Goal: Task Accomplishment & Management: Complete application form

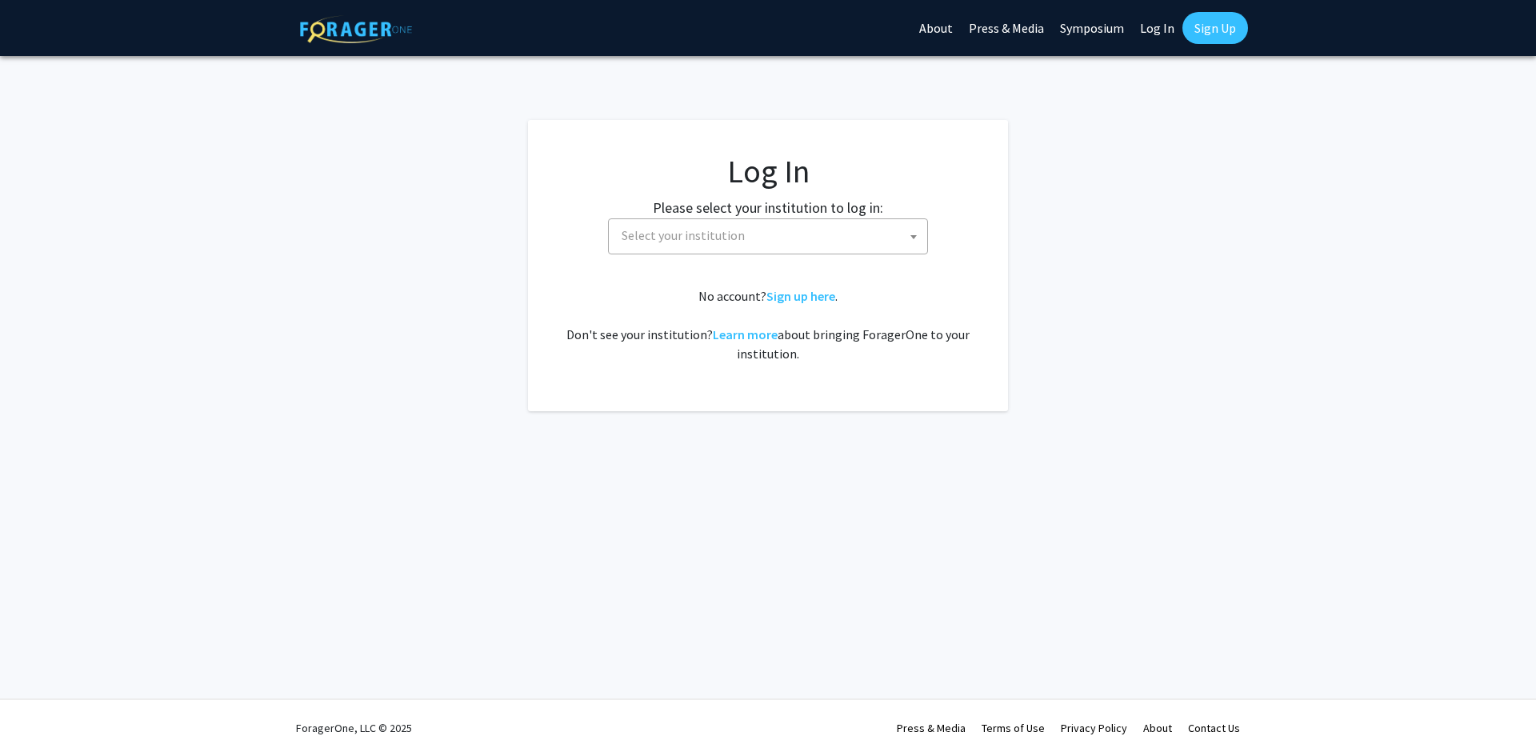
select select
drag, startPoint x: 704, startPoint y: 232, endPoint x: 707, endPoint y: 241, distance: 9.4
click at [706, 231] on span "Select your institution" at bounding box center [683, 235] width 123 height 16
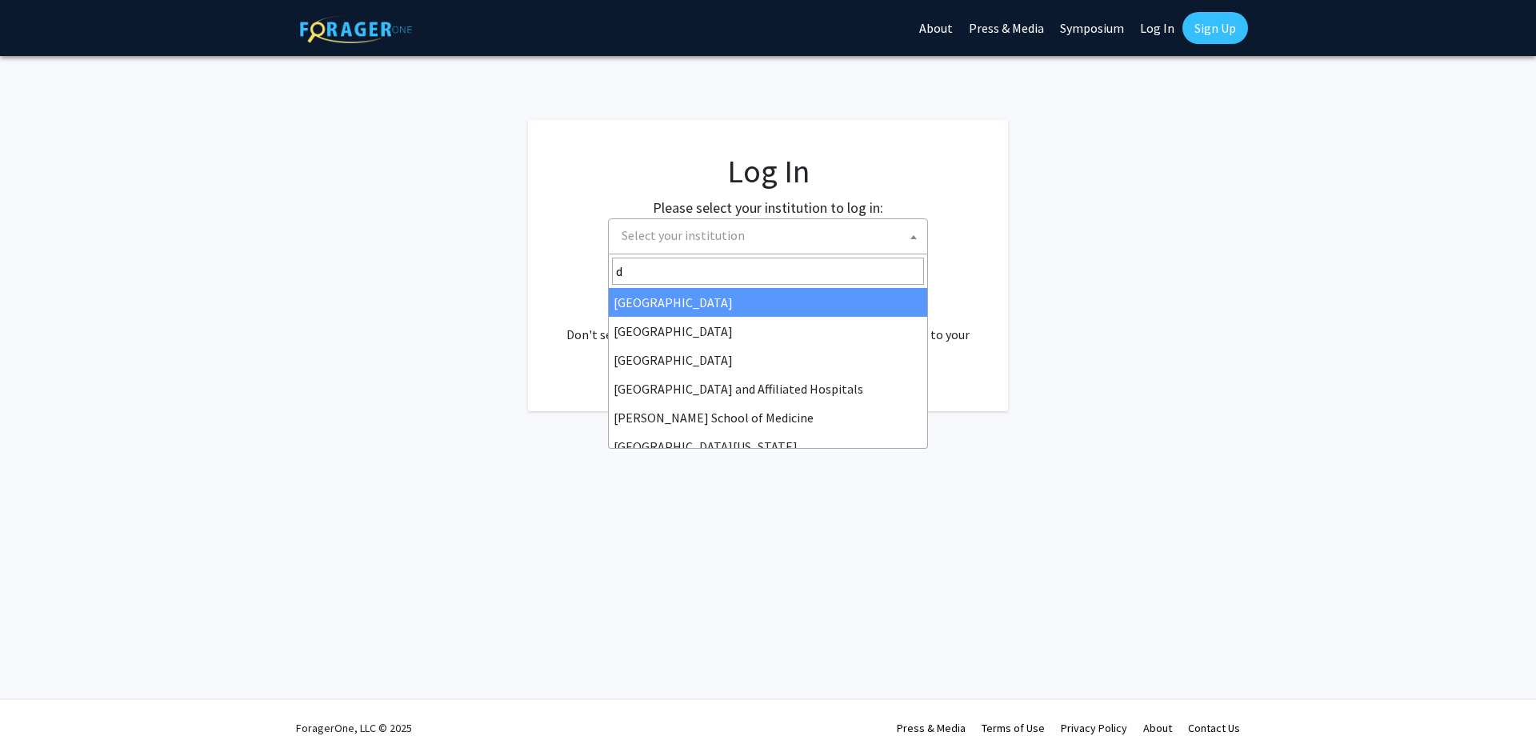
type input "dr"
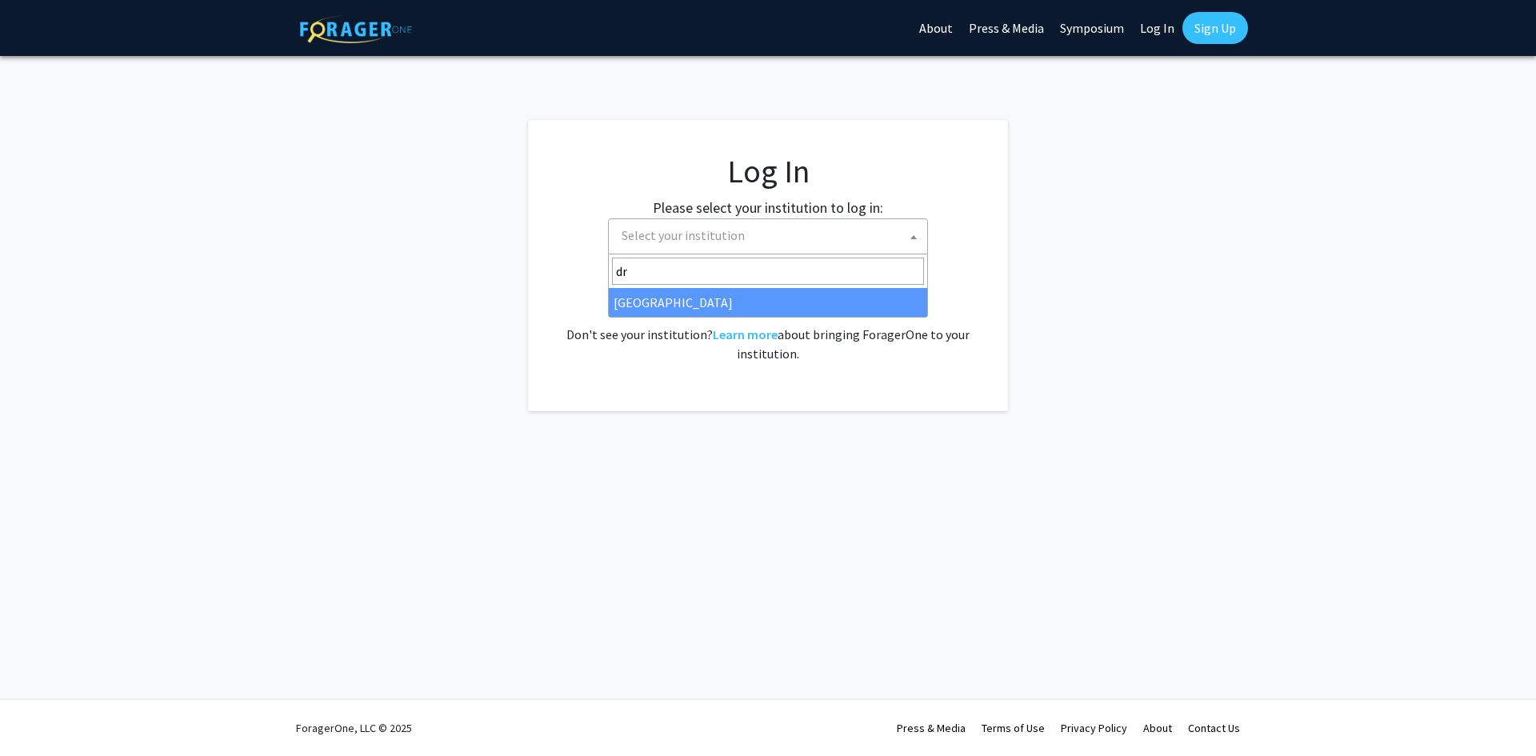
select select "6"
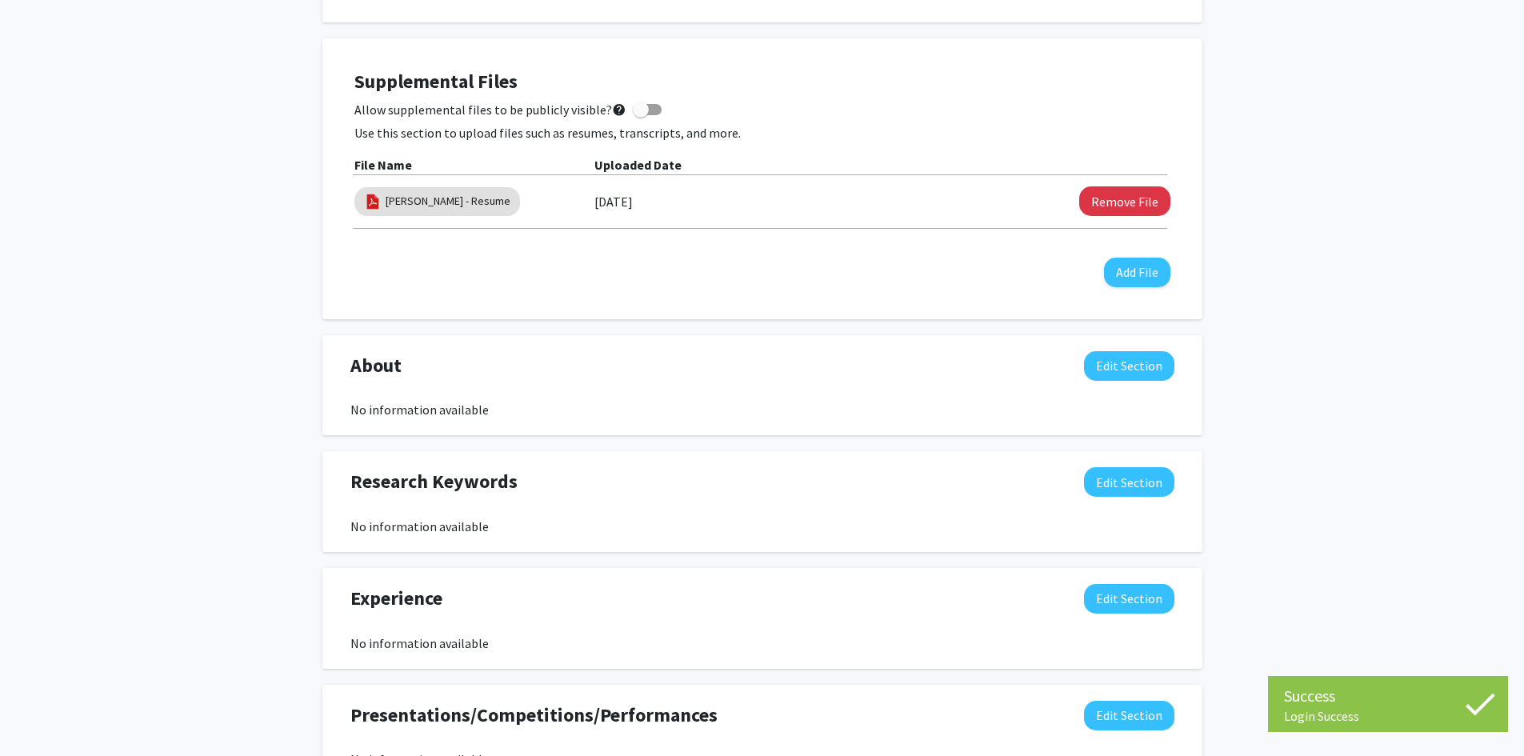
scroll to position [560, 0]
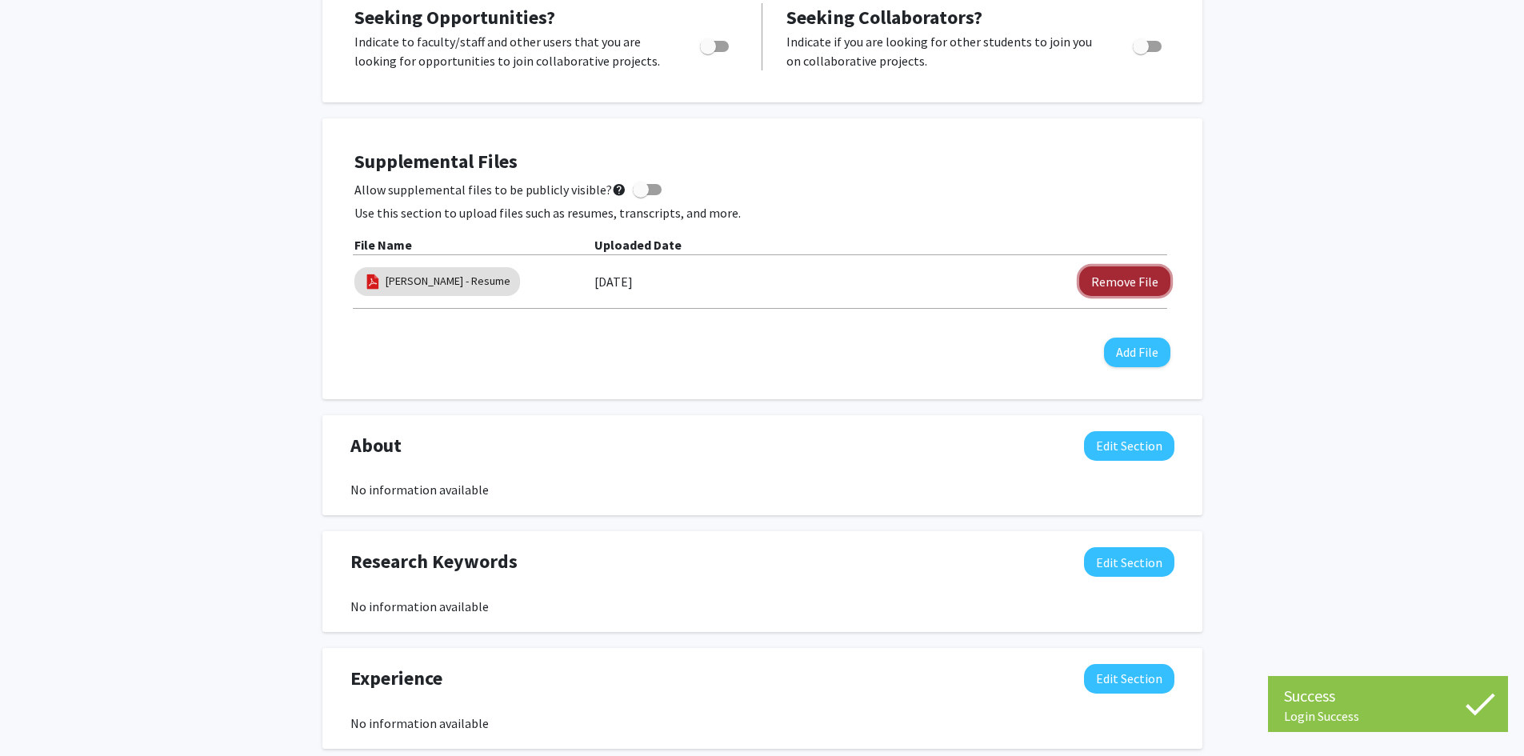
click at [1118, 288] on button "Remove File" at bounding box center [1124, 281] width 91 height 30
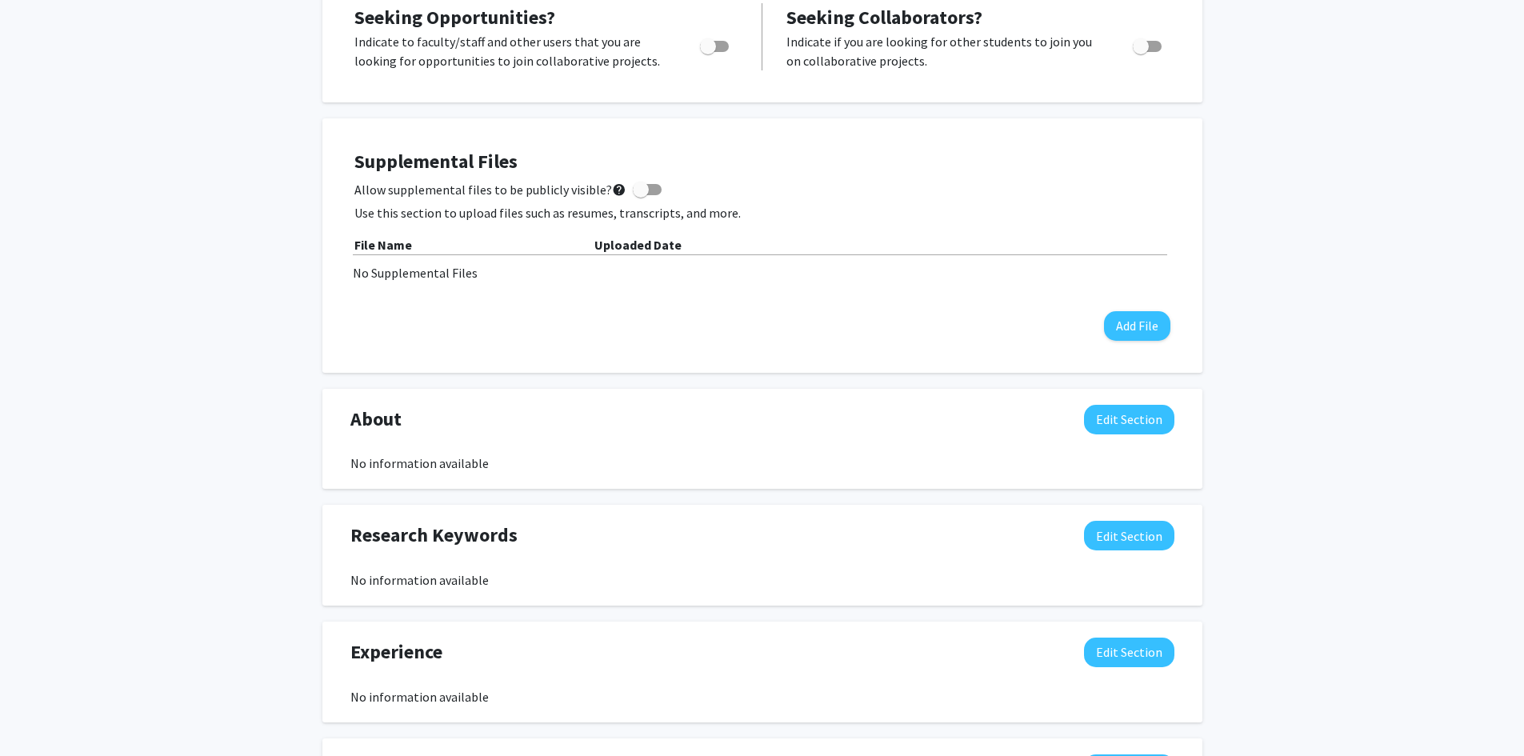
click at [1408, 94] on div "[PERSON_NAME] Edit Section See Public View help Degree Level: Undergraduate Stu…" at bounding box center [762, 369] width 1524 height 1742
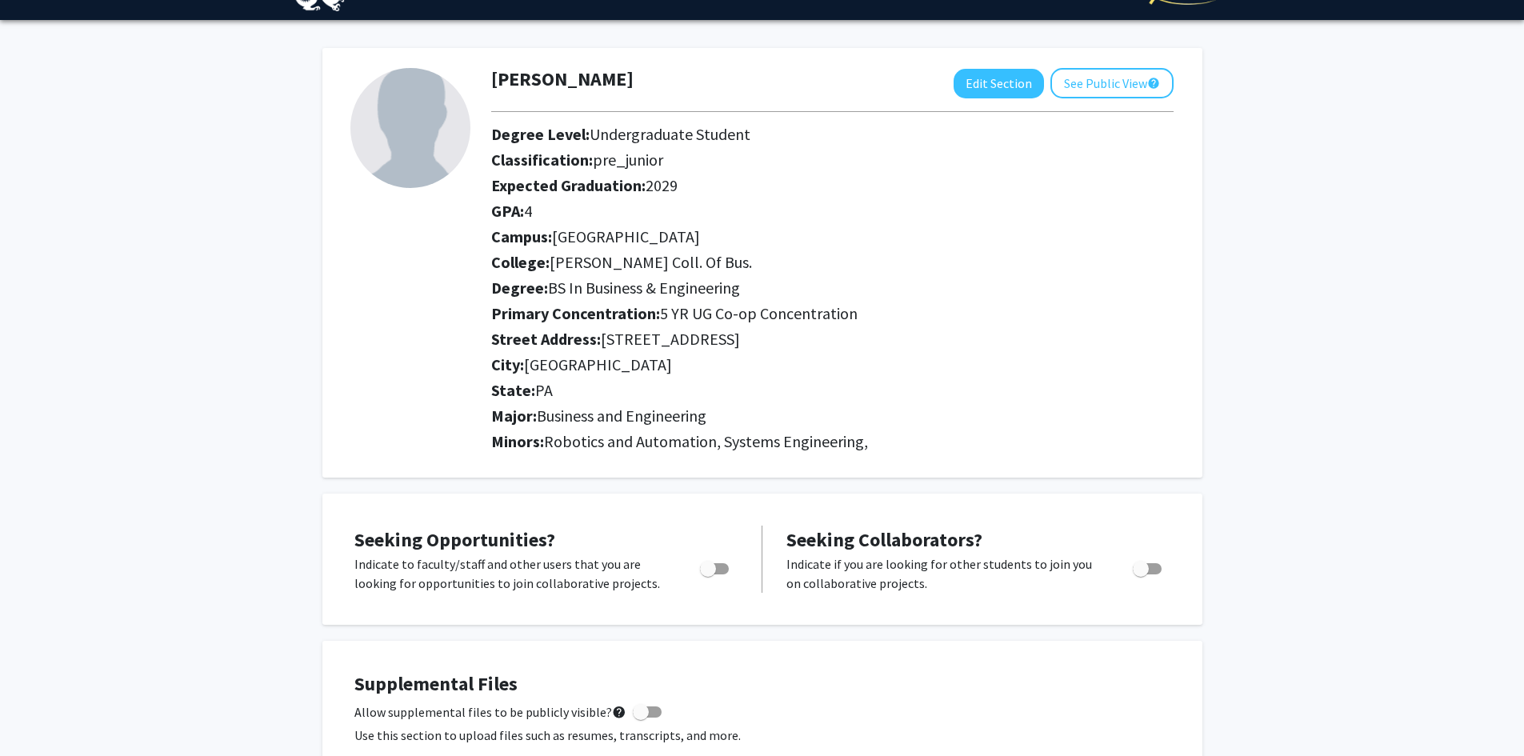
scroll to position [0, 0]
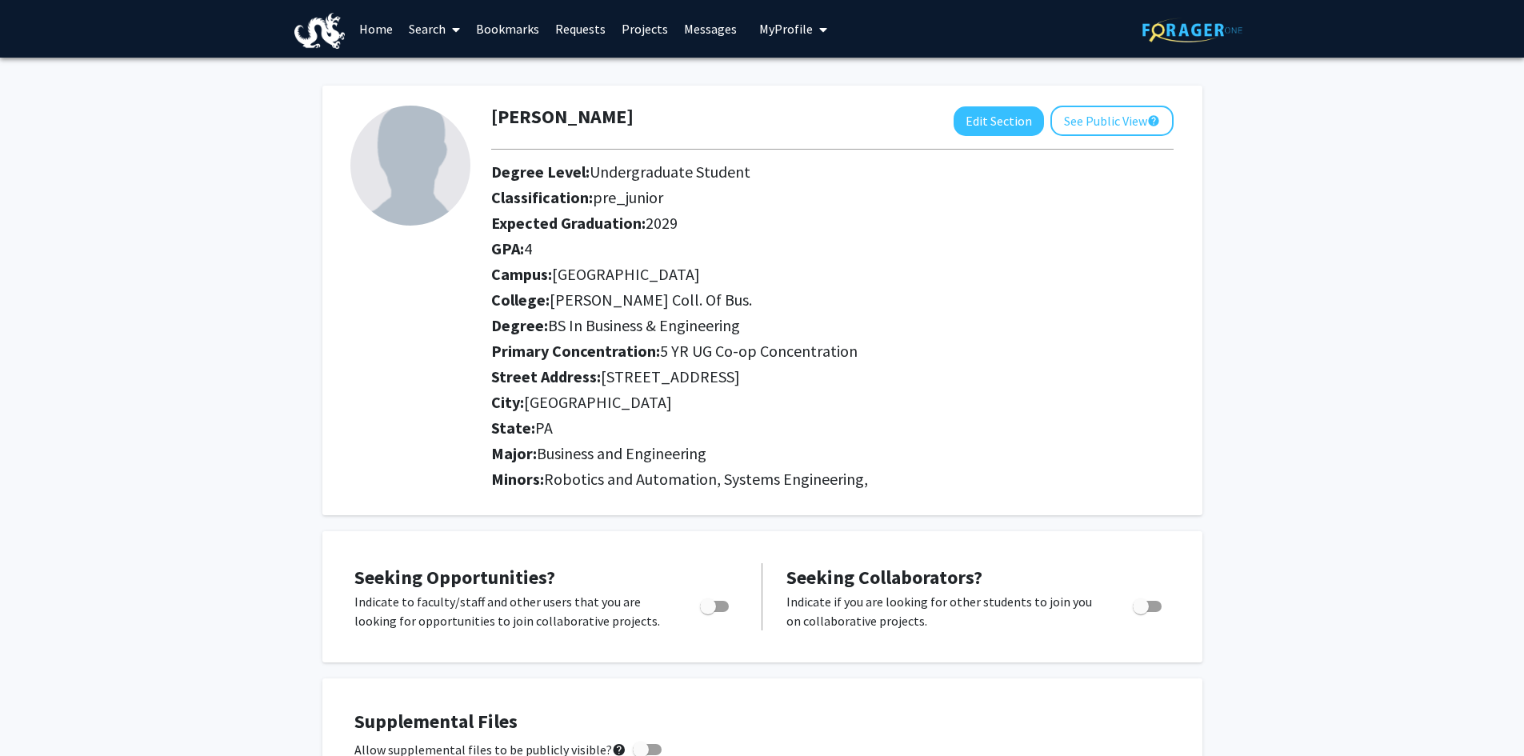
click at [411, 14] on link "Search" at bounding box center [434, 29] width 67 height 56
click at [443, 68] on span "Faculty/Staff" at bounding box center [460, 74] width 118 height 32
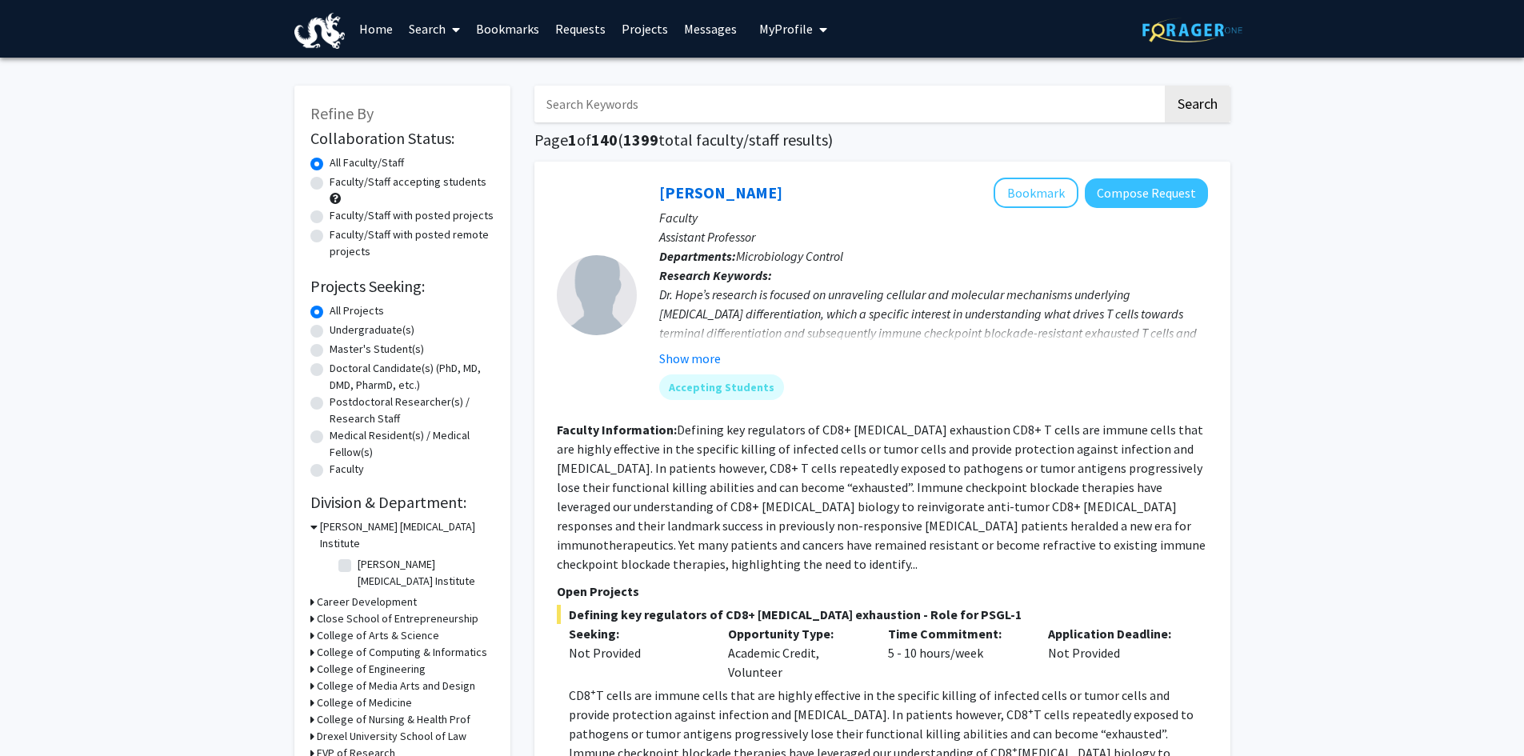
click at [593, 108] on input "Search Keywords" at bounding box center [848, 104] width 628 height 37
type input "[PERSON_NAME]"
click at [1165, 86] on button "Search" at bounding box center [1198, 104] width 66 height 37
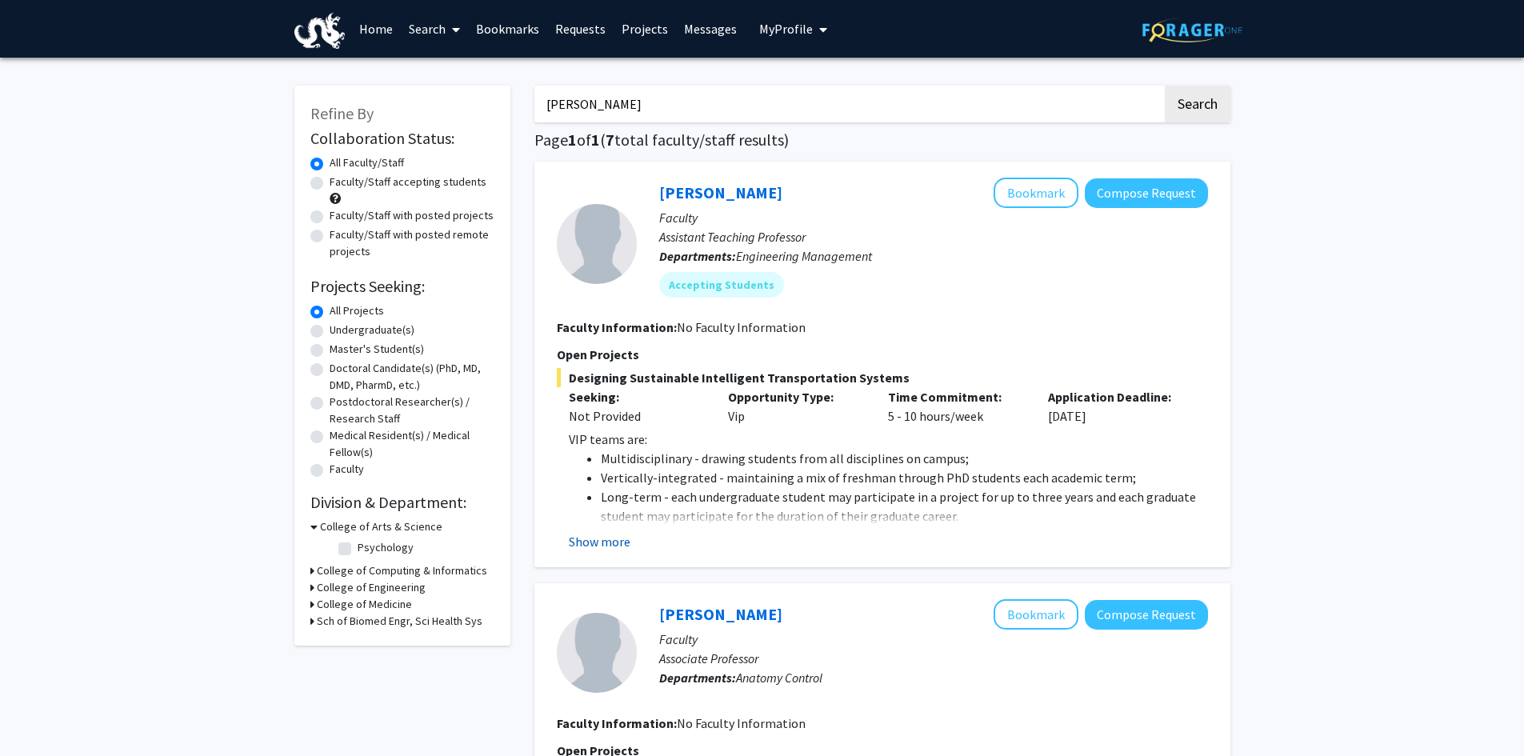
click at [593, 551] on div "[PERSON_NAME] Bookmark Compose Request Faculty Assistant Teaching Professor Dep…" at bounding box center [882, 365] width 696 height 406
click at [596, 533] on button "Show more" at bounding box center [600, 541] width 62 height 19
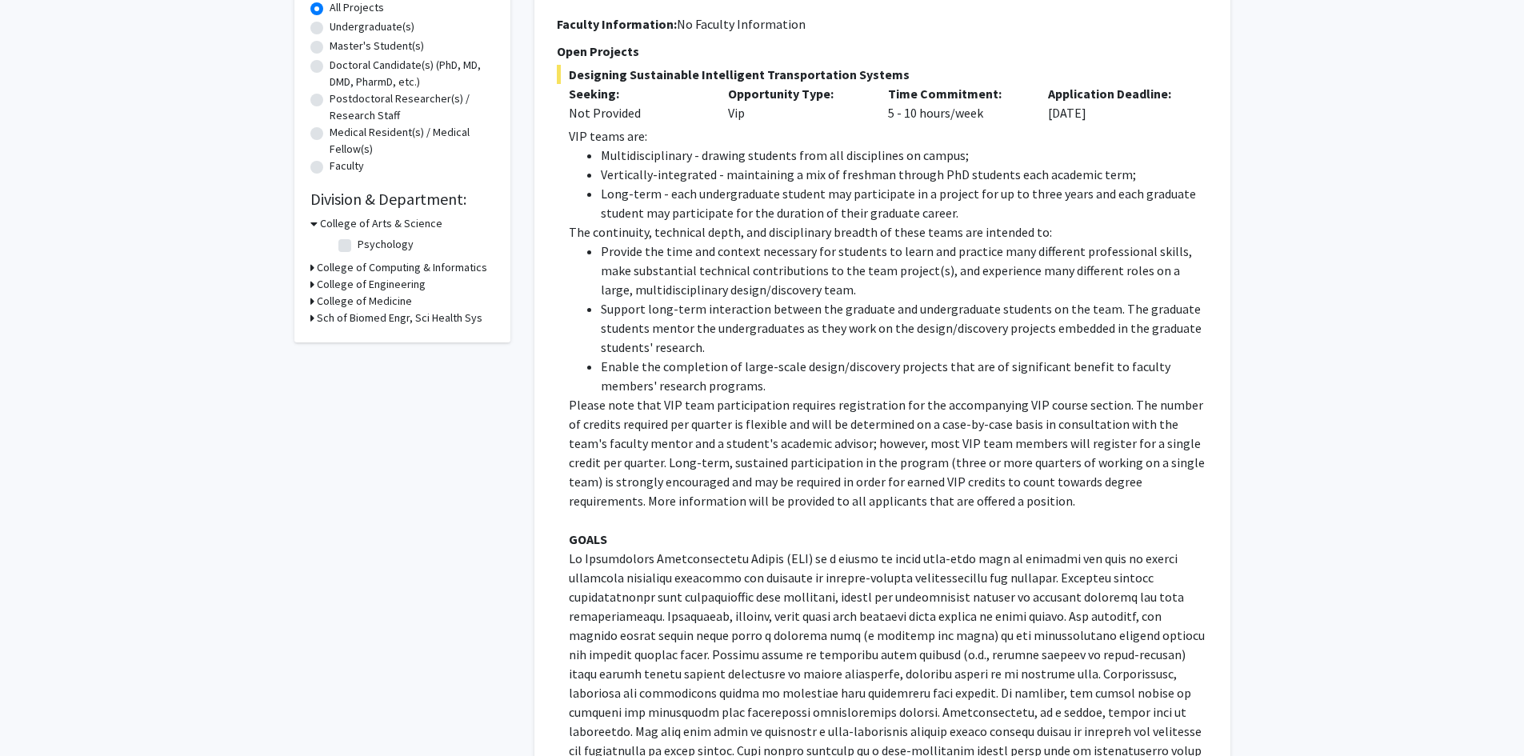
scroll to position [320, 0]
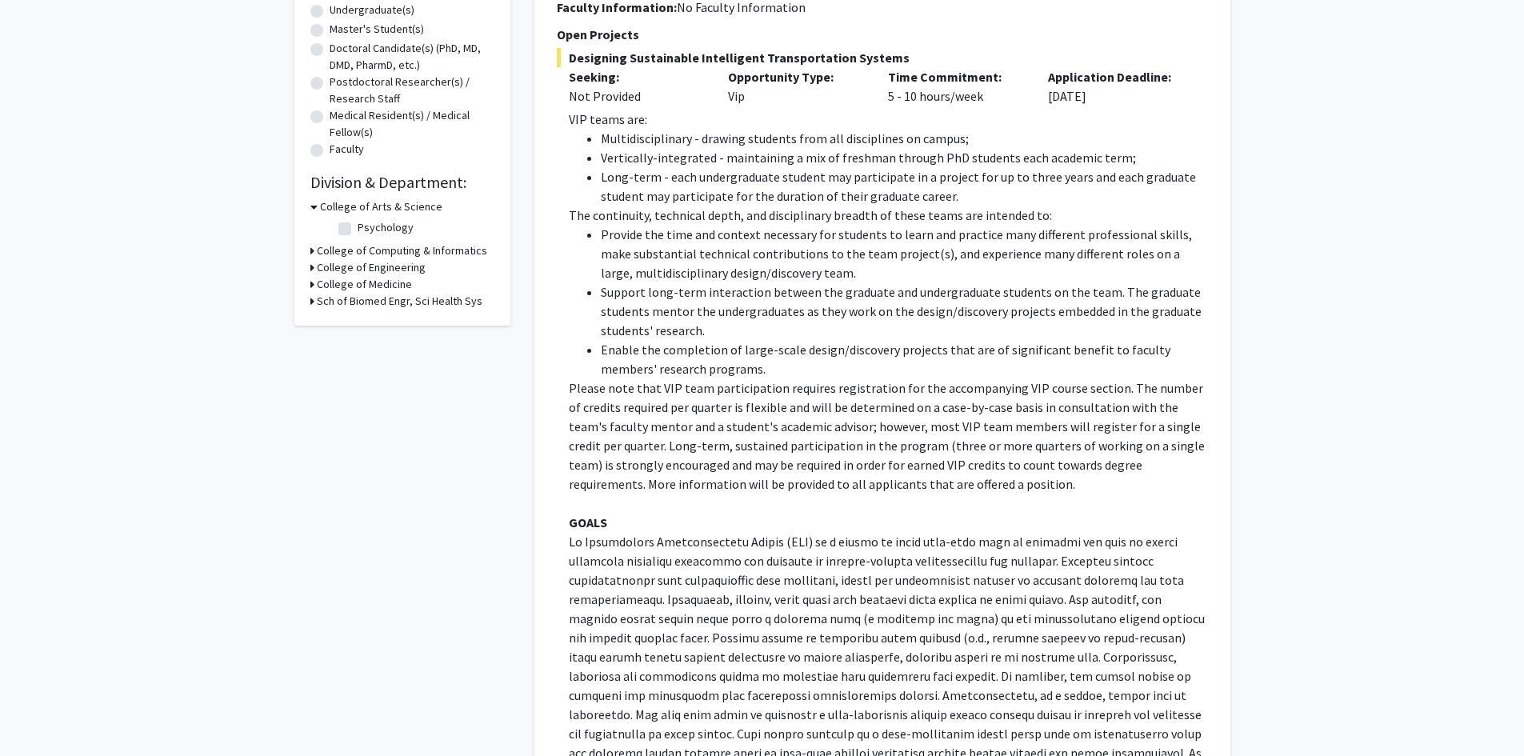
click at [758, 405] on p "Please note that VIP team participation requires registration for the accompany…" at bounding box center [888, 435] width 639 height 115
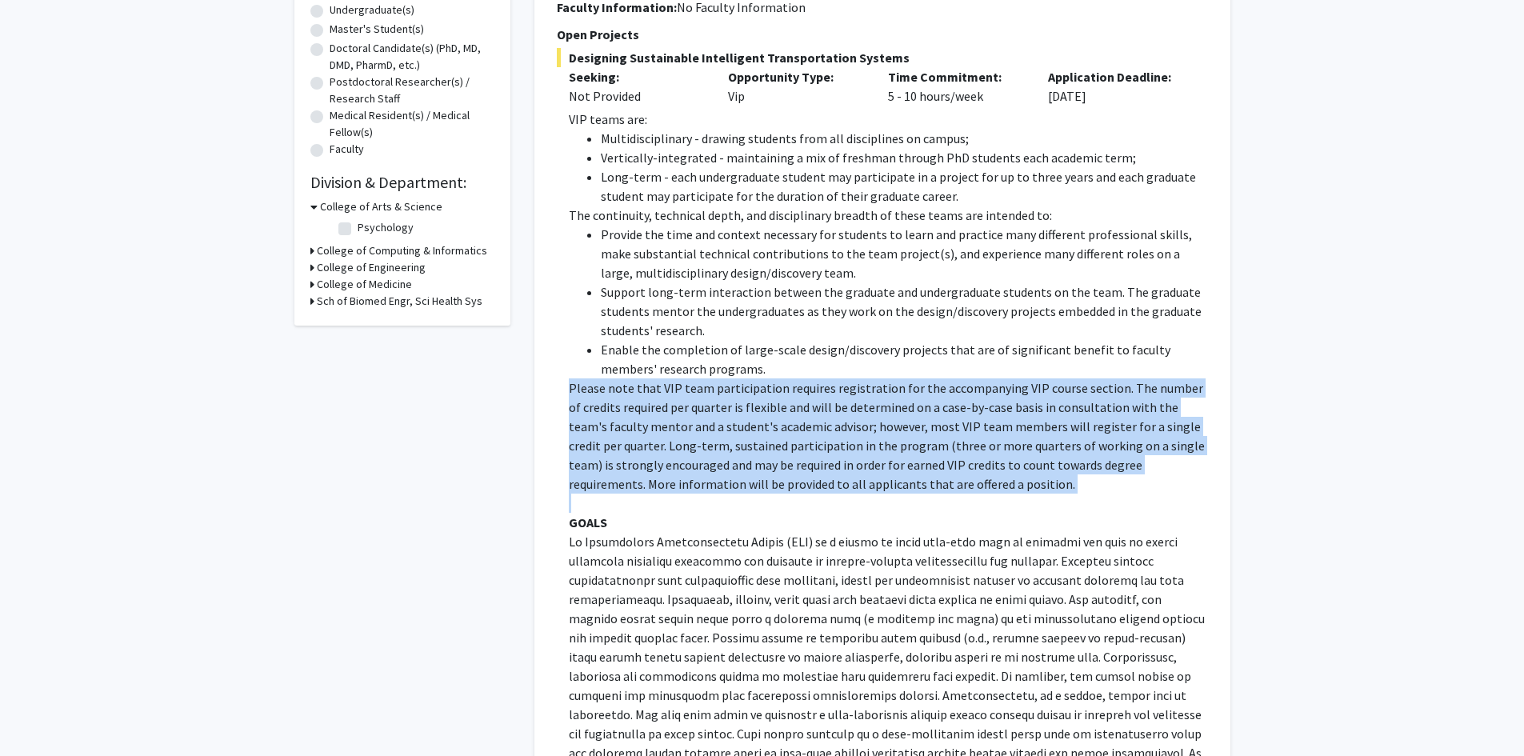
click at [758, 405] on p "Please note that VIP team participation requires registration for the accompany…" at bounding box center [888, 435] width 639 height 115
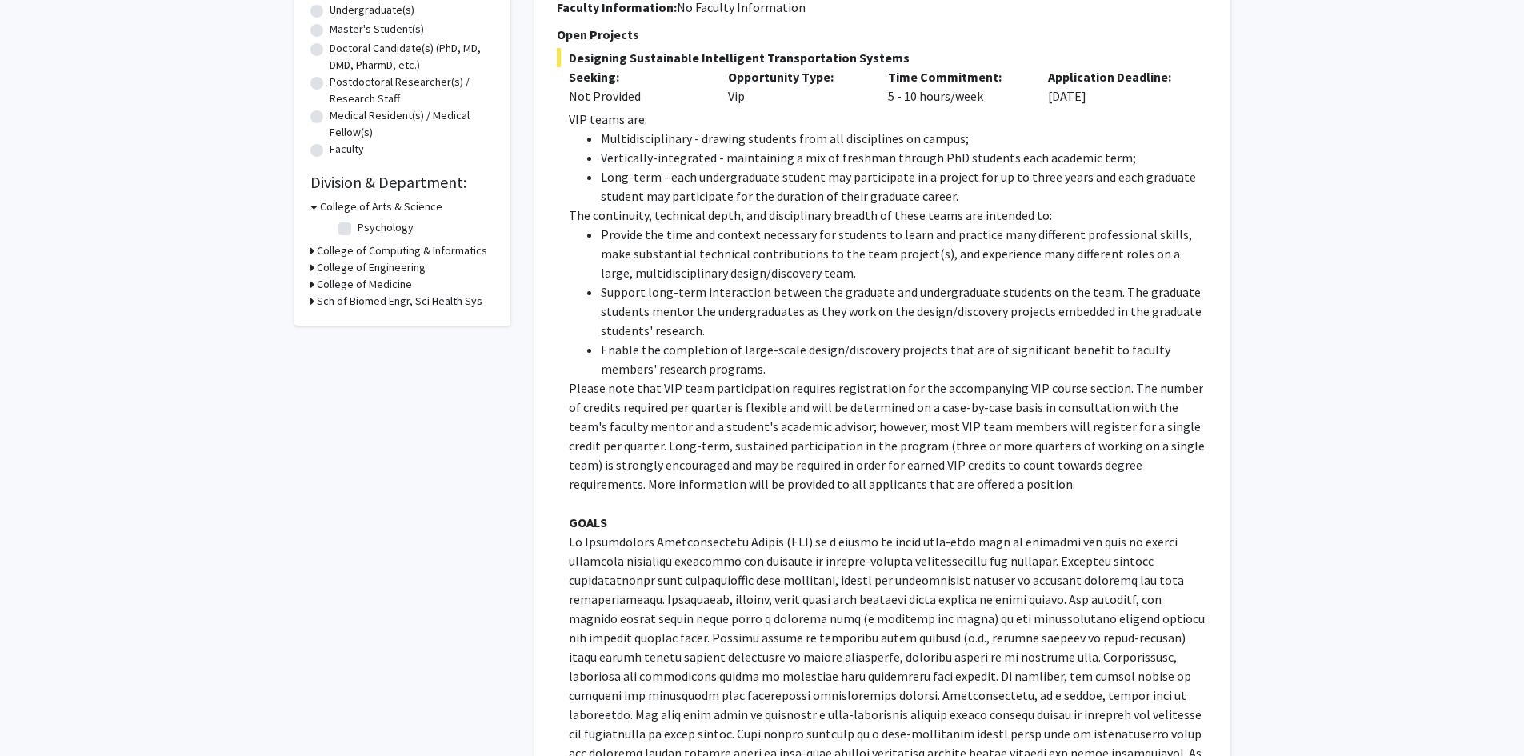
click at [790, 322] on li "Support long-term interaction between the graduate and undergraduate students o…" at bounding box center [904, 311] width 607 height 58
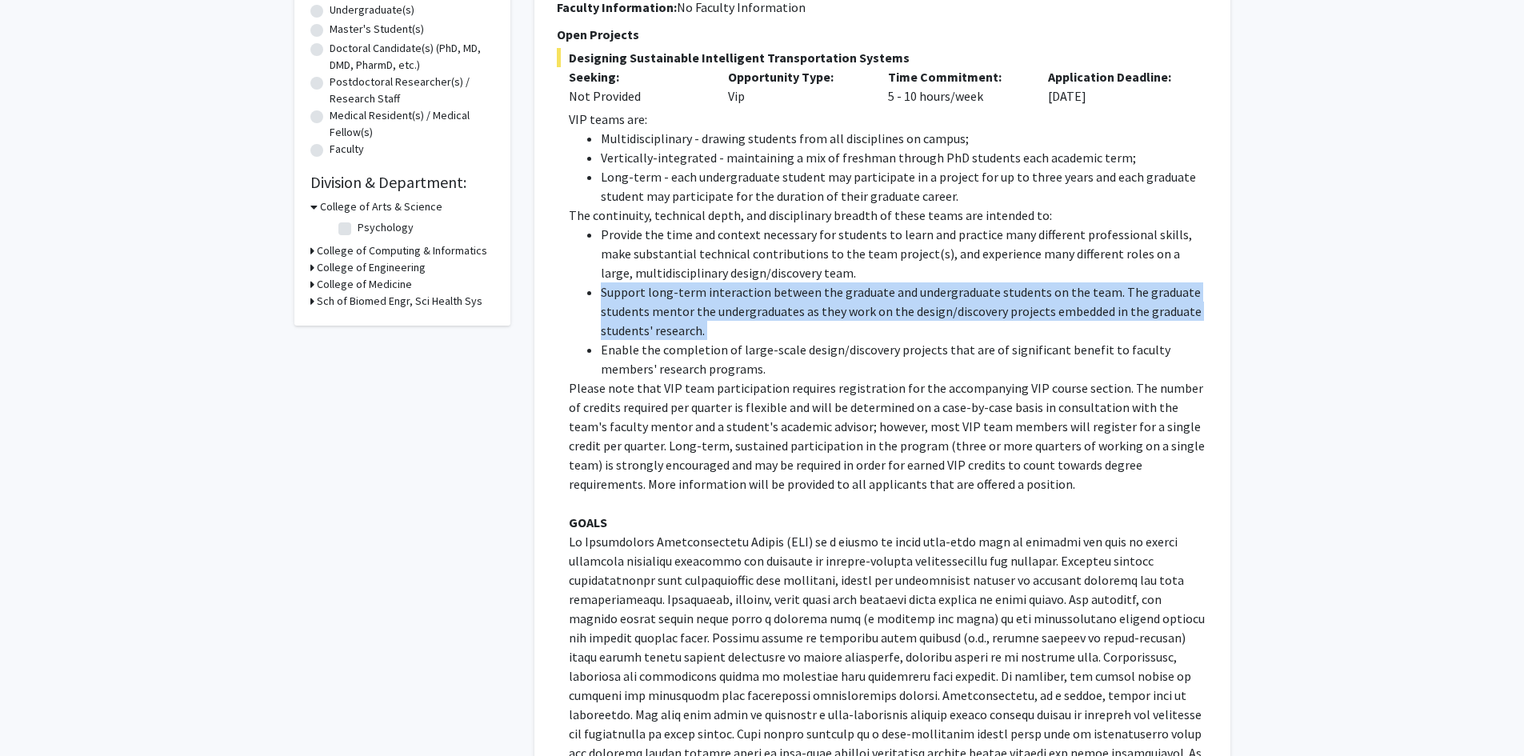
click at [790, 322] on li "Support long-term interaction between the graduate and undergraduate students o…" at bounding box center [904, 311] width 607 height 58
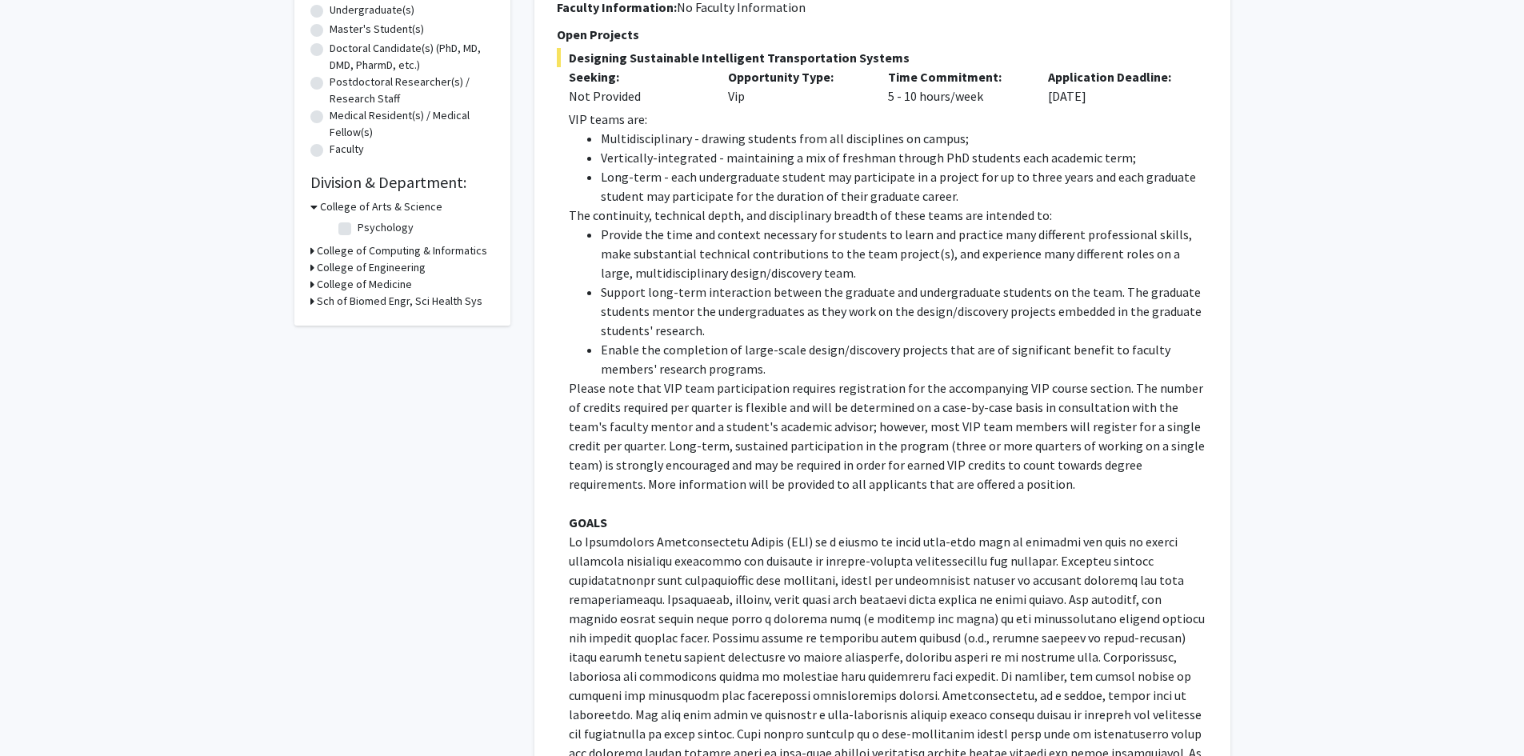
click at [759, 418] on p "Please note that VIP team participation requires registration for the accompany…" at bounding box center [888, 435] width 639 height 115
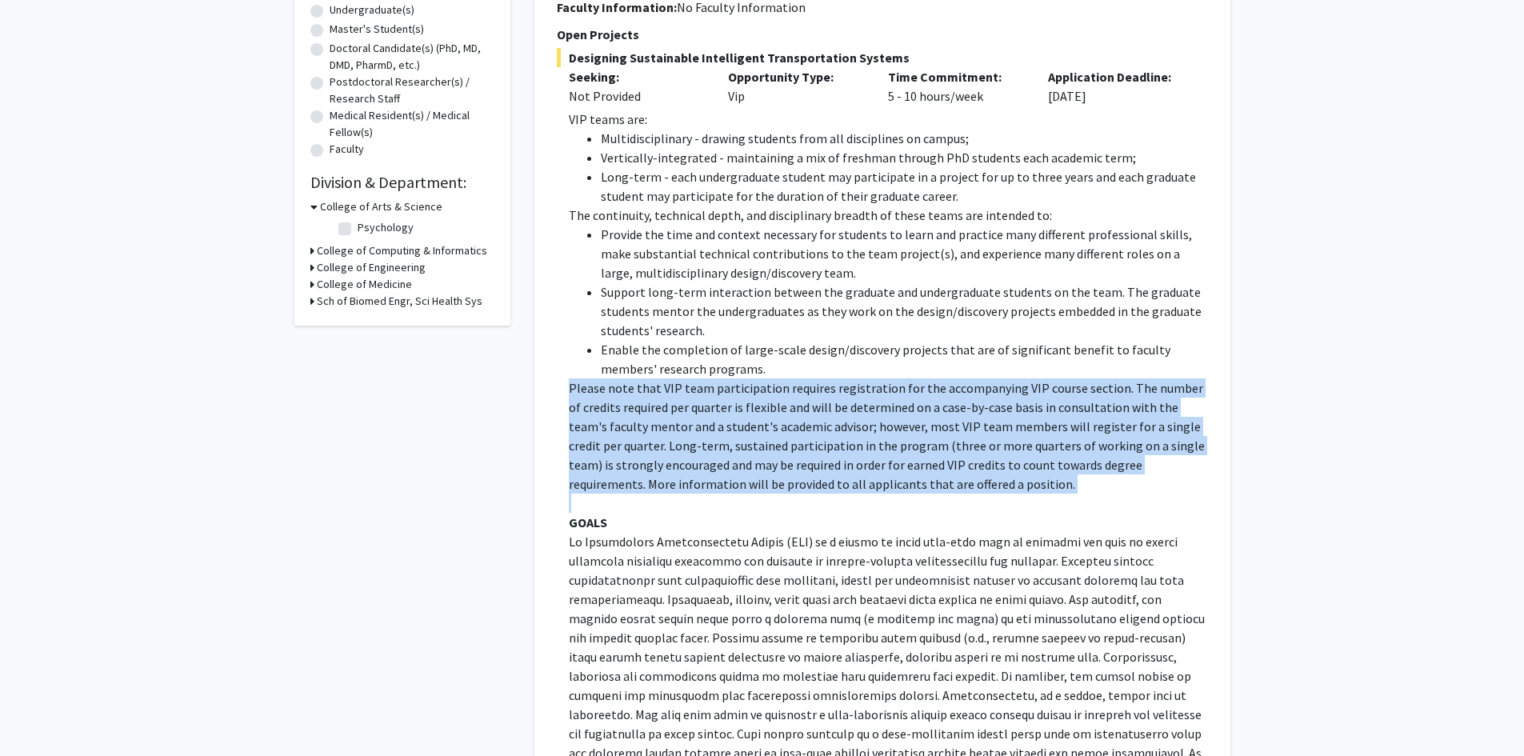
click at [759, 418] on p "Please note that VIP team participation requires registration for the accompany…" at bounding box center [888, 435] width 639 height 115
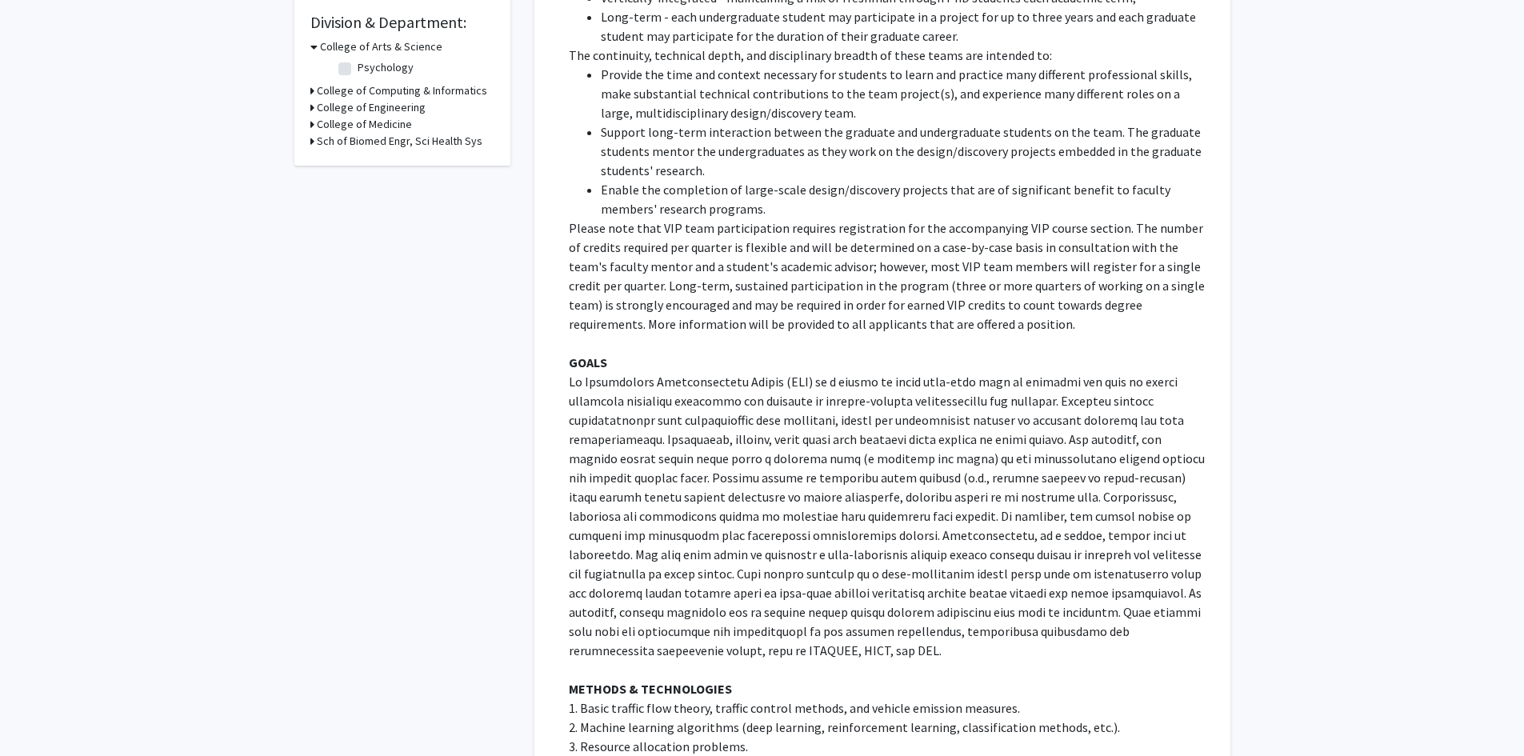
click at [758, 426] on p at bounding box center [888, 516] width 639 height 288
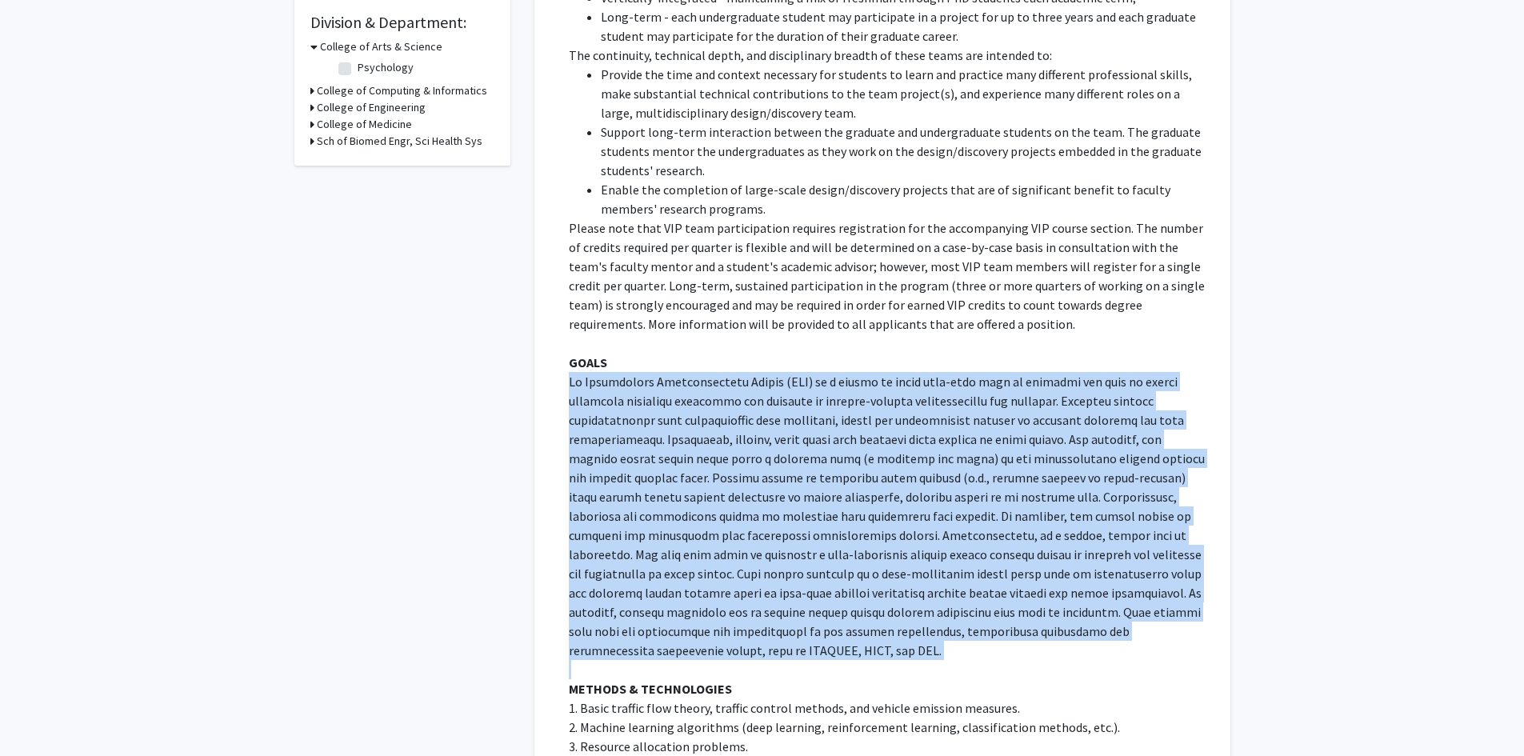
click at [758, 426] on p at bounding box center [888, 516] width 639 height 288
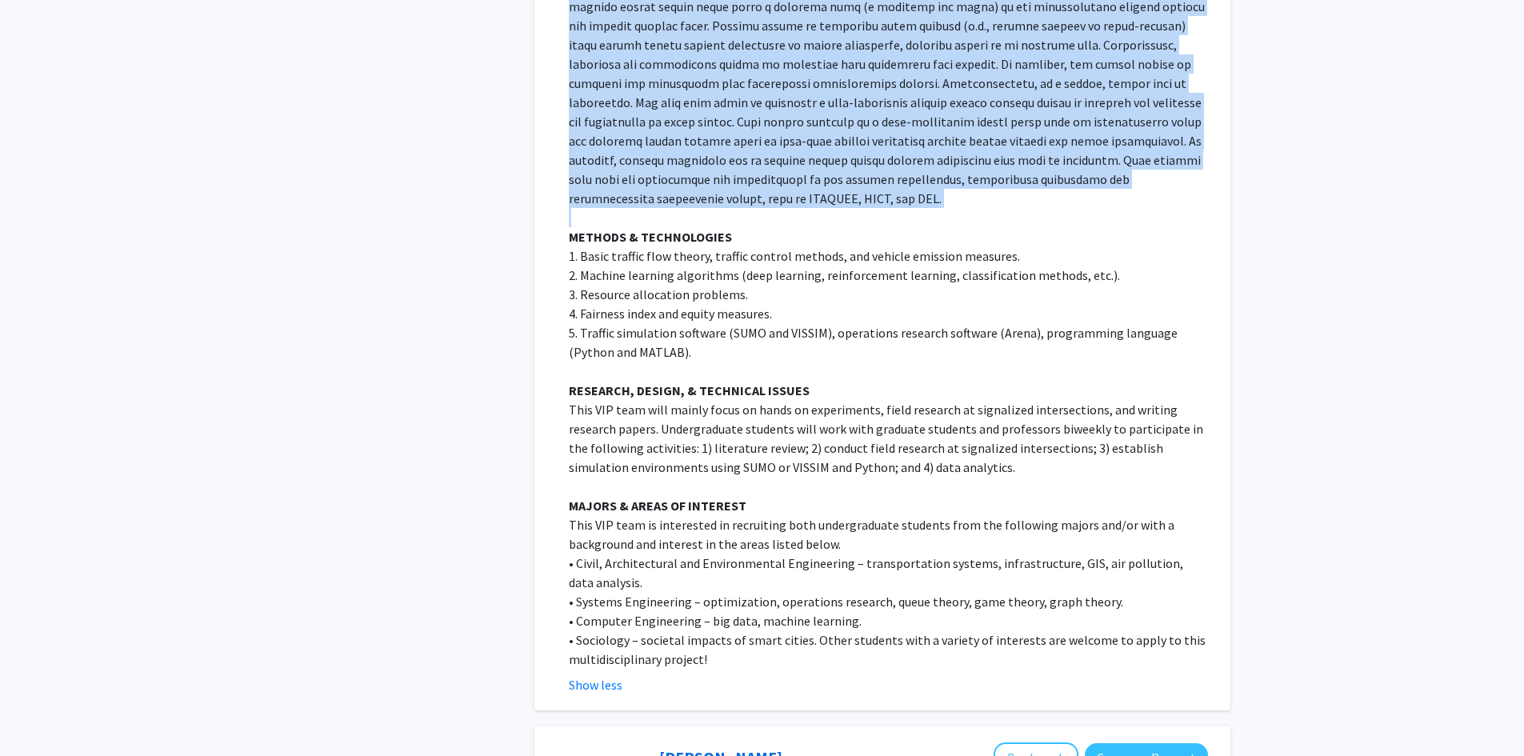
scroll to position [960, 0]
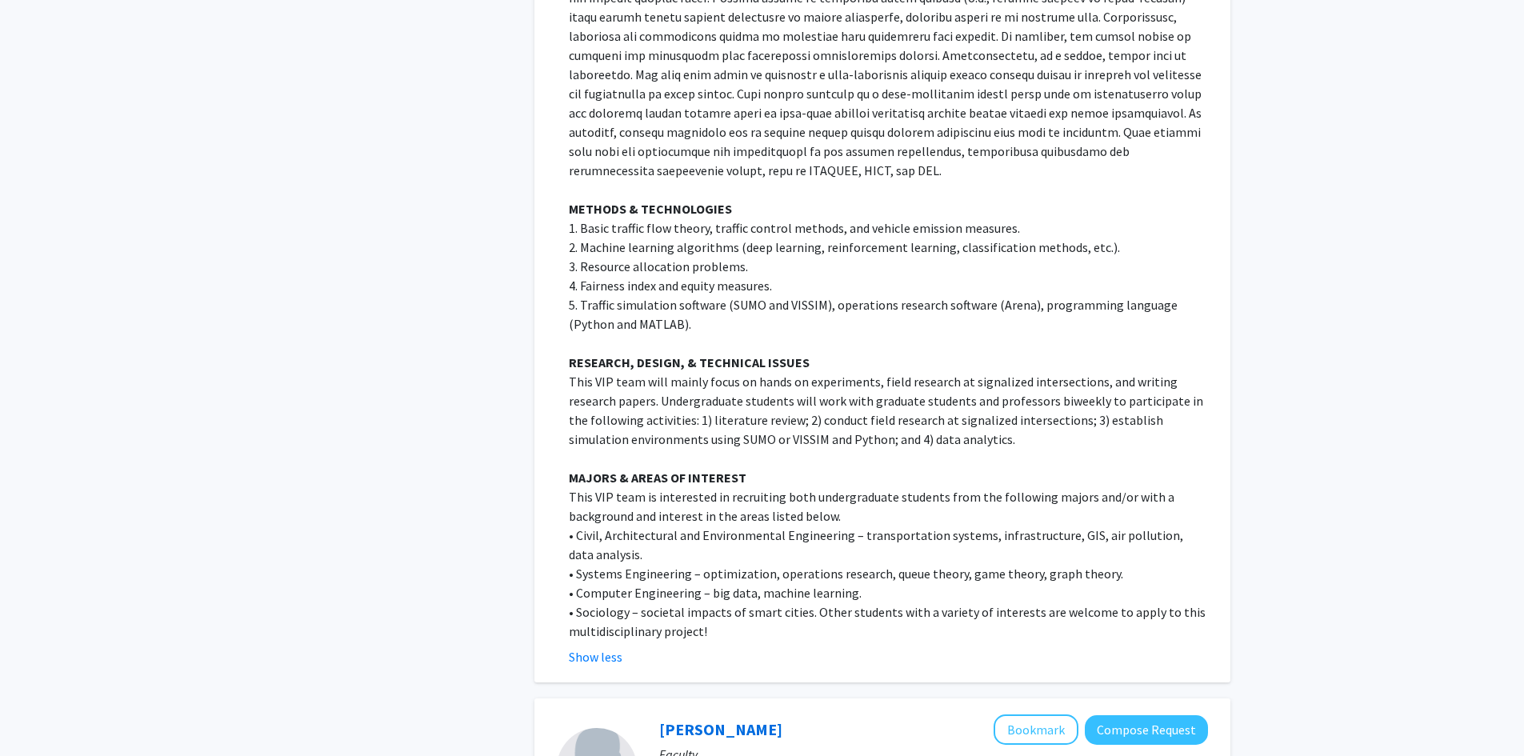
click at [761, 402] on p "This VIP team will mainly focus on hands on experiments, field research at sign…" at bounding box center [888, 410] width 639 height 77
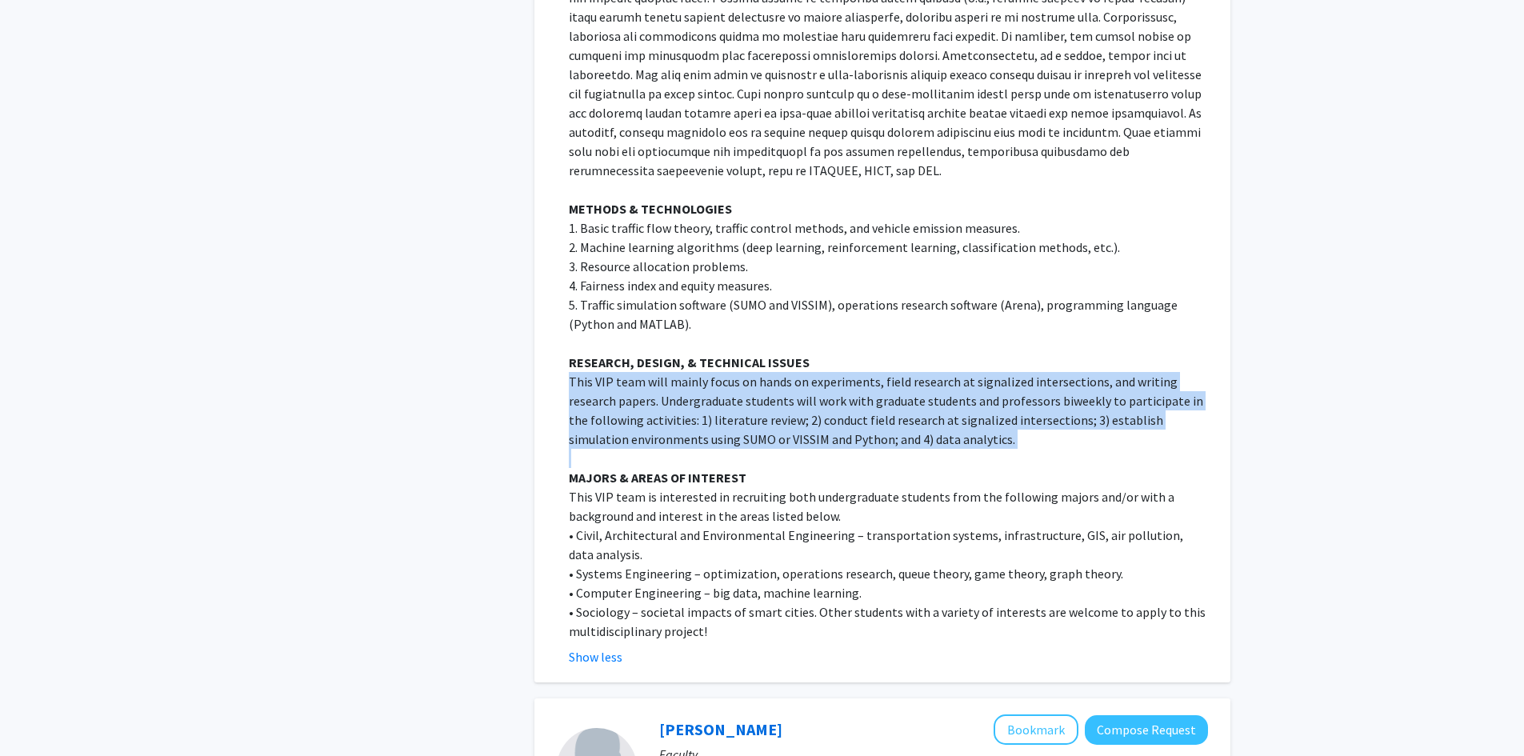
click at [761, 402] on p "This VIP team will mainly focus on hands on experiments, field research at sign…" at bounding box center [888, 410] width 639 height 77
click at [773, 372] on p "This VIP team will mainly focus on hands on experiments, field research at sign…" at bounding box center [888, 410] width 639 height 77
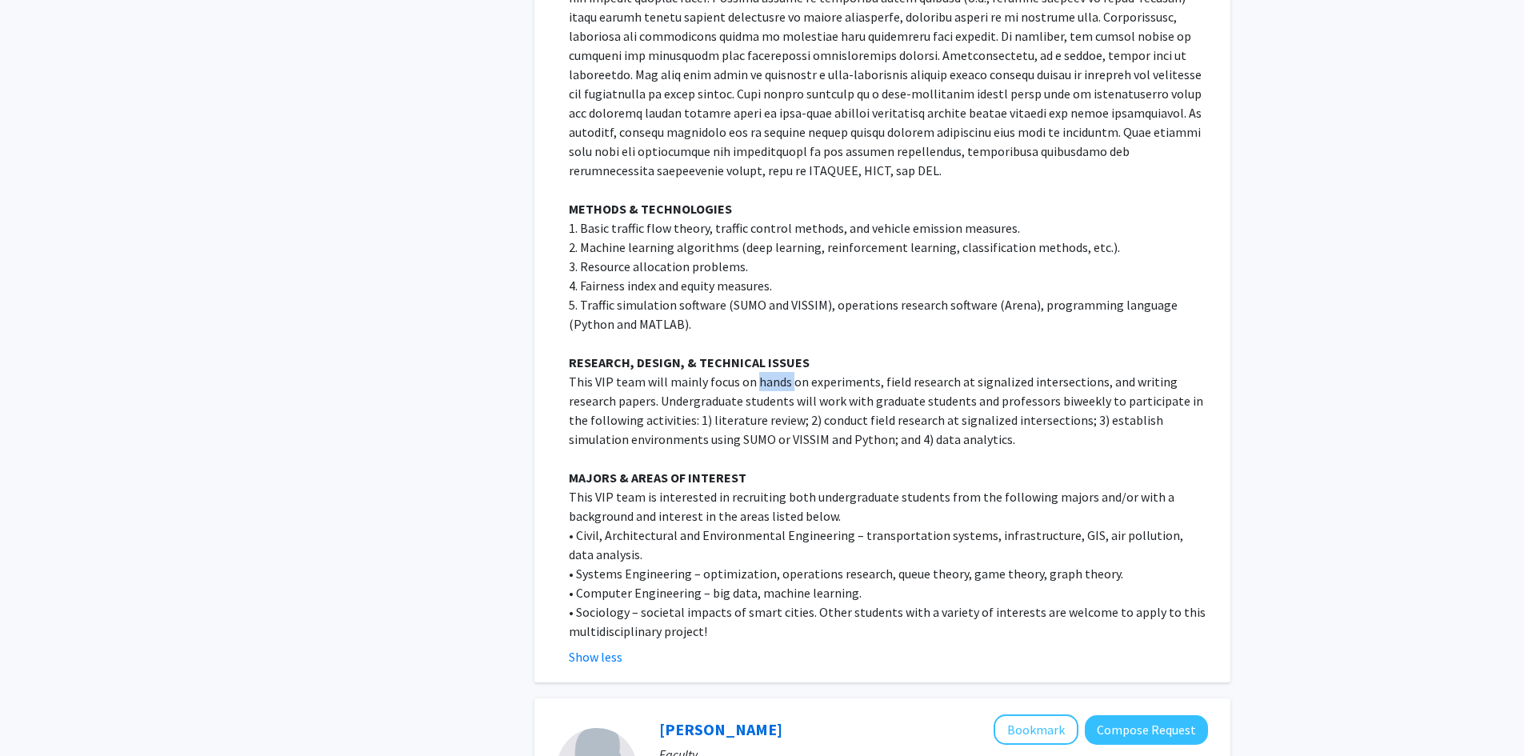
click at [773, 372] on p "This VIP team will mainly focus on hands on experiments, field research at sign…" at bounding box center [888, 410] width 639 height 77
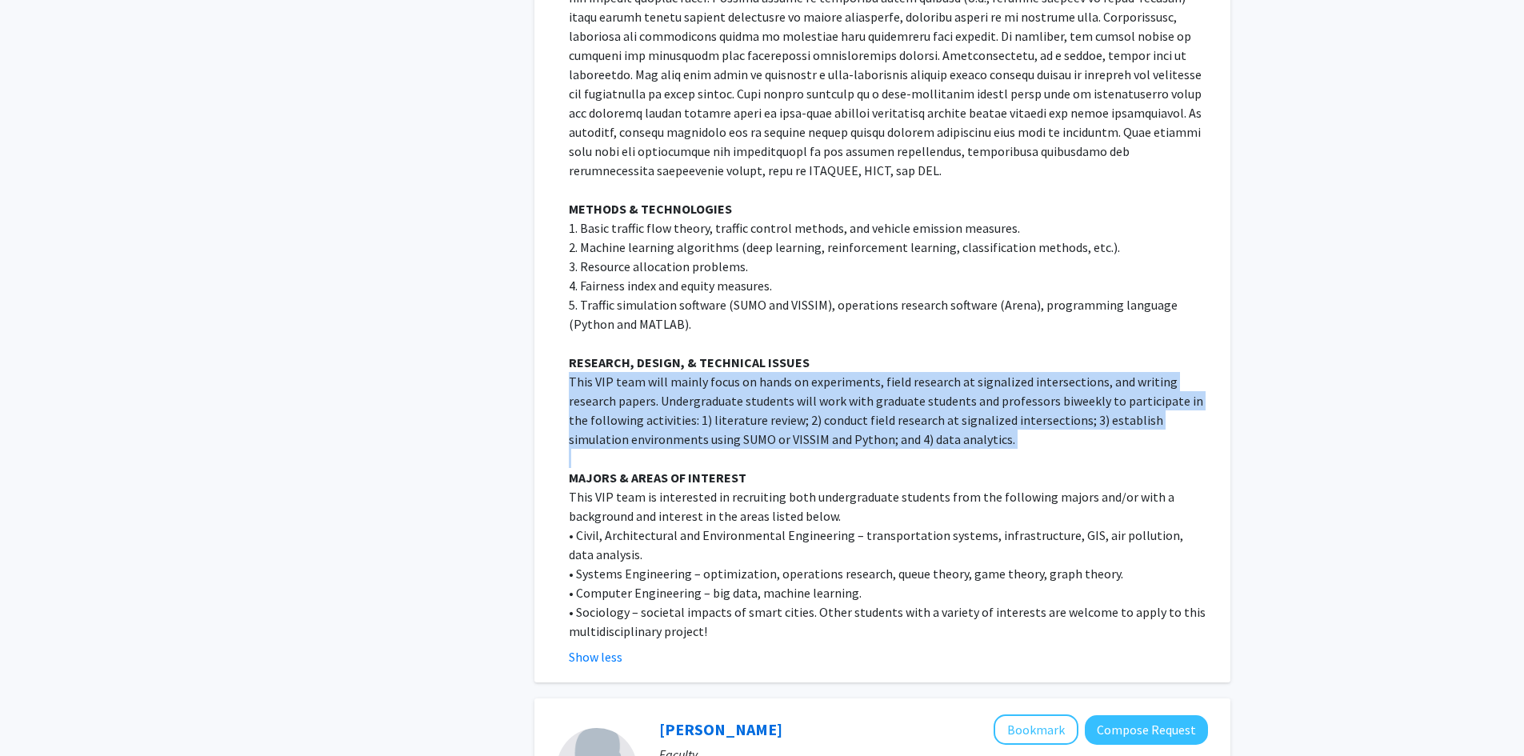
click at [773, 372] on p "This VIP team will mainly focus on hands on experiments, field research at sign…" at bounding box center [888, 410] width 639 height 77
click at [774, 400] on p "This VIP team will mainly focus on hands on experiments, field research at sign…" at bounding box center [888, 410] width 639 height 77
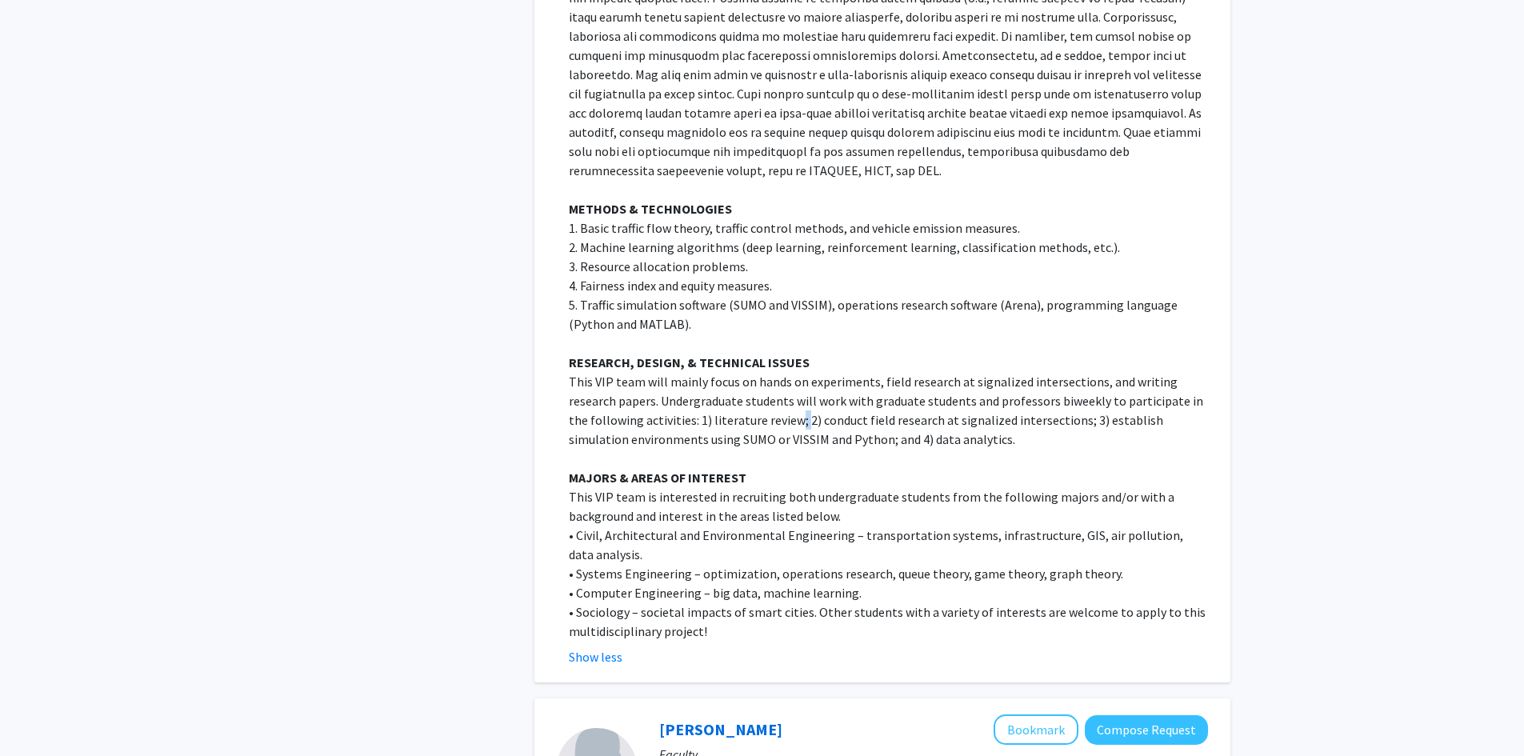
click at [774, 400] on p "This VIP team will mainly focus on hands on experiments, field research at sign…" at bounding box center [888, 410] width 639 height 77
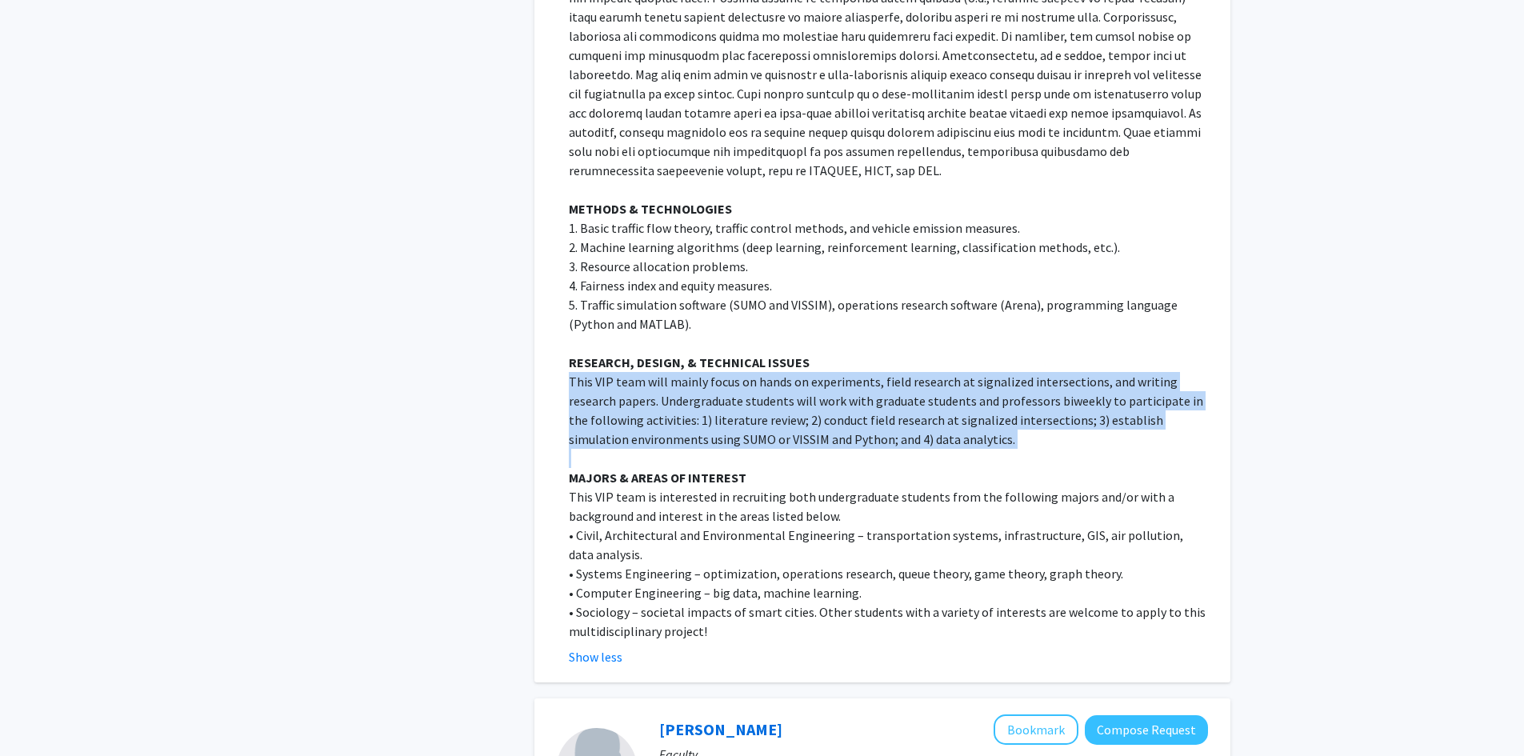
click at [774, 400] on p "This VIP team will mainly focus on hands on experiments, field research at sign…" at bounding box center [888, 410] width 639 height 77
click at [780, 378] on p "This VIP team will mainly focus on hands on experiments, field research at sign…" at bounding box center [888, 410] width 639 height 77
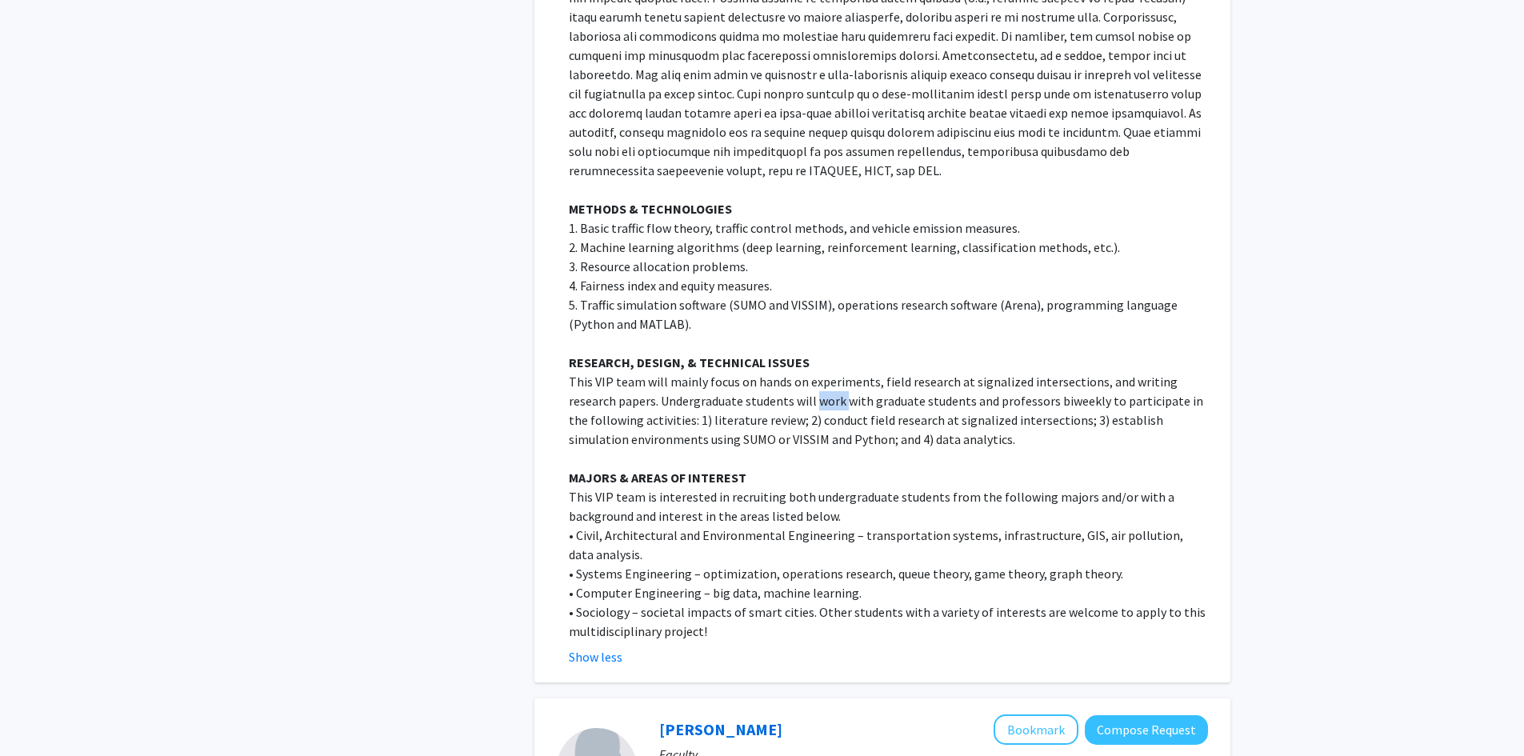
click at [780, 378] on p "This VIP team will mainly focus on hands on experiments, field research at sign…" at bounding box center [888, 410] width 639 height 77
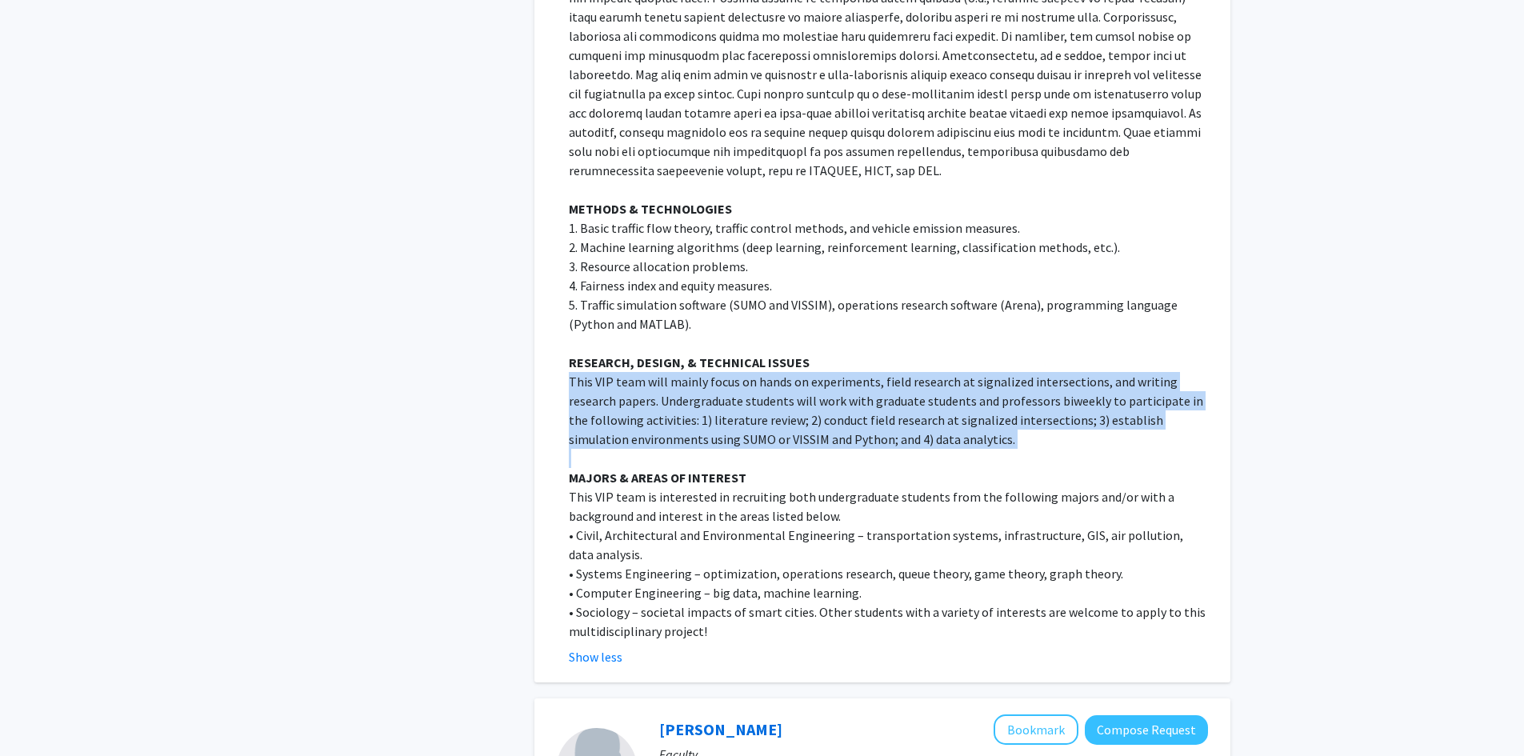
click at [780, 378] on p "This VIP team will mainly focus on hands on experiments, field research at sign…" at bounding box center [888, 410] width 639 height 77
click at [781, 400] on p "This VIP team will mainly focus on hands on experiments, field research at sign…" at bounding box center [888, 410] width 639 height 77
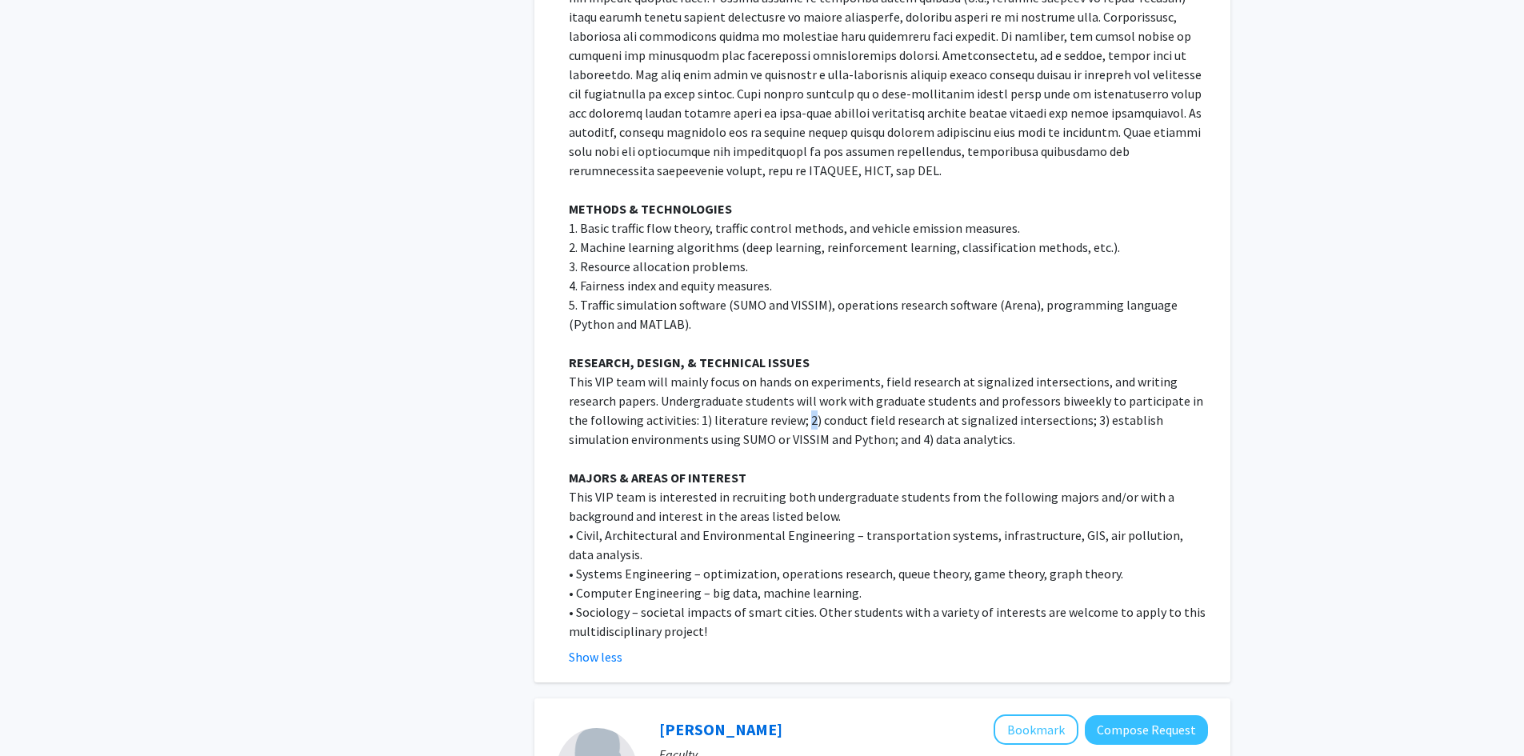
click at [781, 400] on p "This VIP team will mainly focus on hands on experiments, field research at sign…" at bounding box center [888, 410] width 639 height 77
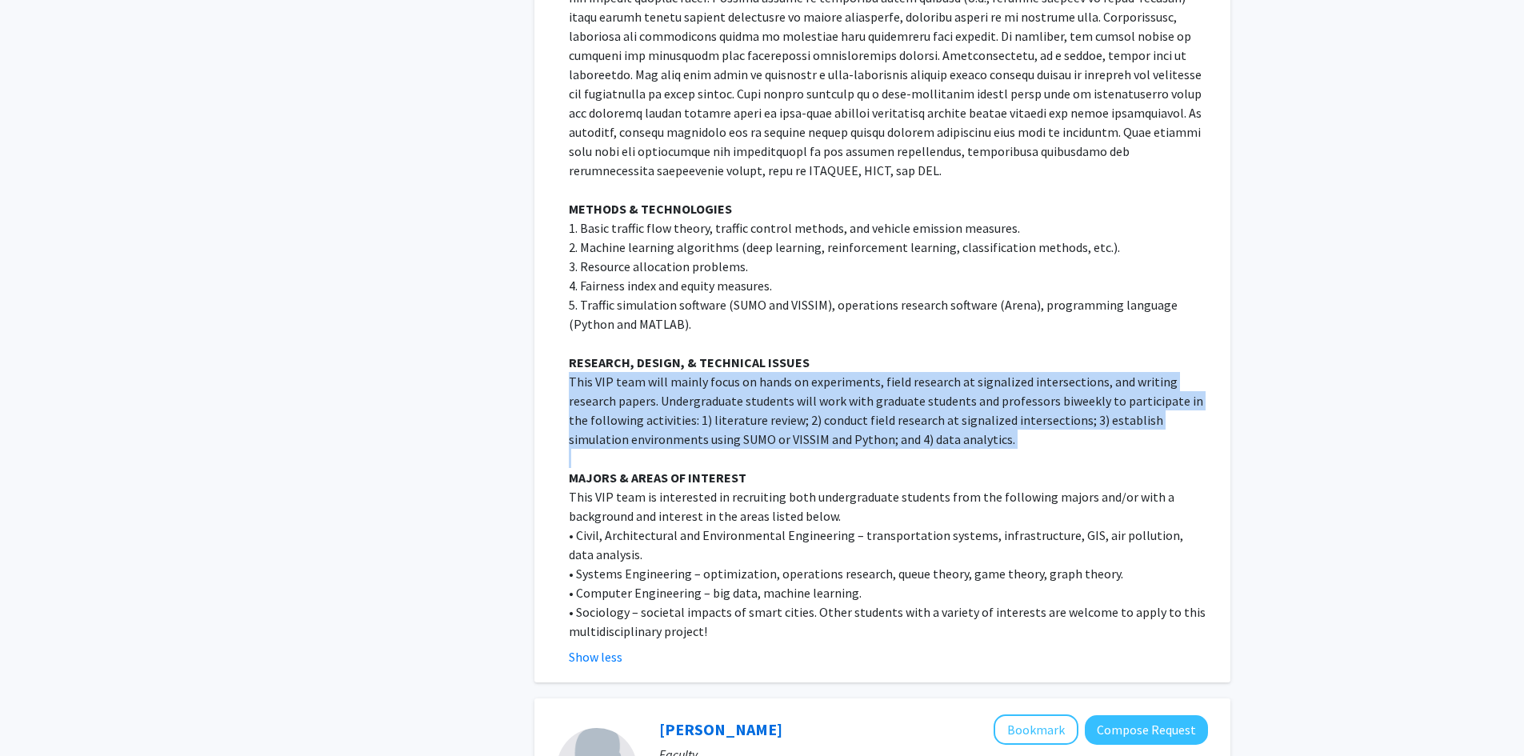
click at [781, 400] on p "This VIP team will mainly focus on hands on experiments, field research at sign…" at bounding box center [888, 410] width 639 height 77
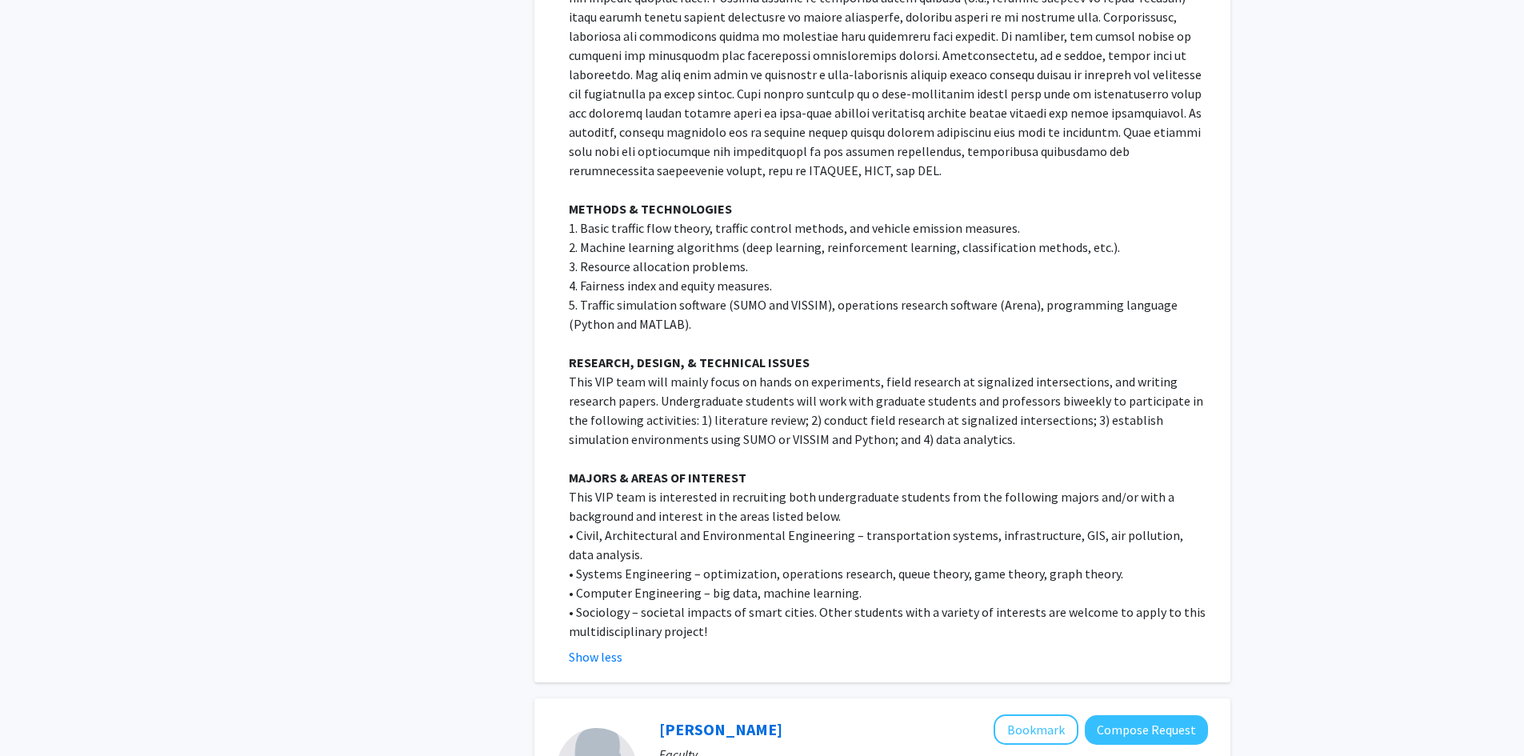
click at [755, 487] on p "This VIP team is interested in recruiting both undergraduate students from the …" at bounding box center [888, 506] width 639 height 38
click at [754, 487] on p "This VIP team is interested in recruiting both undergraduate students from the …" at bounding box center [888, 506] width 639 height 38
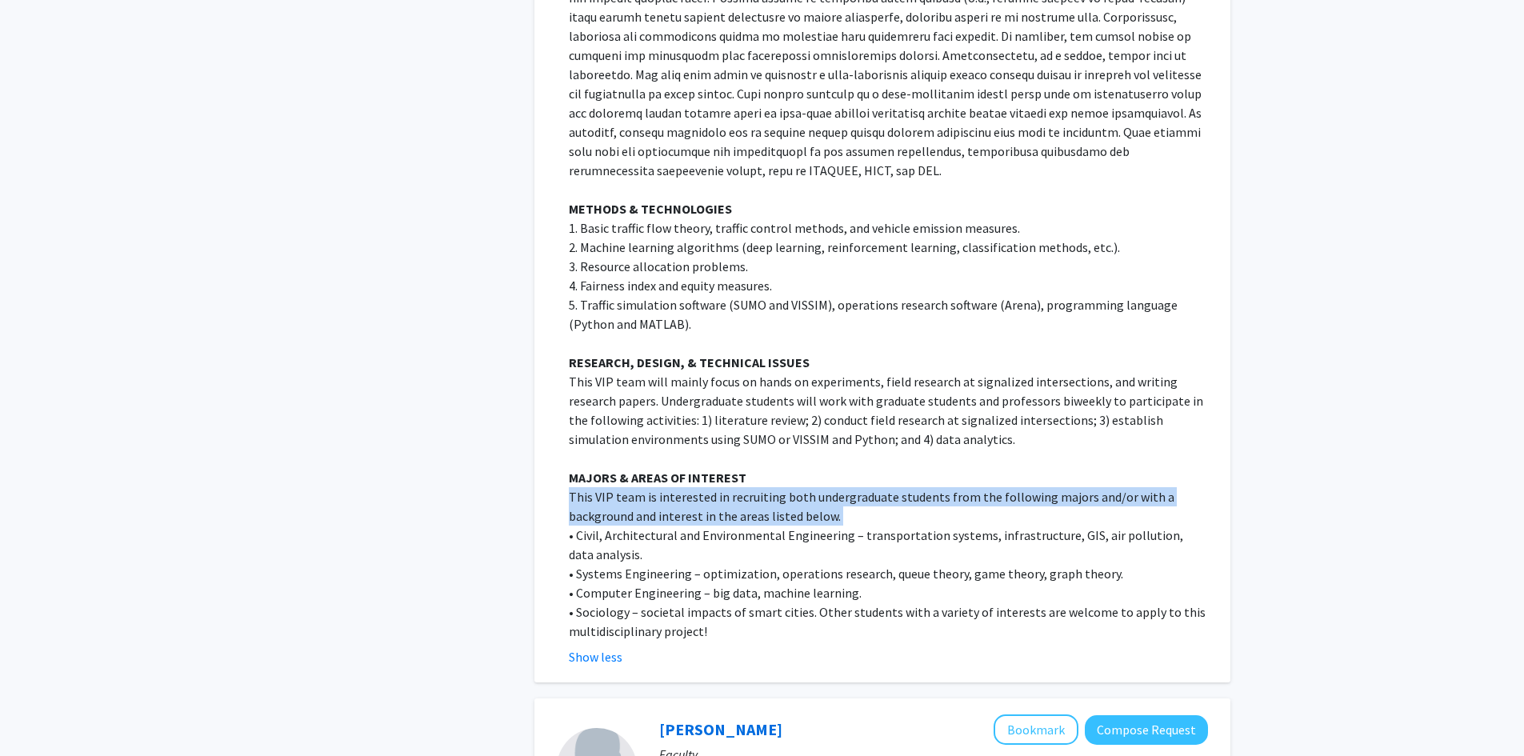
click at [754, 487] on p "This VIP team is interested in recruiting both undergraduate students from the …" at bounding box center [888, 506] width 639 height 38
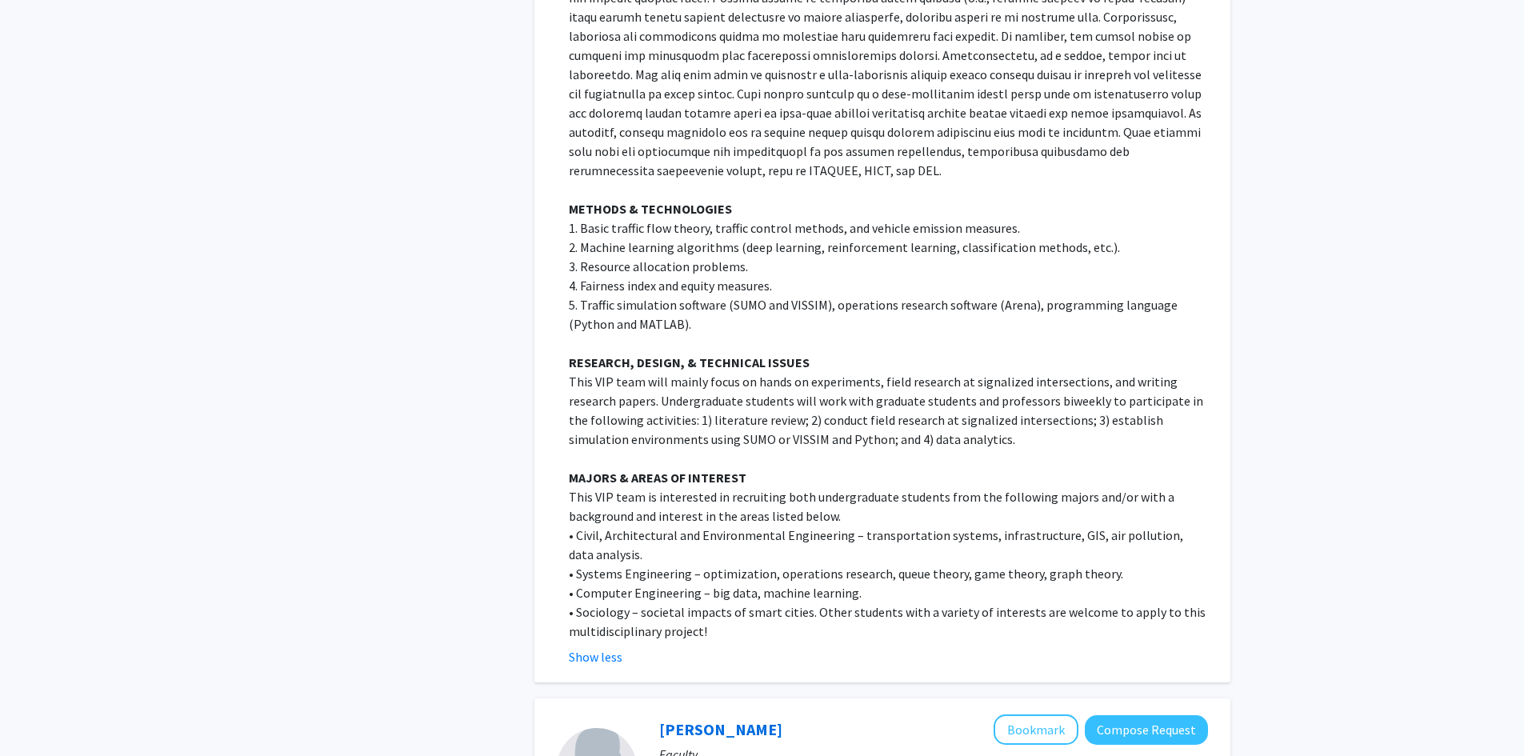
click at [773, 405] on p "This VIP team will mainly focus on hands on experiments, field research at sign…" at bounding box center [888, 410] width 639 height 77
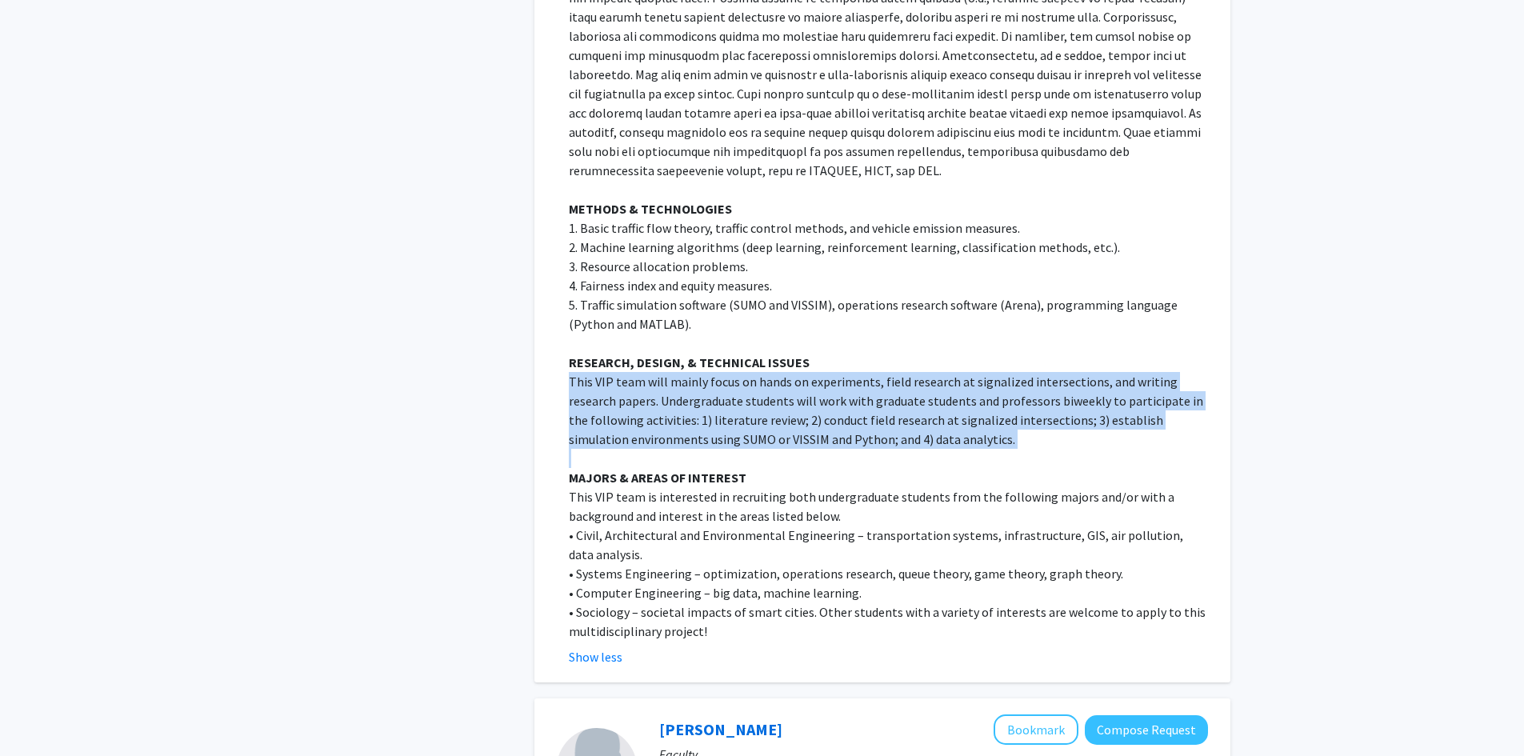
click at [773, 405] on p "This VIP team will mainly focus on hands on experiments, field research at sign…" at bounding box center [888, 410] width 639 height 77
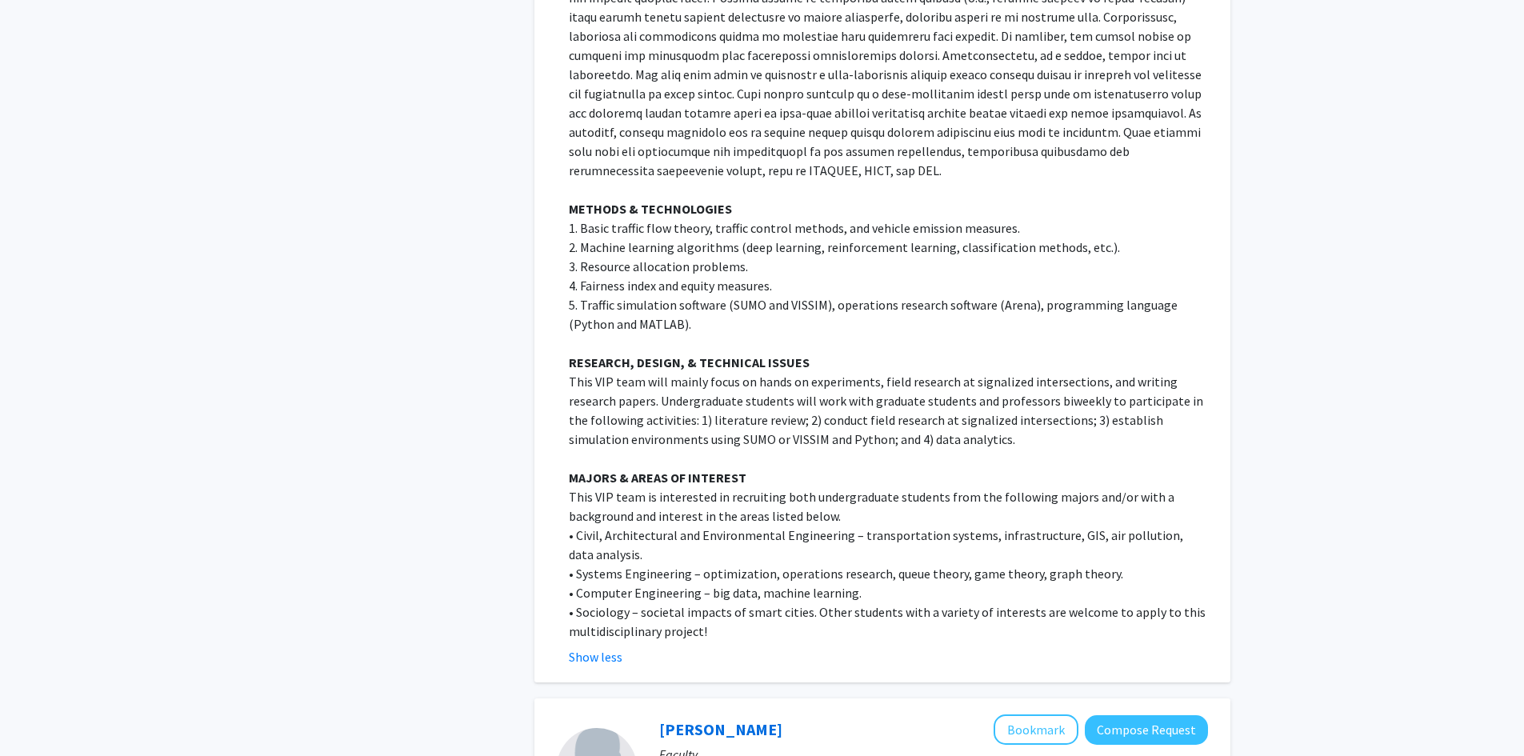
click at [769, 487] on p "This VIP team is interested in recruiting both undergraduate students from the …" at bounding box center [888, 506] width 639 height 38
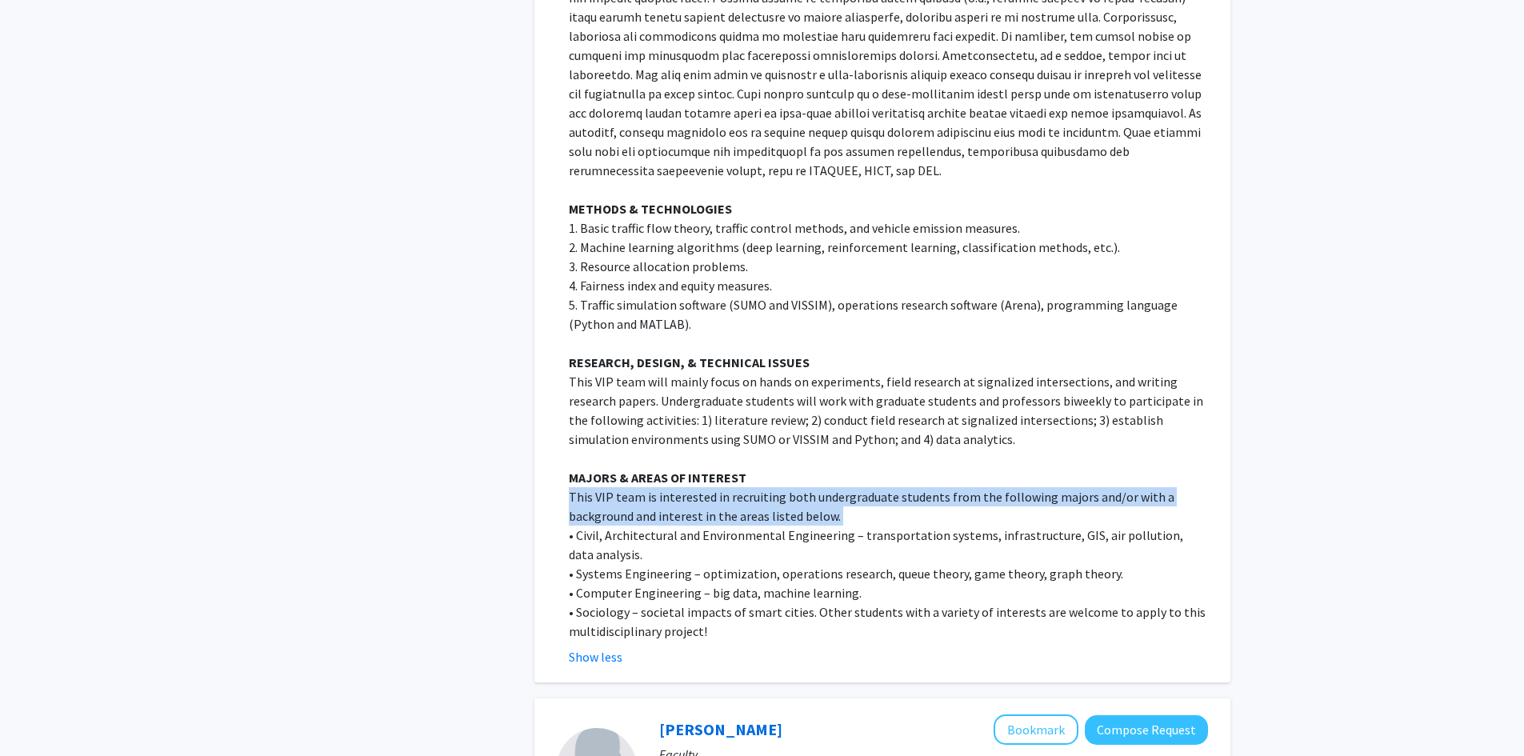
click at [769, 487] on p "This VIP team is interested in recruiting both undergraduate students from the …" at bounding box center [888, 506] width 639 height 38
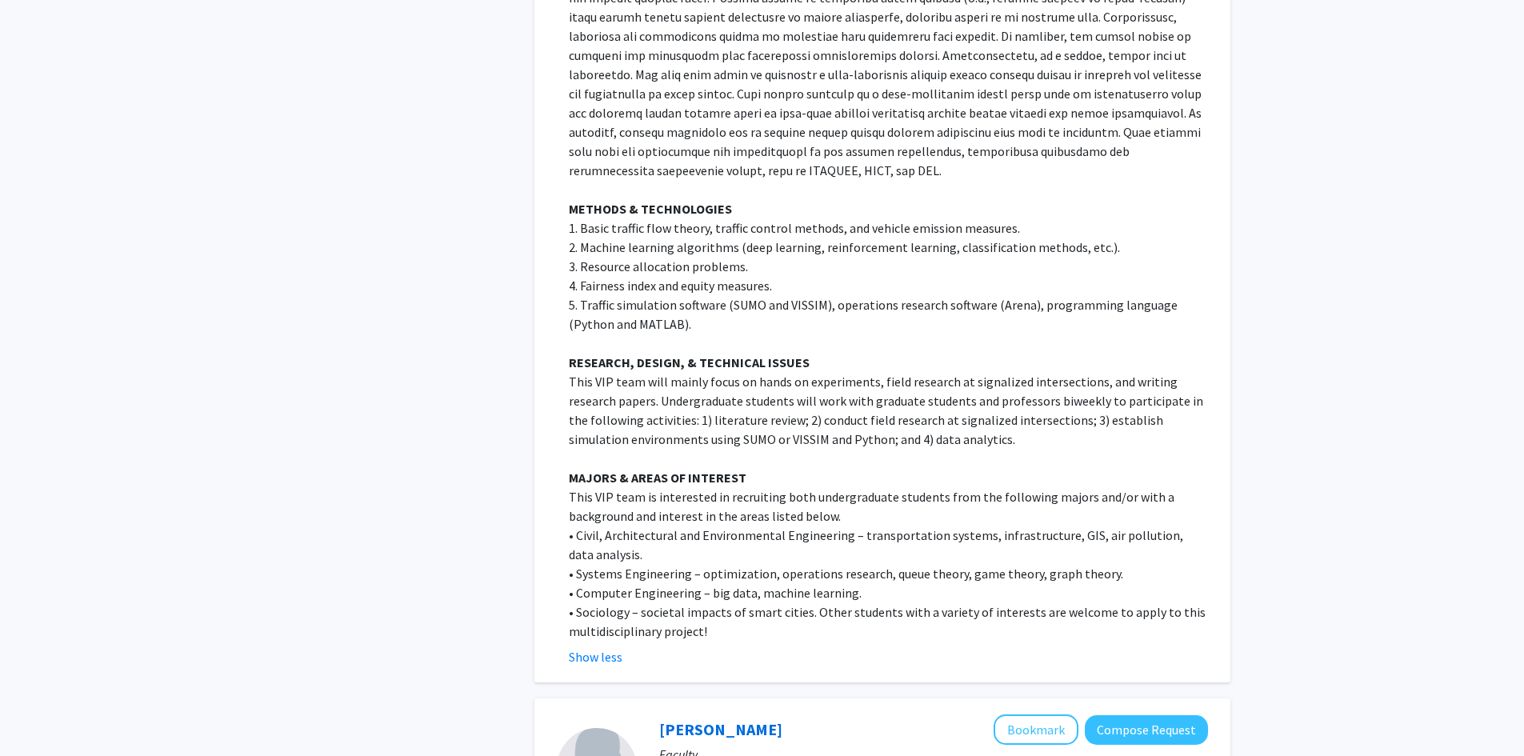
click at [786, 425] on p "This VIP team will mainly focus on hands on experiments, field research at sign…" at bounding box center [888, 410] width 639 height 77
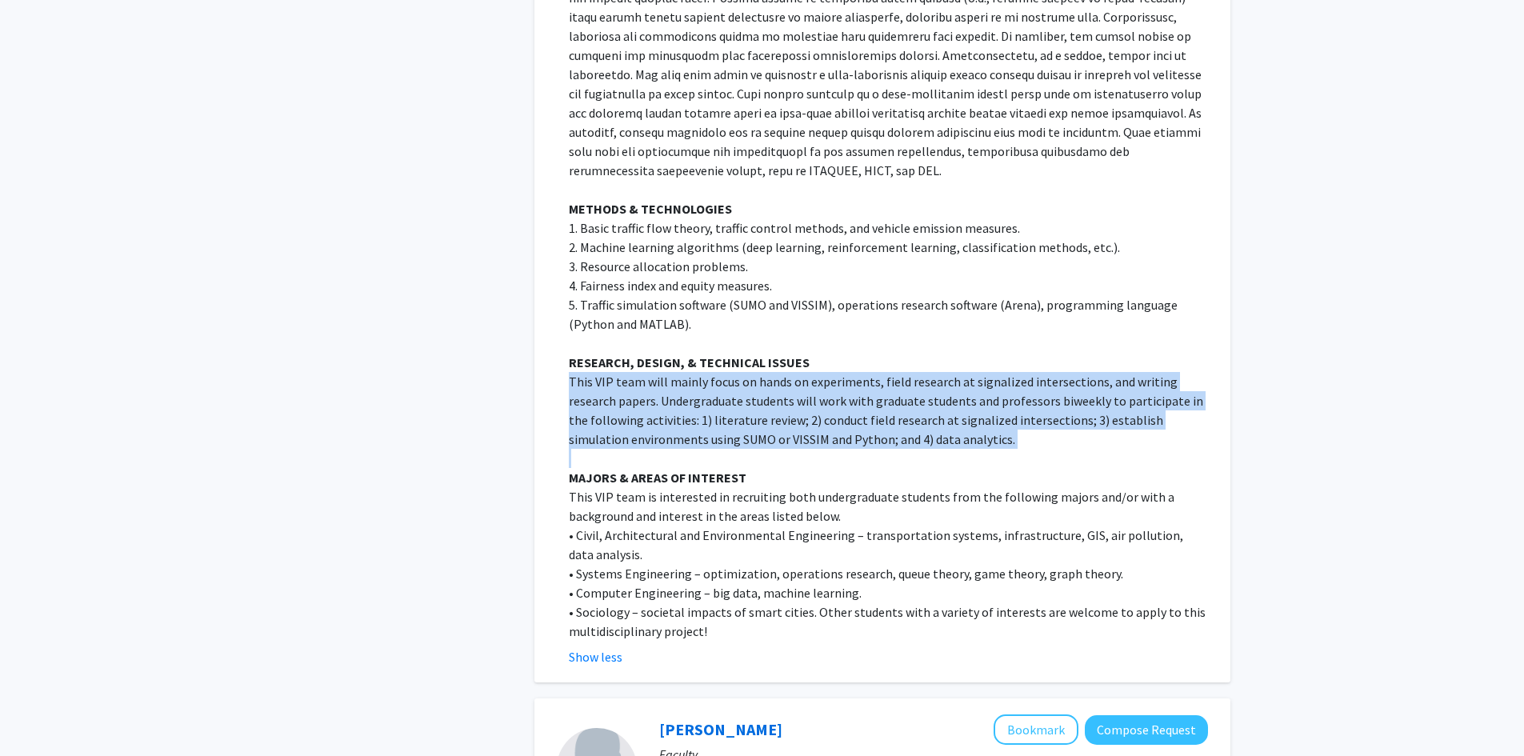
click at [786, 425] on p "This VIP team will mainly focus on hands on experiments, field research at sign…" at bounding box center [888, 410] width 639 height 77
click at [797, 449] on p at bounding box center [888, 458] width 639 height 19
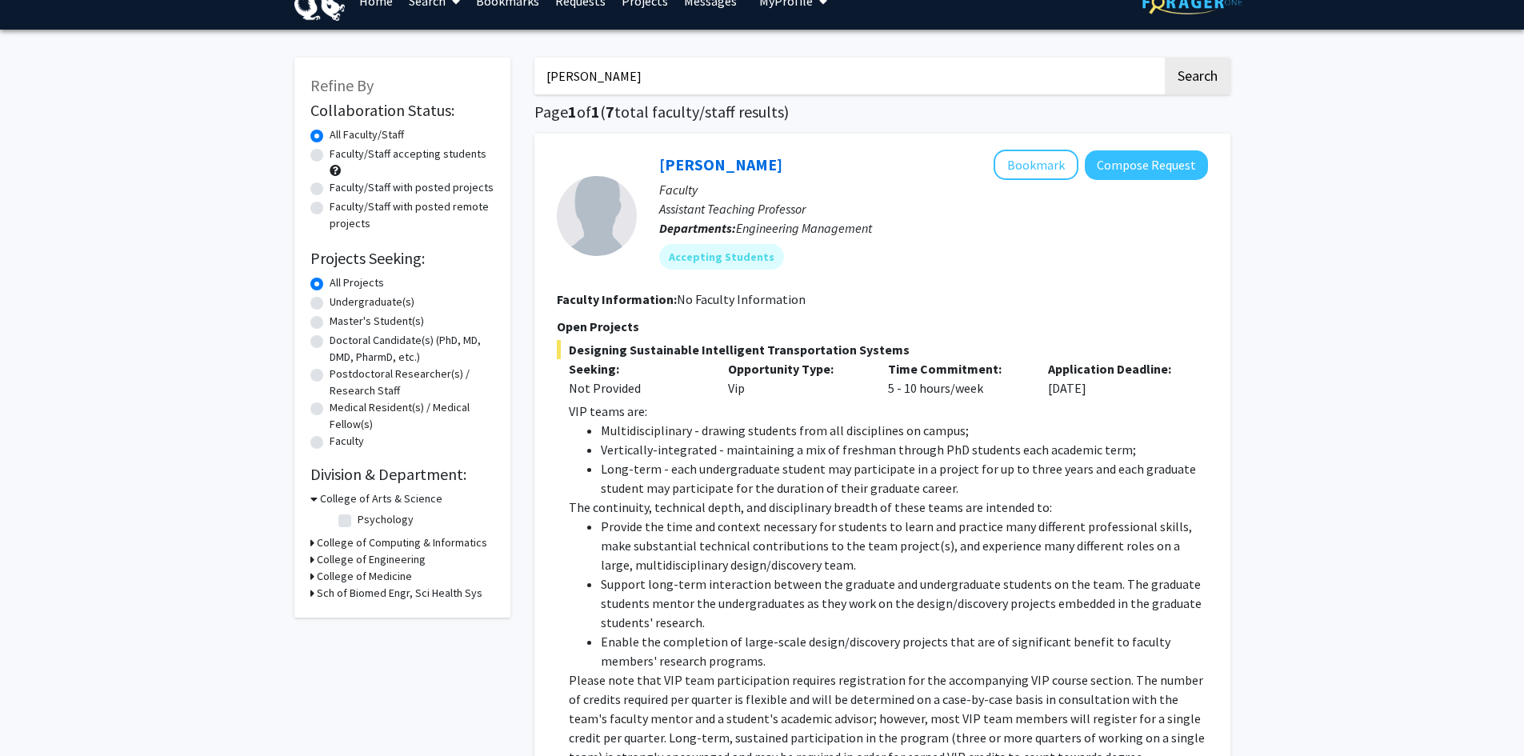
scroll to position [0, 0]
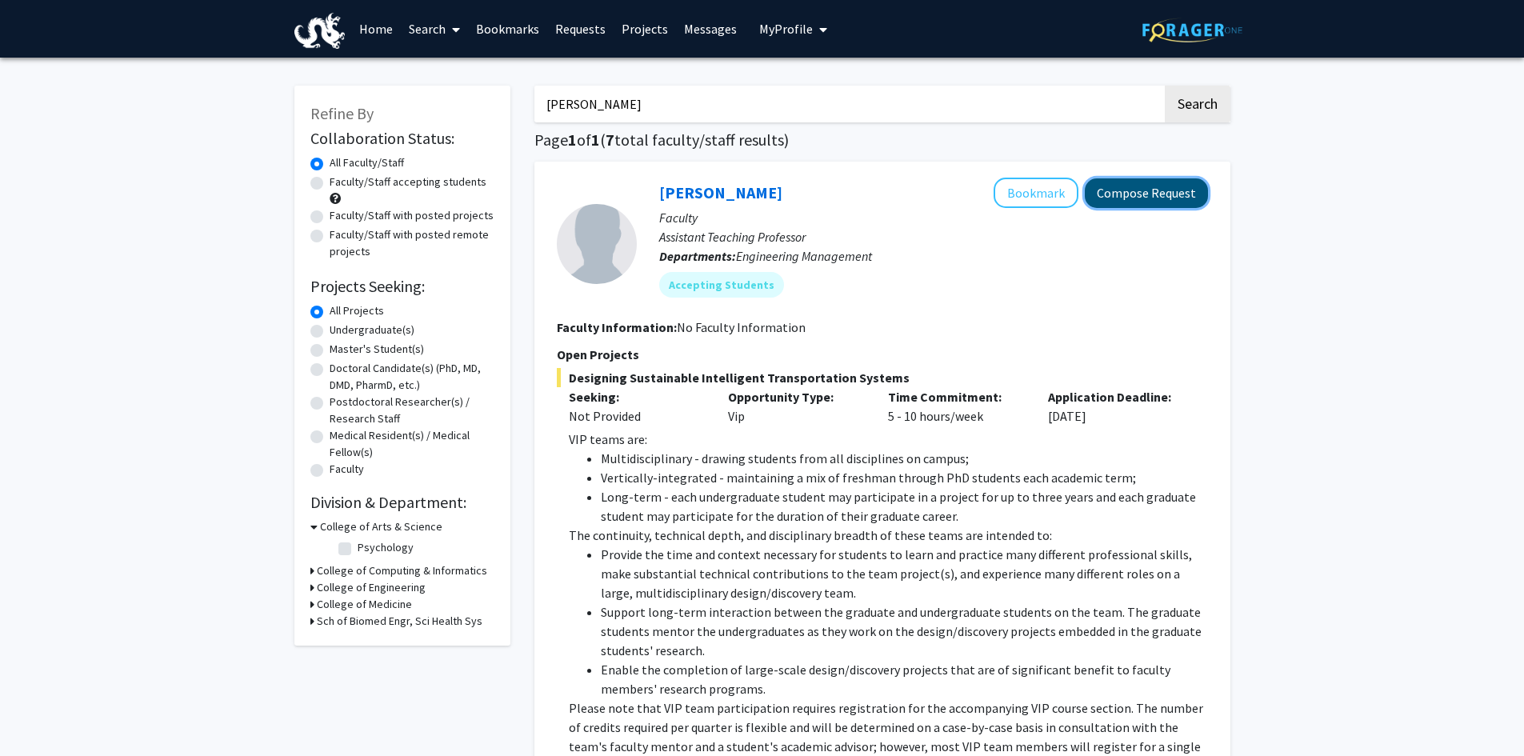
click at [1134, 194] on button "Compose Request" at bounding box center [1146, 193] width 123 height 30
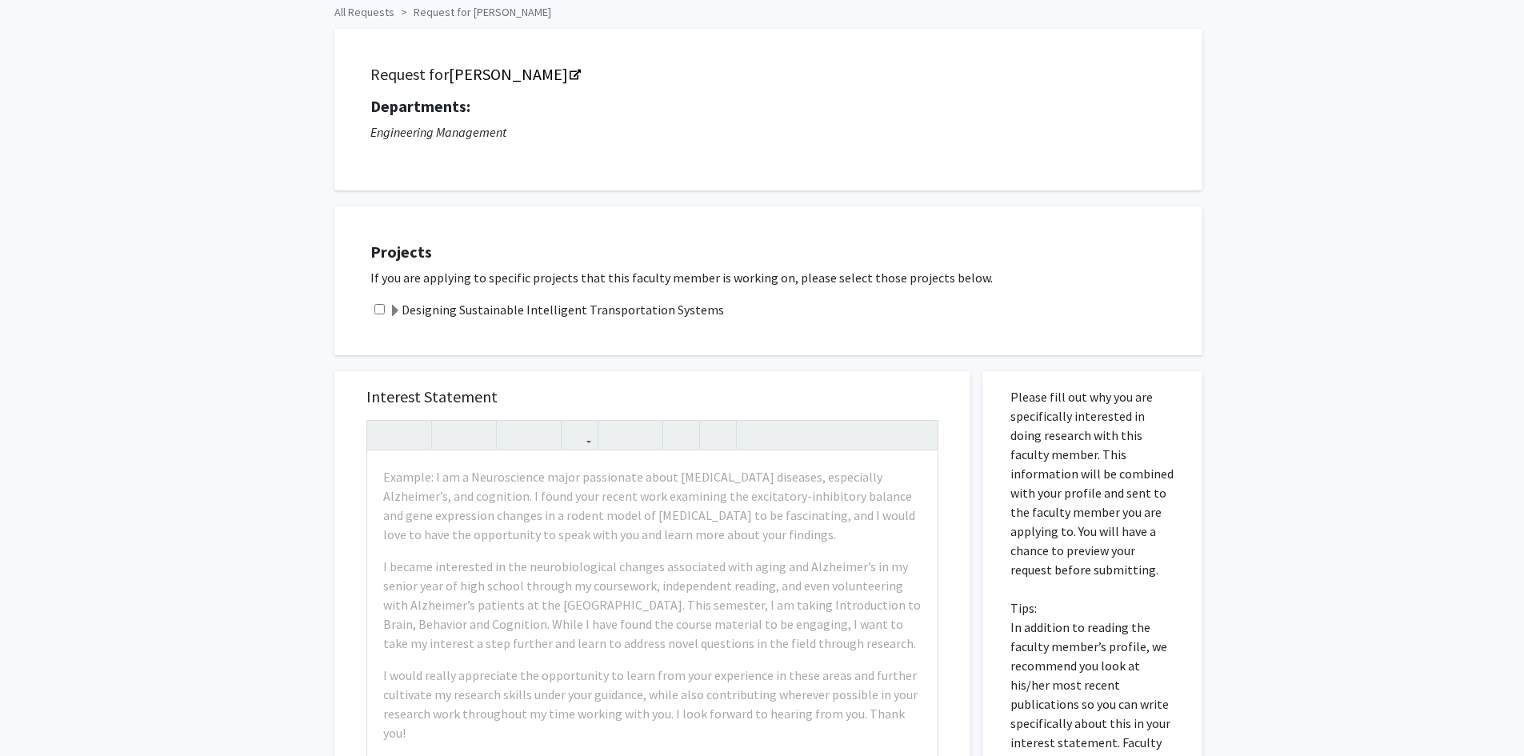
scroll to position [240, 0]
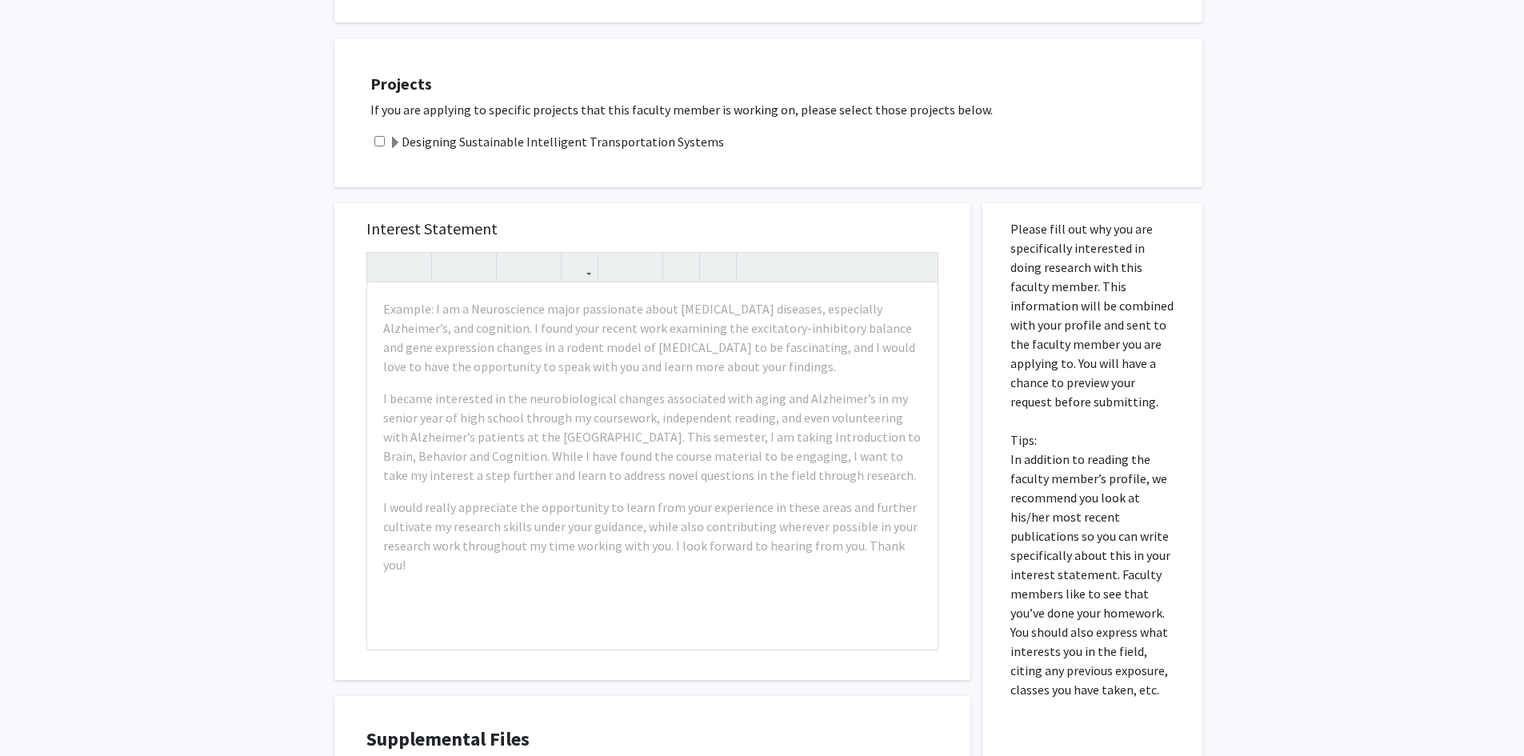
click at [372, 139] on div "Designing Sustainable Intelligent Transportation Systems" at bounding box center [778, 141] width 816 height 19
click at [382, 144] on input "checkbox" at bounding box center [379, 141] width 10 height 10
checkbox input "true"
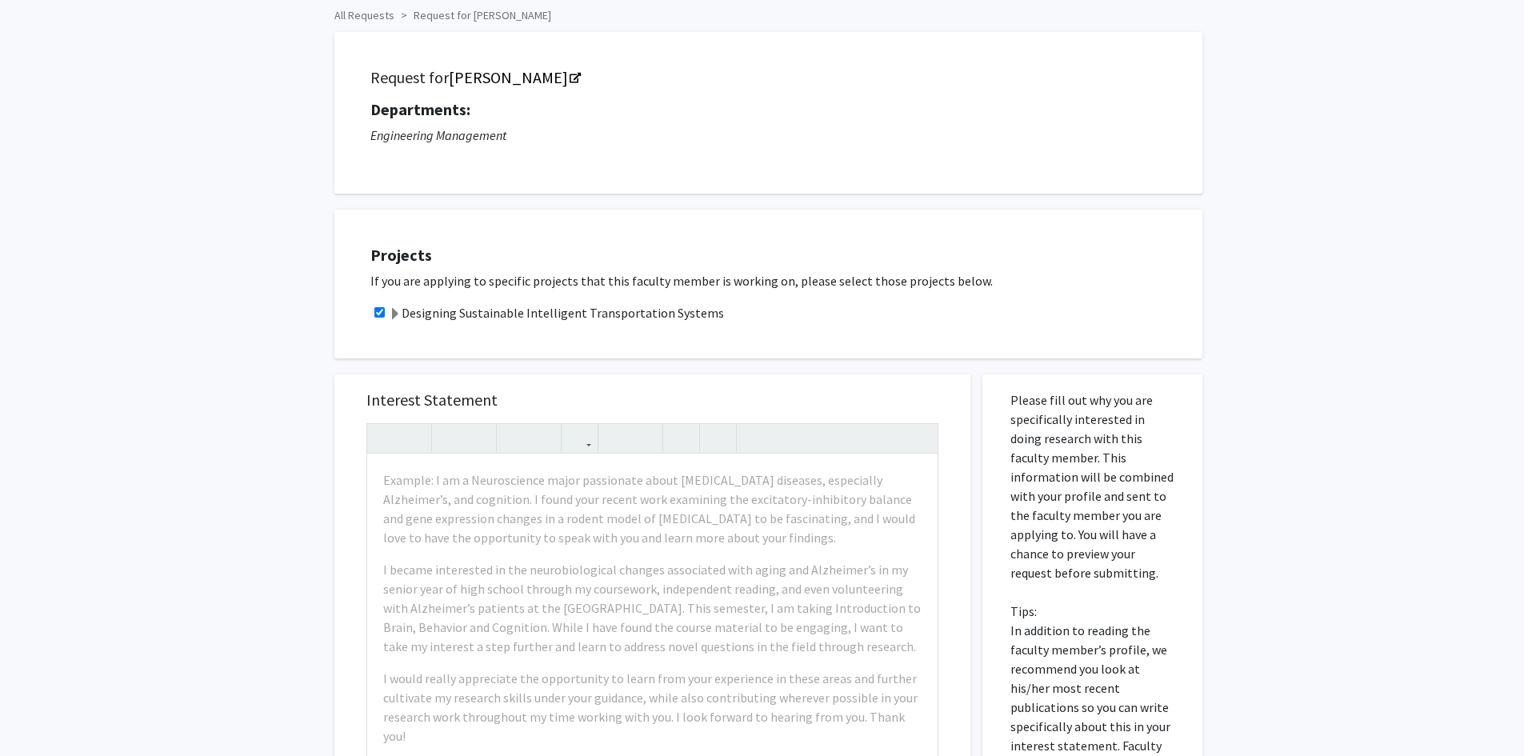
scroll to position [478, 0]
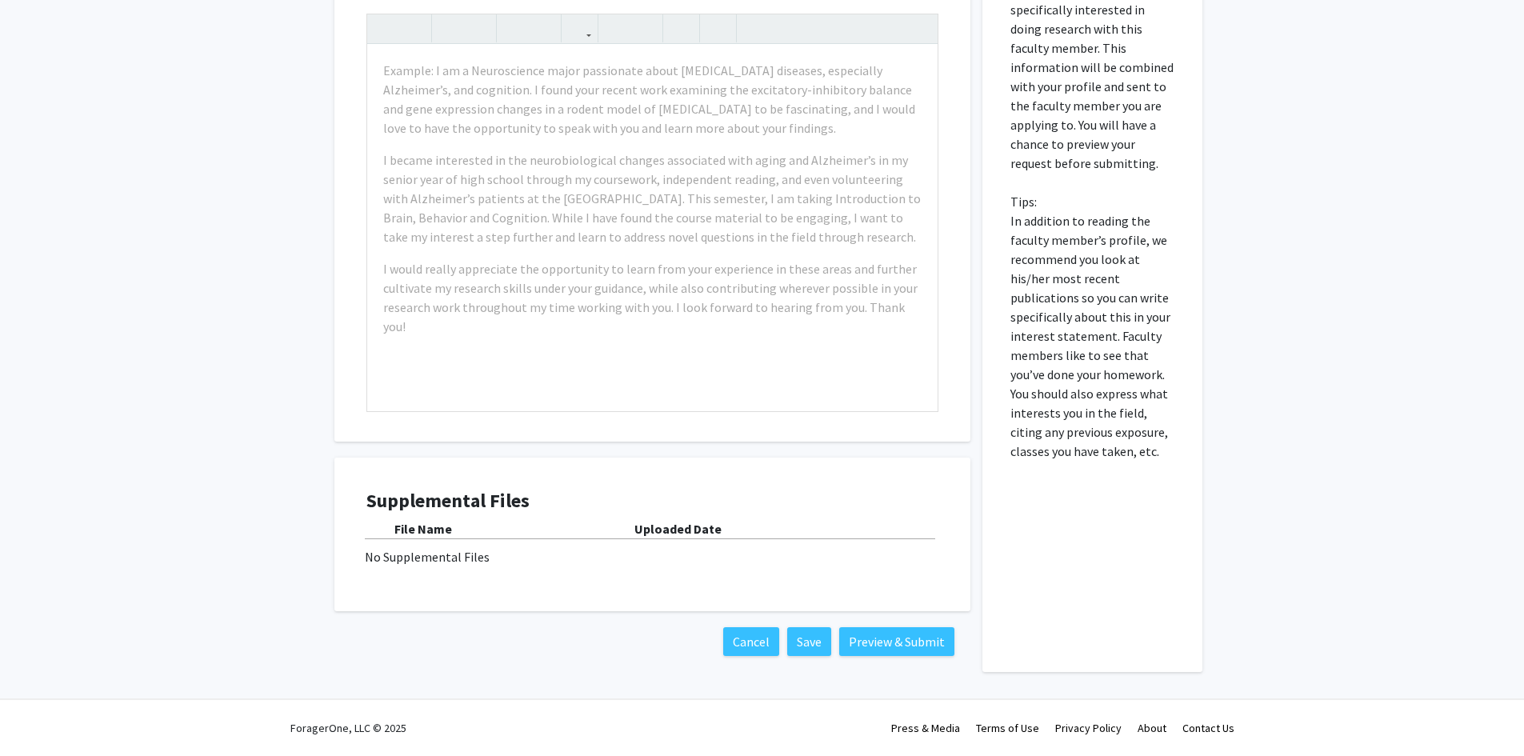
click at [378, 562] on div "No Supplemental Files" at bounding box center [652, 556] width 575 height 19
drag, startPoint x: 379, startPoint y: 560, endPoint x: 627, endPoint y: 680, distance: 275.5
click at [380, 560] on div "No Supplemental Files" at bounding box center [652, 556] width 575 height 19
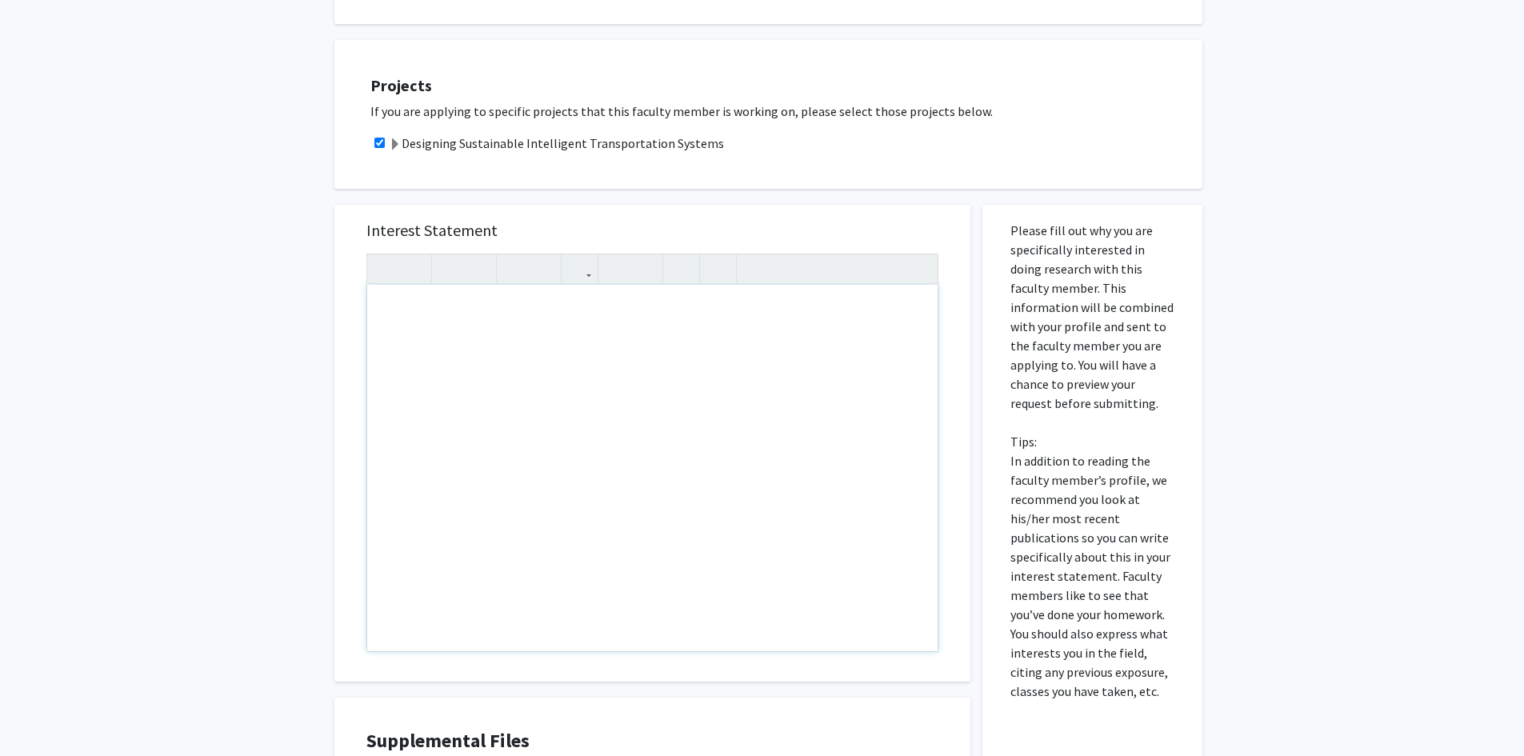
scroll to position [158, 0]
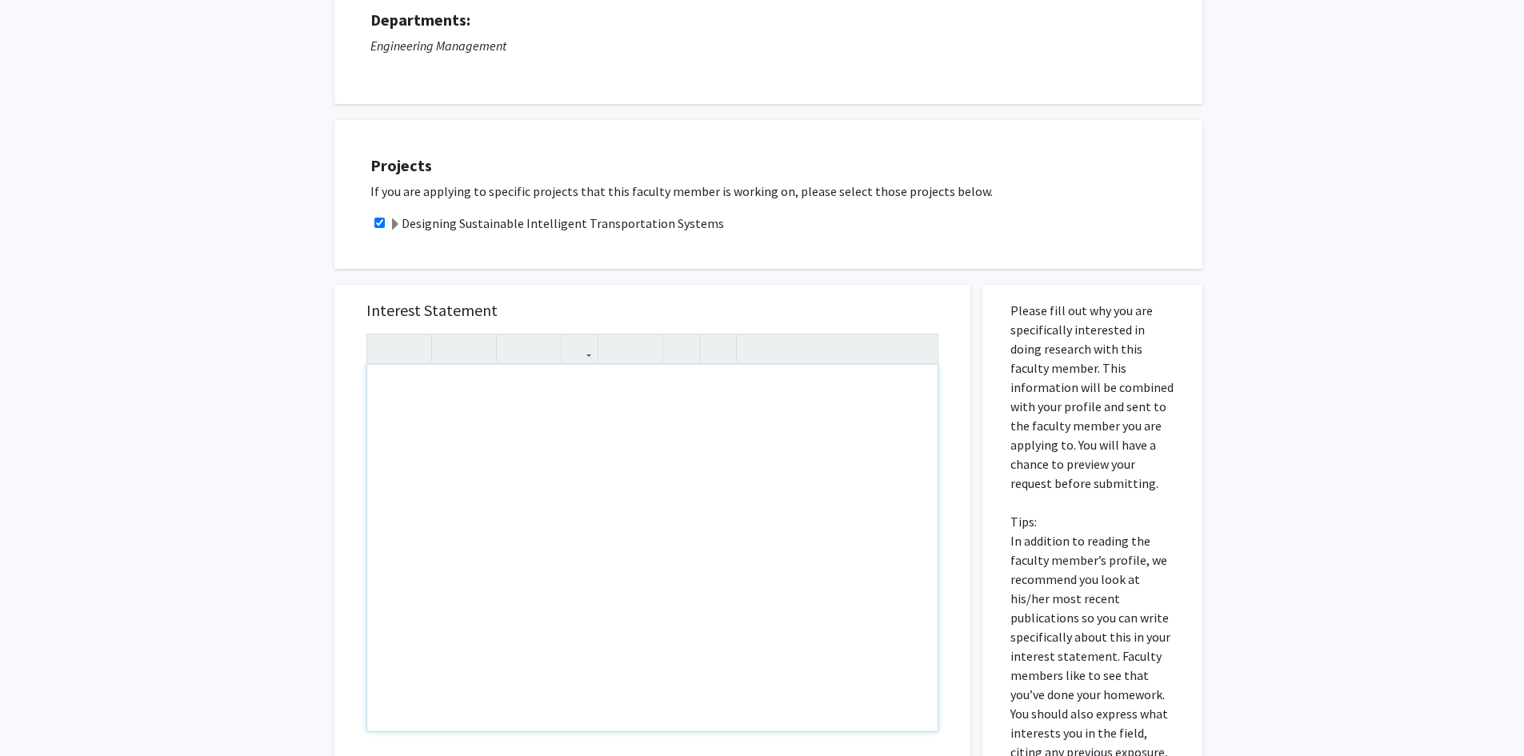
click at [518, 414] on div "Note to users with screen readers: Please press Alt+0 or Option+0 to deactivate…" at bounding box center [652, 548] width 570 height 366
drag, startPoint x: 935, startPoint y: 314, endPoint x: 1093, endPoint y: 356, distance: 164.0
click at [941, 315] on div "Interest Statement Insert link Remove link" at bounding box center [652, 523] width 604 height 477
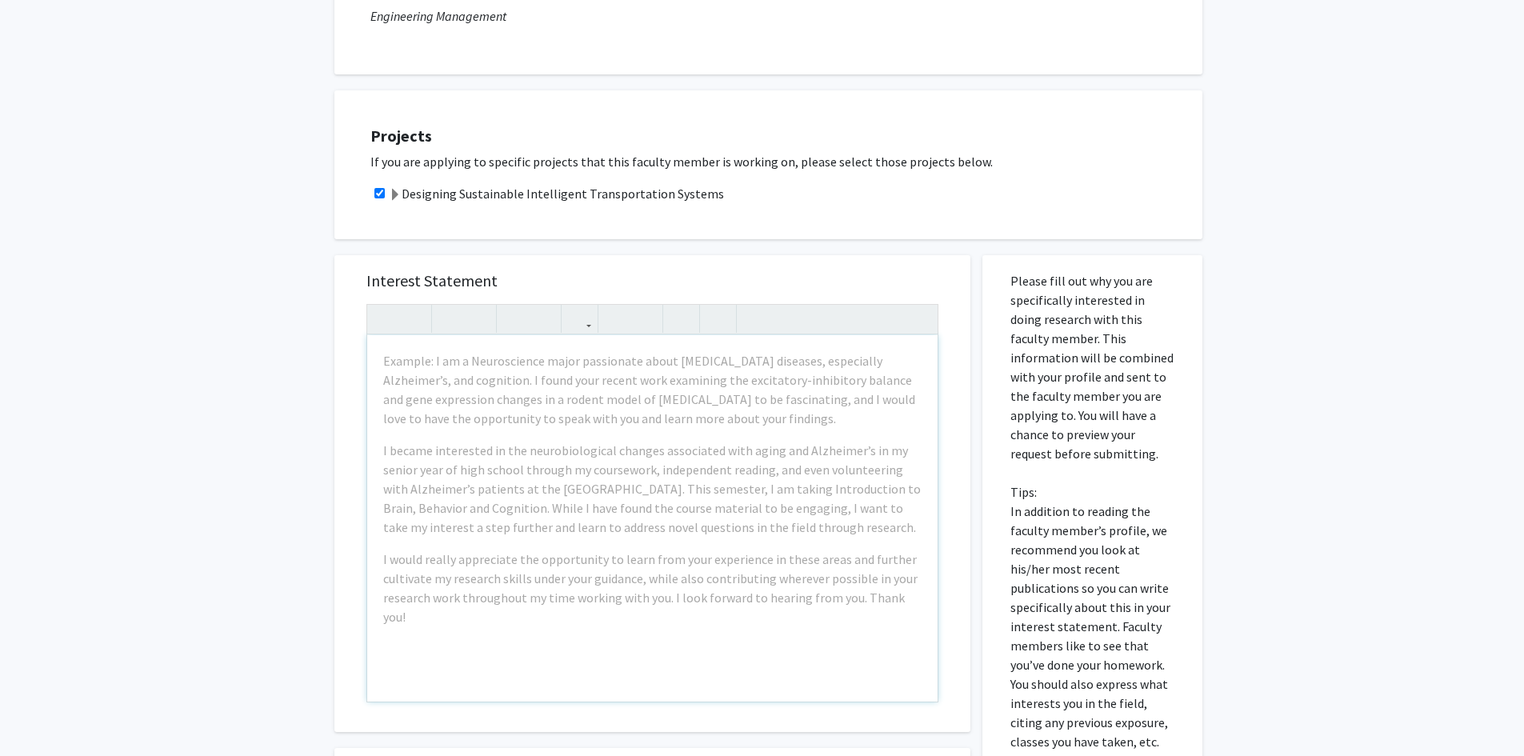
scroll to position [238, 0]
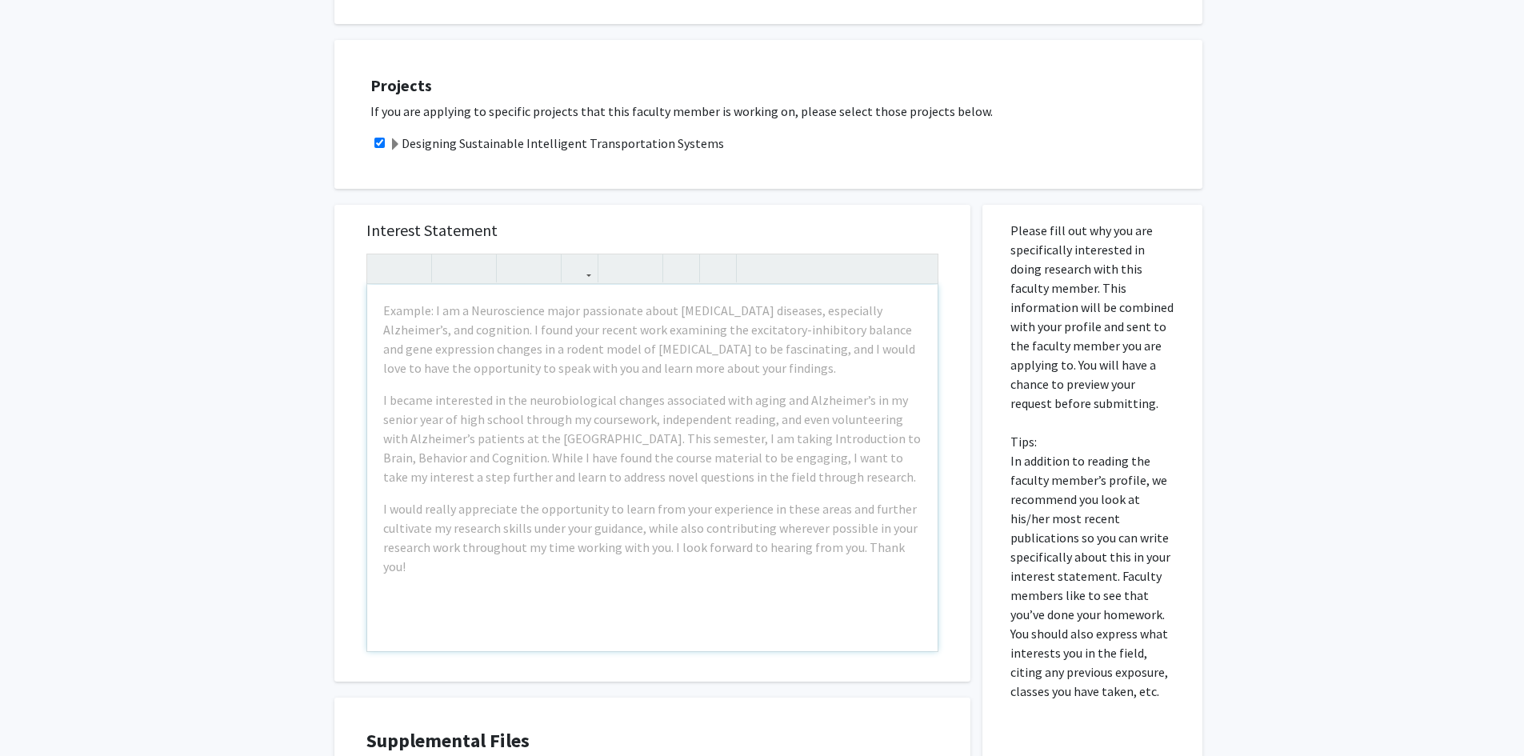
click at [788, 187] on div "Projects If you are applying to specific projects that this faculty member is w…" at bounding box center [768, 114] width 868 height 149
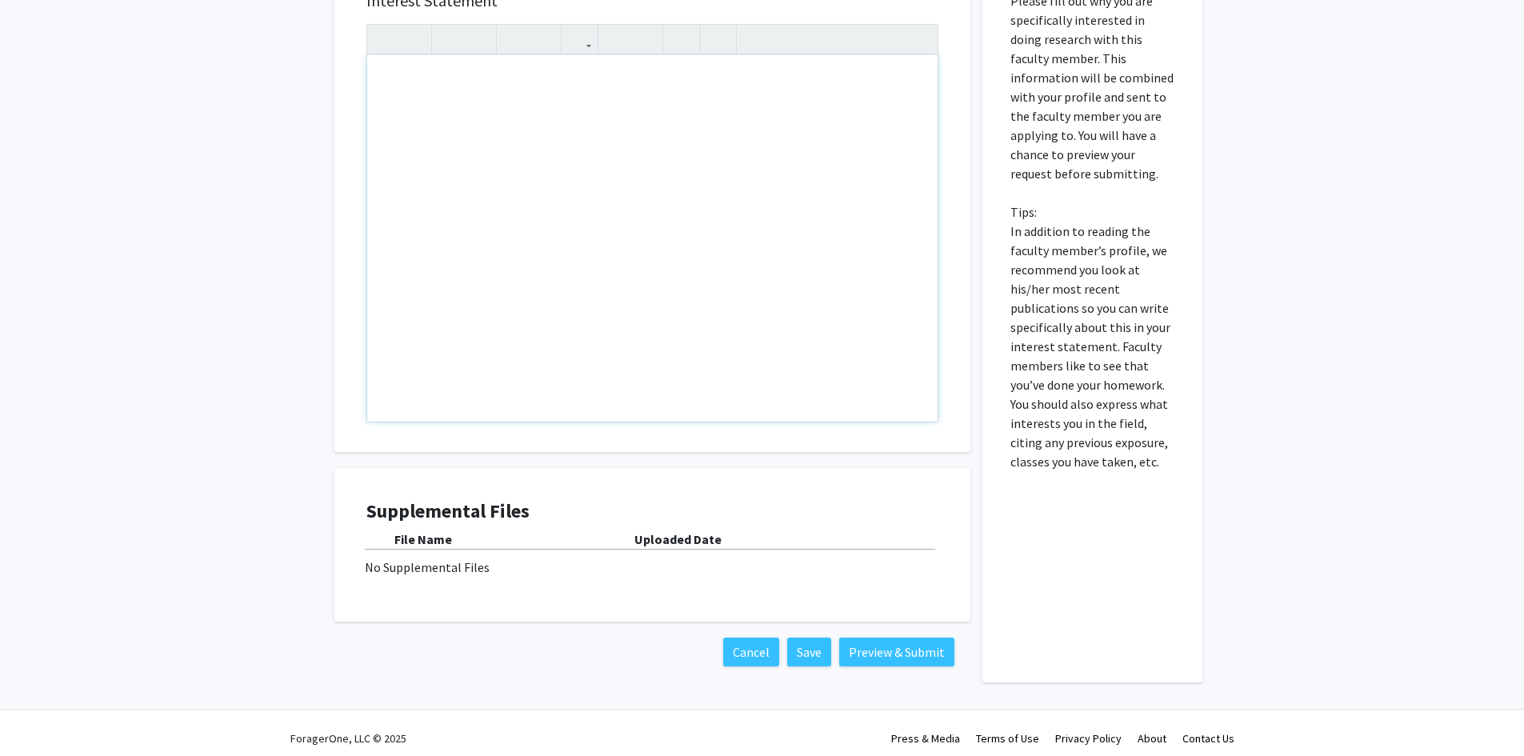
scroll to position [478, 0]
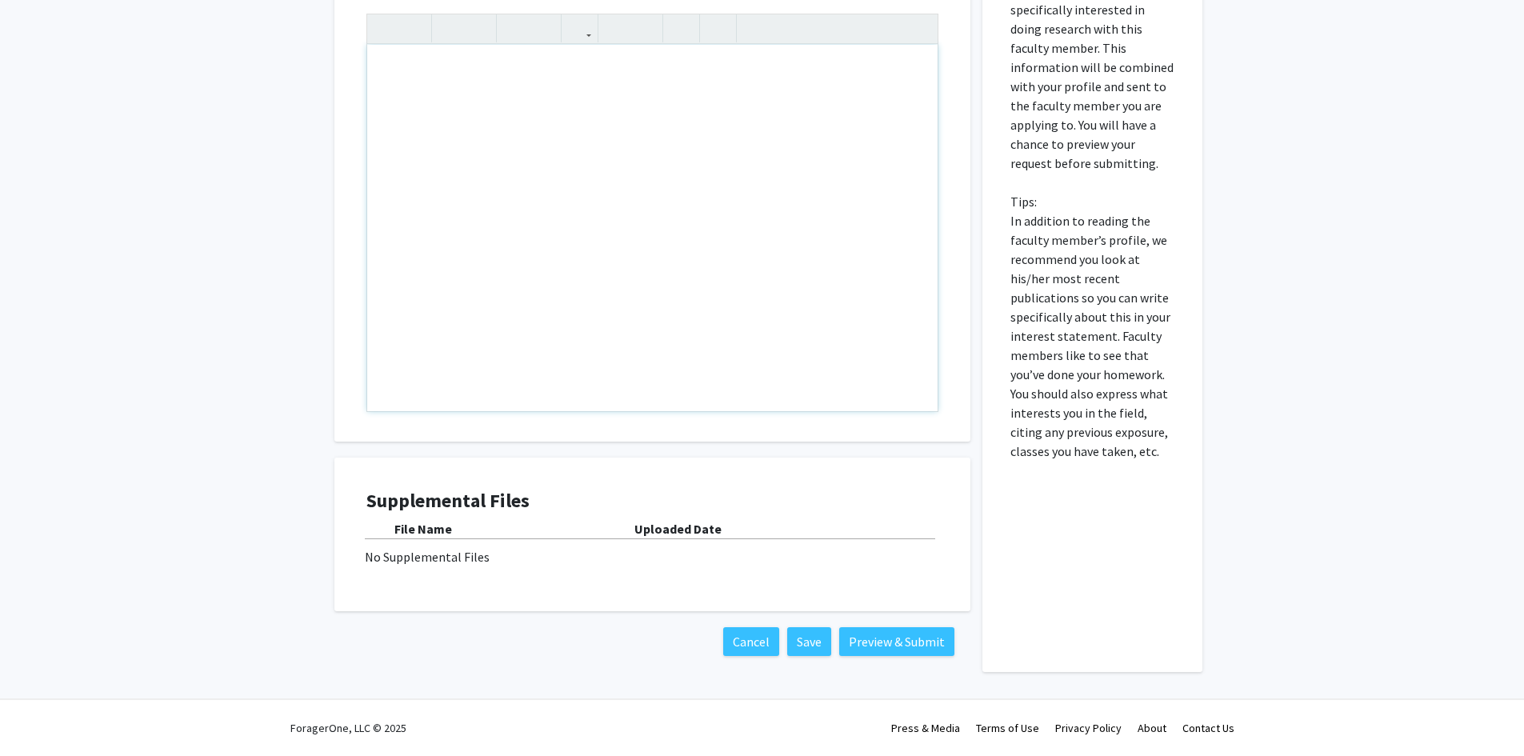
click at [437, 268] on div "Note to users with screen readers: Please press Alt+0 or Option+0 to deactivate…" at bounding box center [652, 228] width 570 height 366
click at [672, 87] on div "I am a Business and Engineering student, with a minor in Systems Engineering an…" at bounding box center [652, 228] width 570 height 366
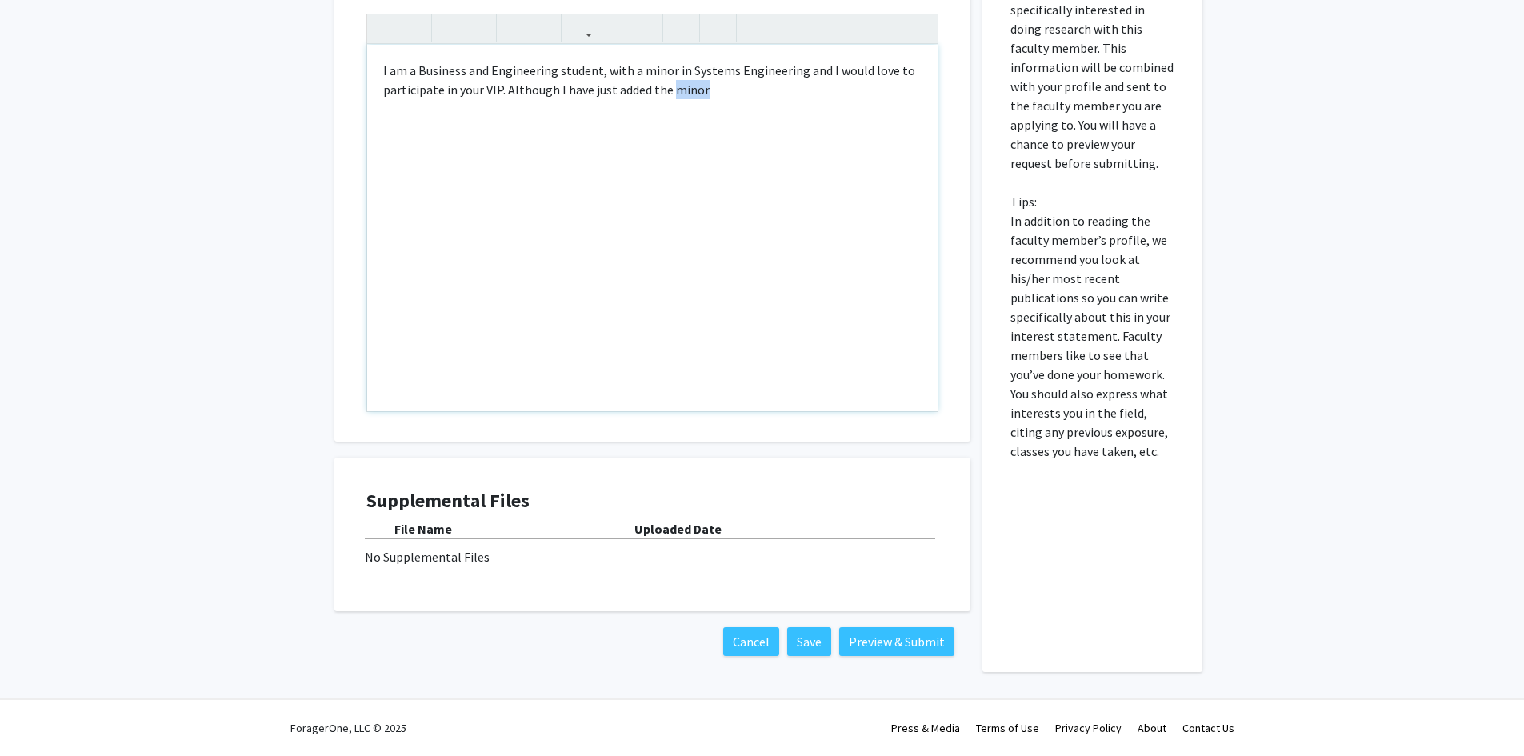
click at [673, 86] on div "I am a Business and Engineering student, with a minor in Systems Engineering an…" at bounding box center [652, 228] width 570 height 366
click at [677, 86] on div "I am a Business and Engineering student, with a minor in Systems Engineering an…" at bounding box center [652, 228] width 570 height 366
click at [735, 98] on div "I am a Business and Engineering student, with a minor in Systems Engineering an…" at bounding box center [652, 228] width 570 height 366
click at [733, 98] on div "I am a Business and Engineering student, with a minor in Systems Engineering an…" at bounding box center [652, 228] width 570 height 366
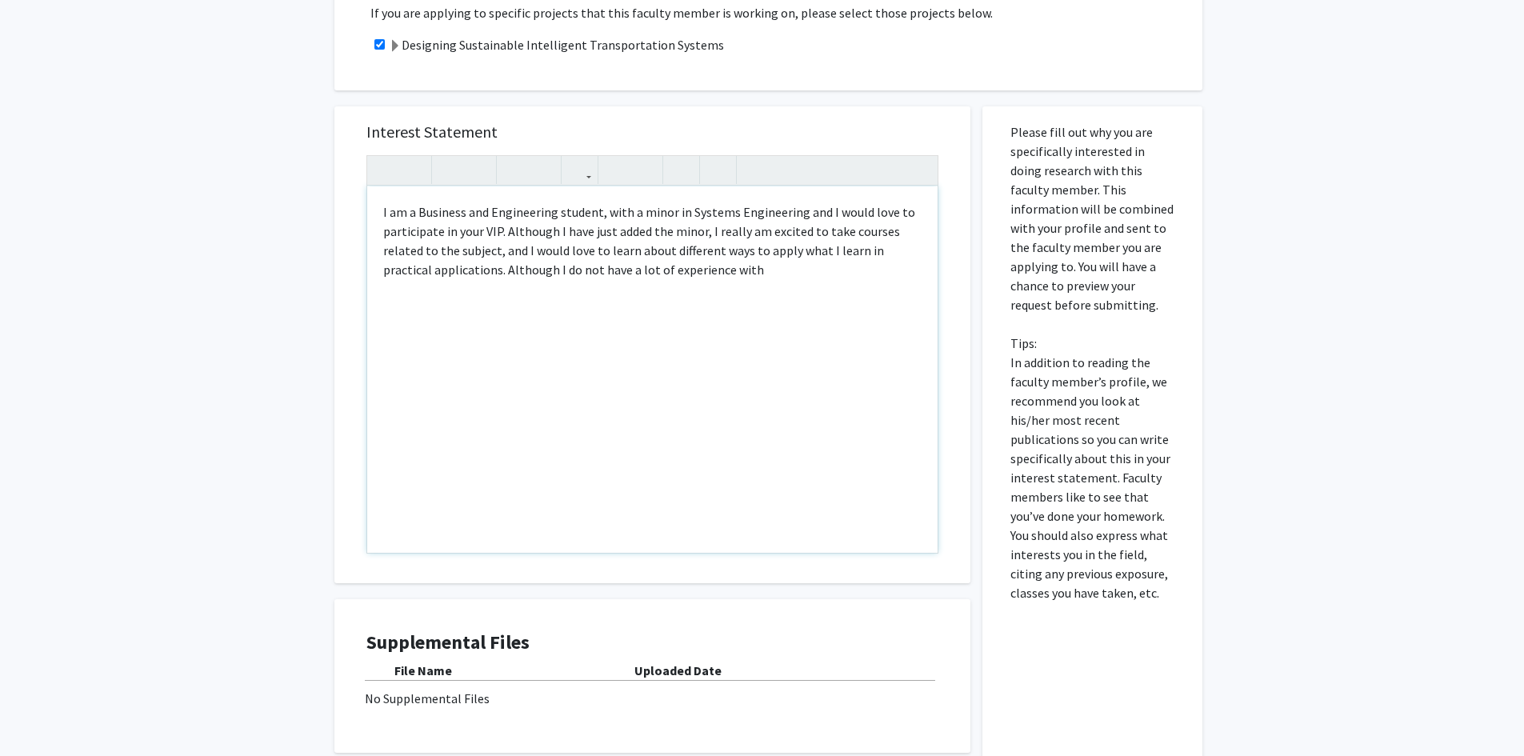
scroll to position [318, 0]
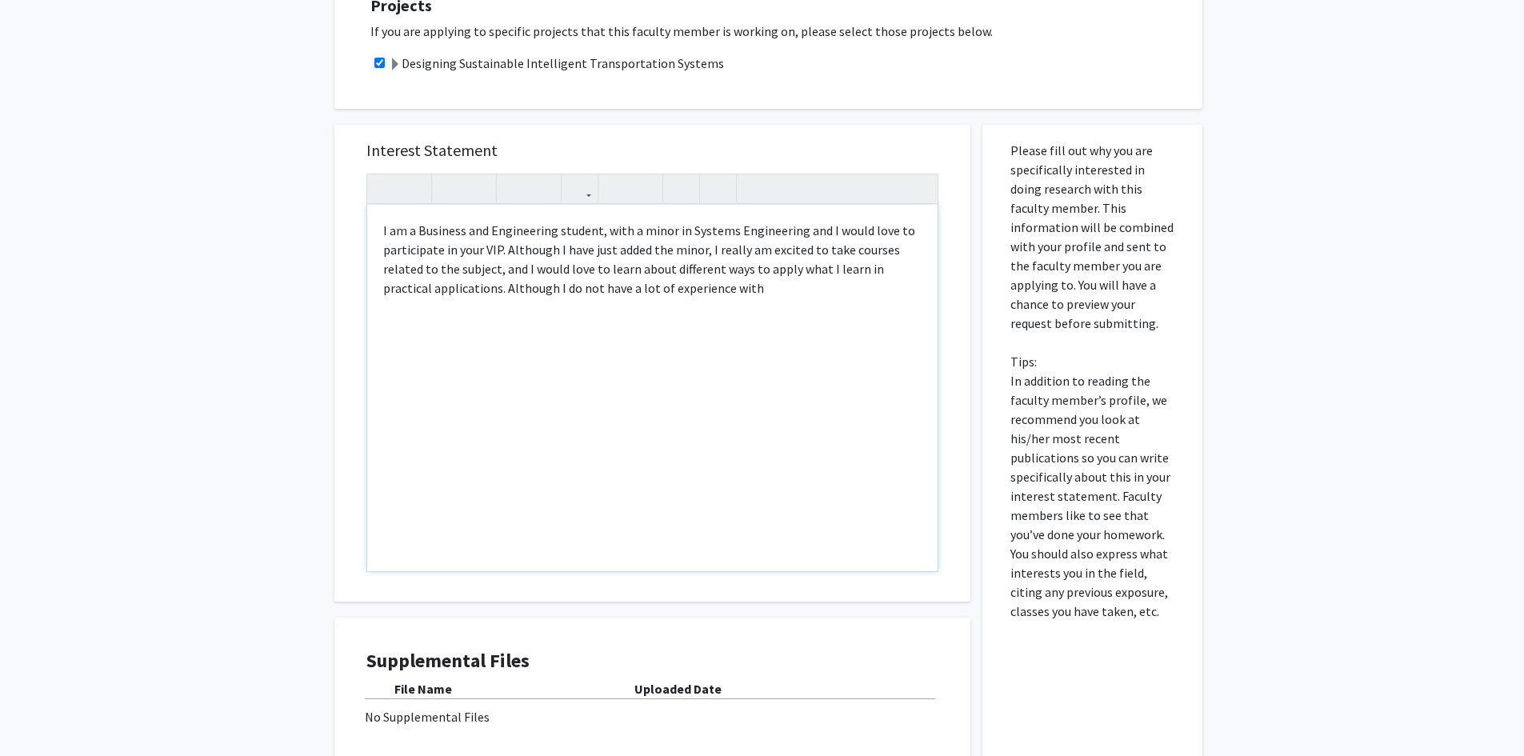
click at [594, 254] on div "I am a Business and Engineering student, with a minor in Systems Engineering an…" at bounding box center [652, 388] width 570 height 366
click at [594, 255] on div "I am a Business and Engineering student, with a minor in Systems Engineering an…" at bounding box center [652, 388] width 570 height 366
click at [757, 326] on div "I am a Business and Engineering student, with a minor in Systems Engineering an…" at bounding box center [652, 388] width 570 height 366
click at [487, 314] on div "I am a Business and Engineering student, with a minor in Systems Engineering an…" at bounding box center [652, 388] width 570 height 366
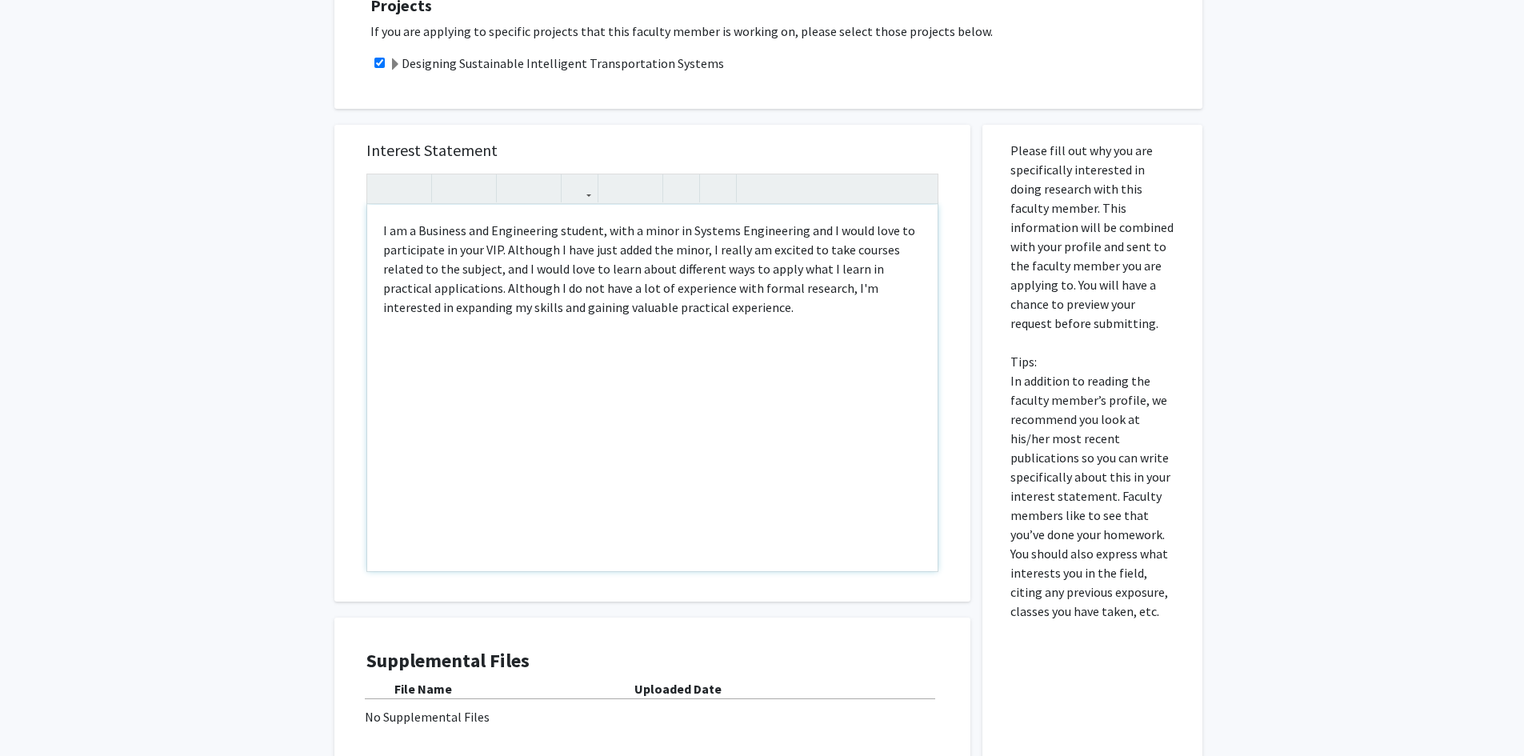
click at [762, 304] on div "I am a Business and Engineering student, with a minor in Systems Engineering an…" at bounding box center [652, 388] width 570 height 366
click at [675, 308] on div "I am a Business and Engineering student, with a minor in Systems Engineering an…" at bounding box center [652, 388] width 570 height 366
click at [676, 308] on div "I am a Business and Engineering student, with a minor in Systems Engineering an…" at bounding box center [652, 388] width 570 height 366
click at [753, 306] on div "I am a Business and Engineering student, with a minor in Systems Engineering an…" at bounding box center [652, 388] width 570 height 366
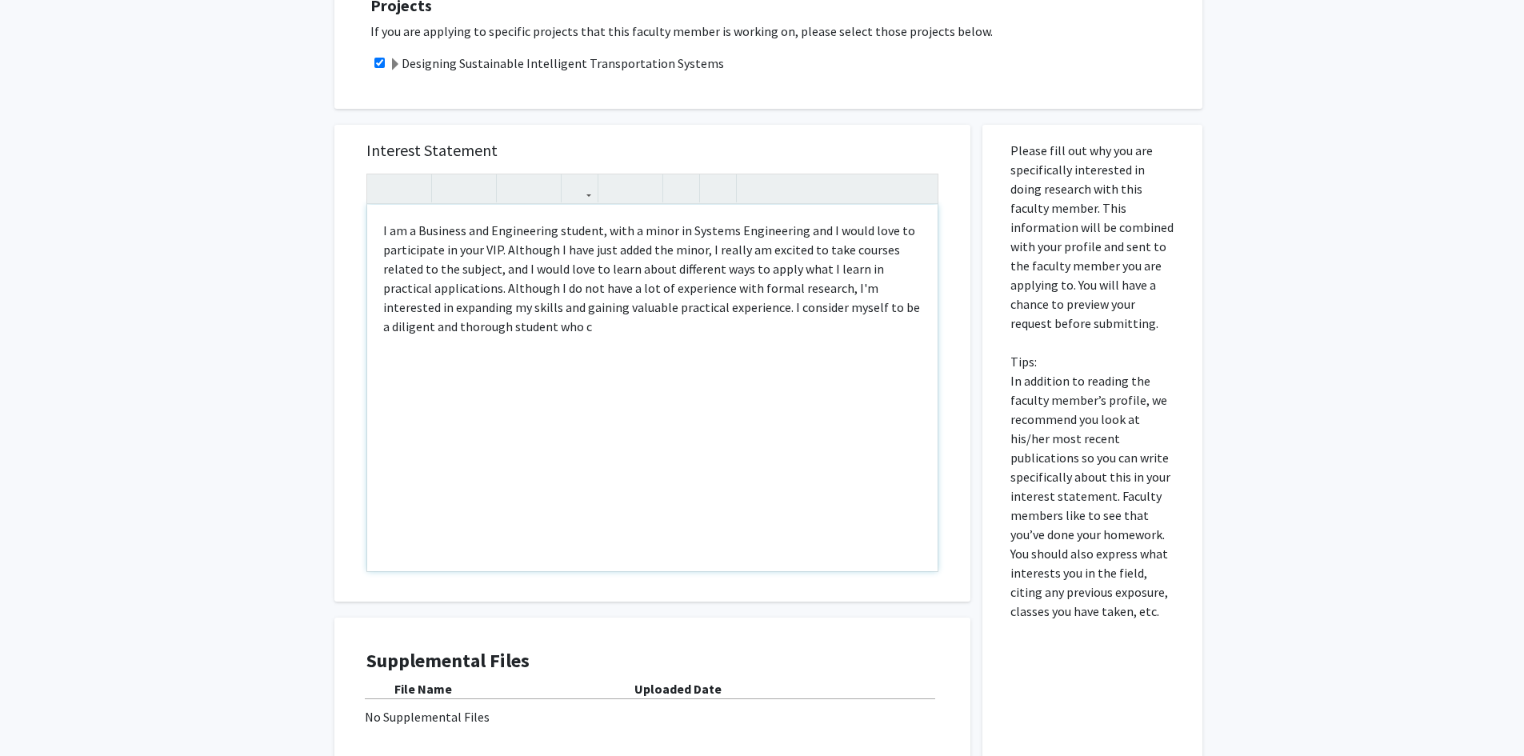
type textarea "I am a Business and Engineering student, with a minor in Systems Engineering an…"
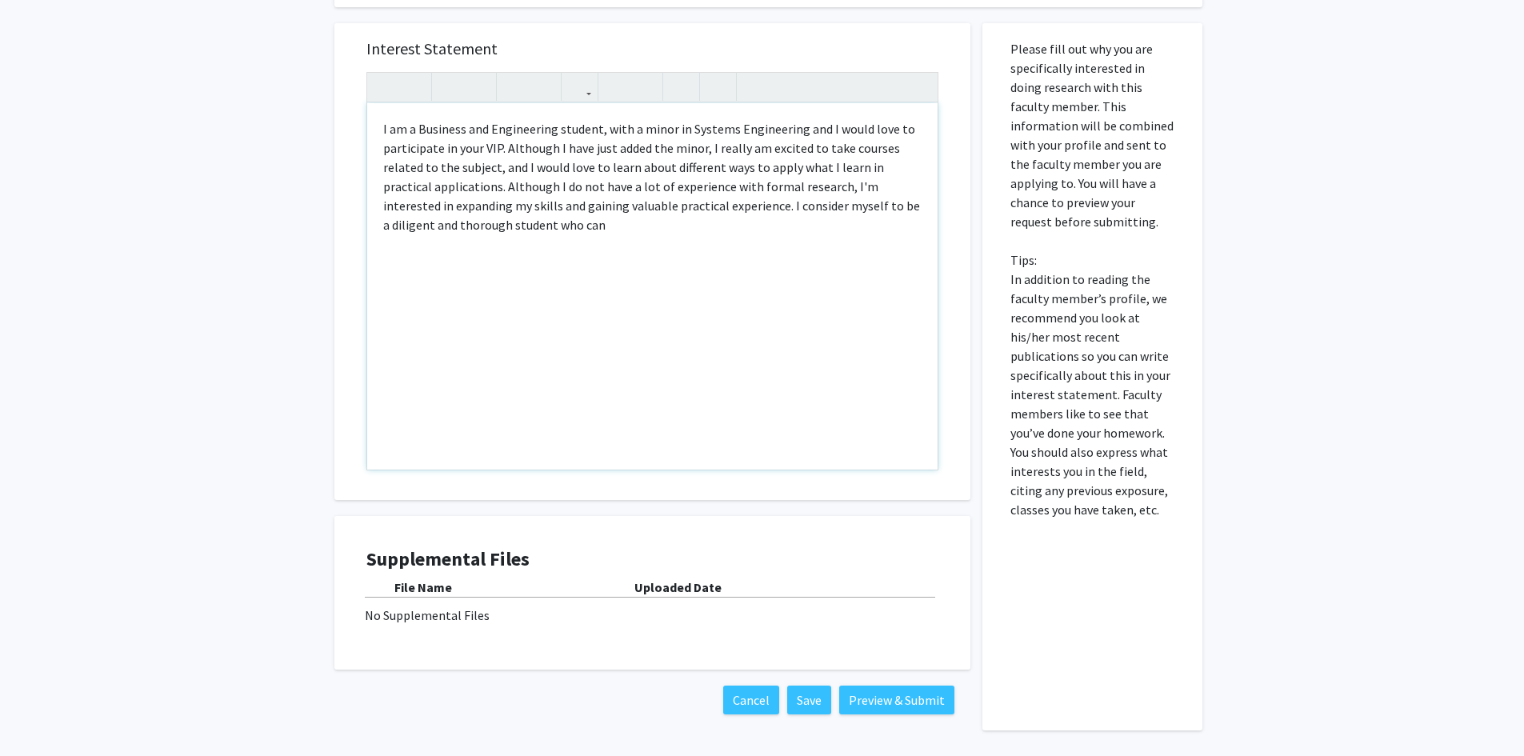
scroll to position [478, 0]
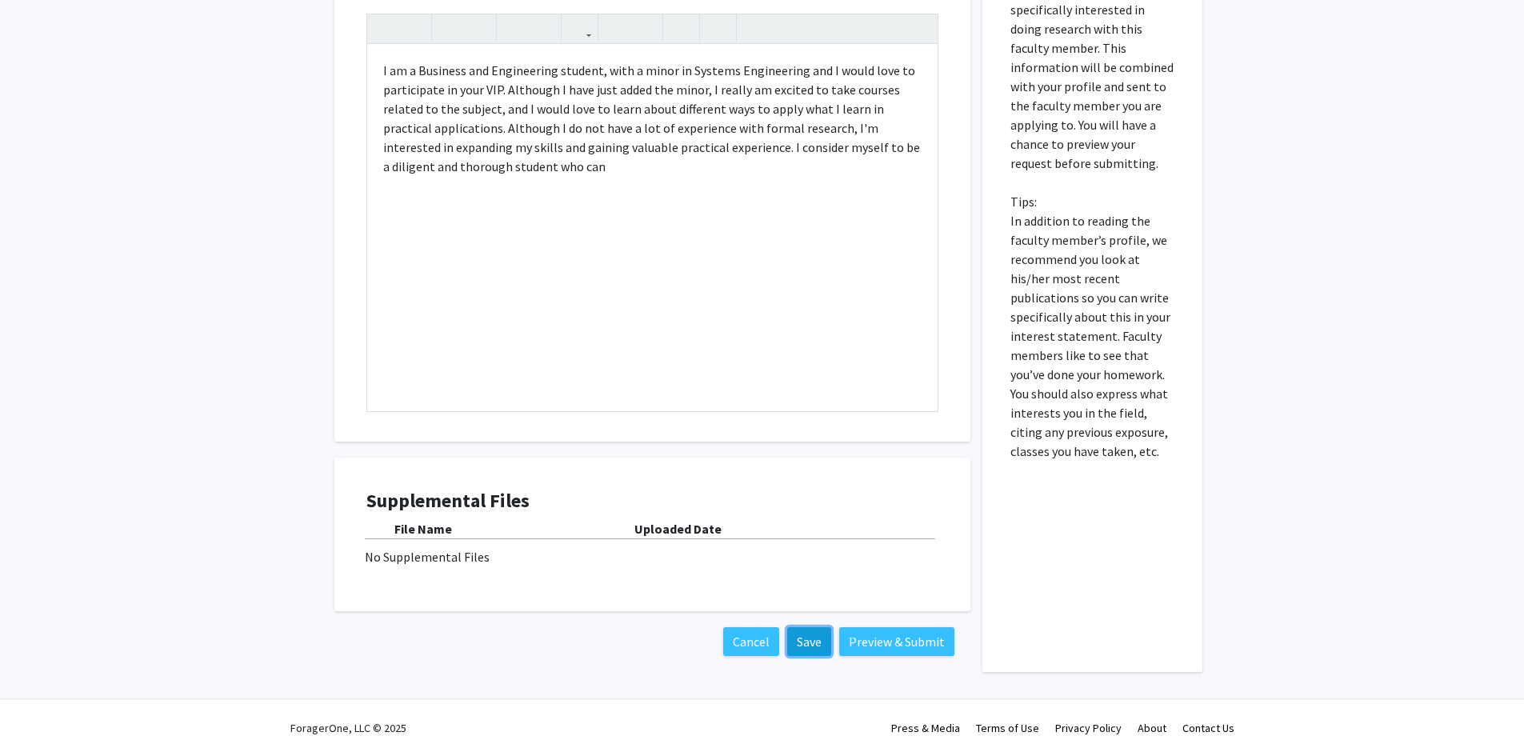
click at [801, 644] on button "Save" at bounding box center [809, 641] width 44 height 29
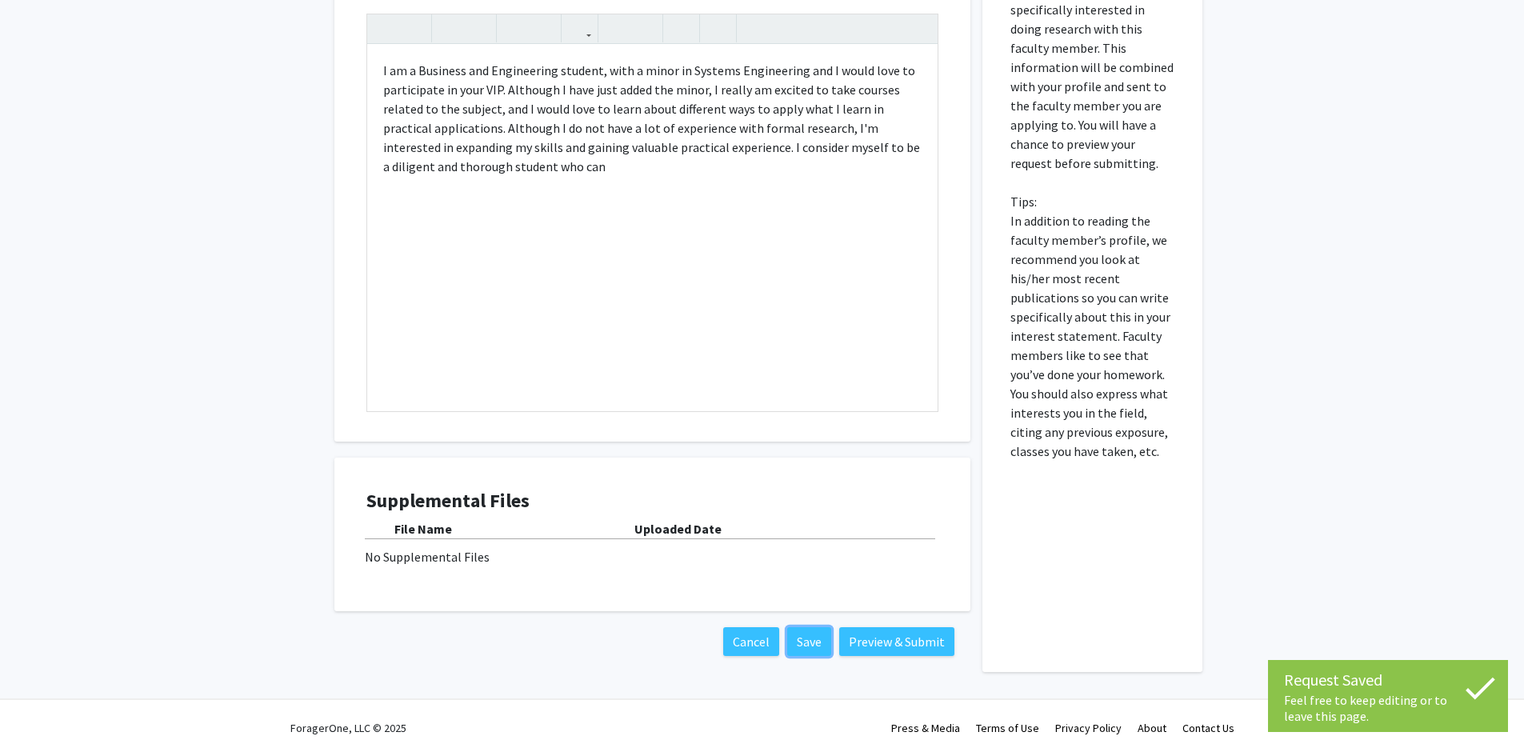
scroll to position [0, 0]
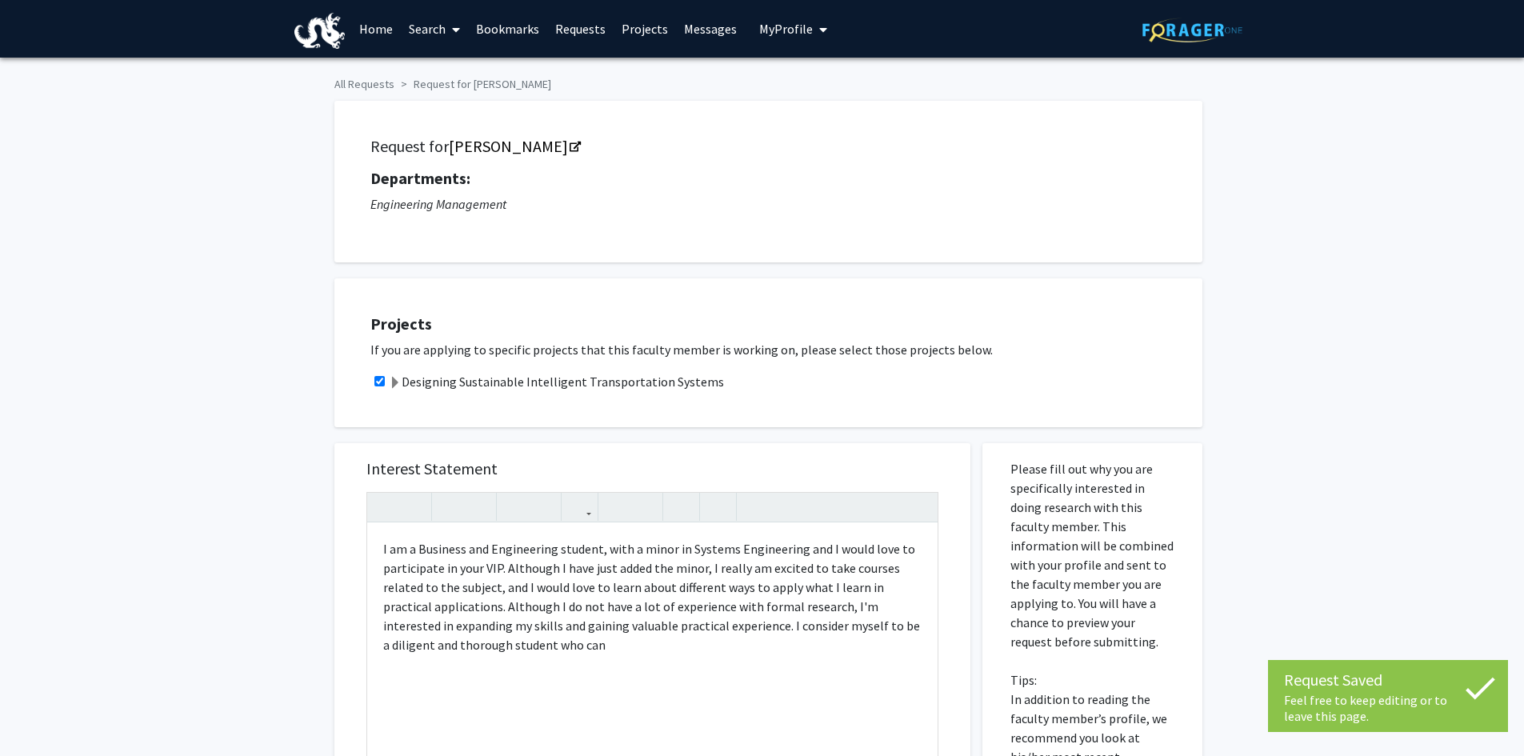
click at [389, 22] on link "Home" at bounding box center [376, 29] width 50 height 56
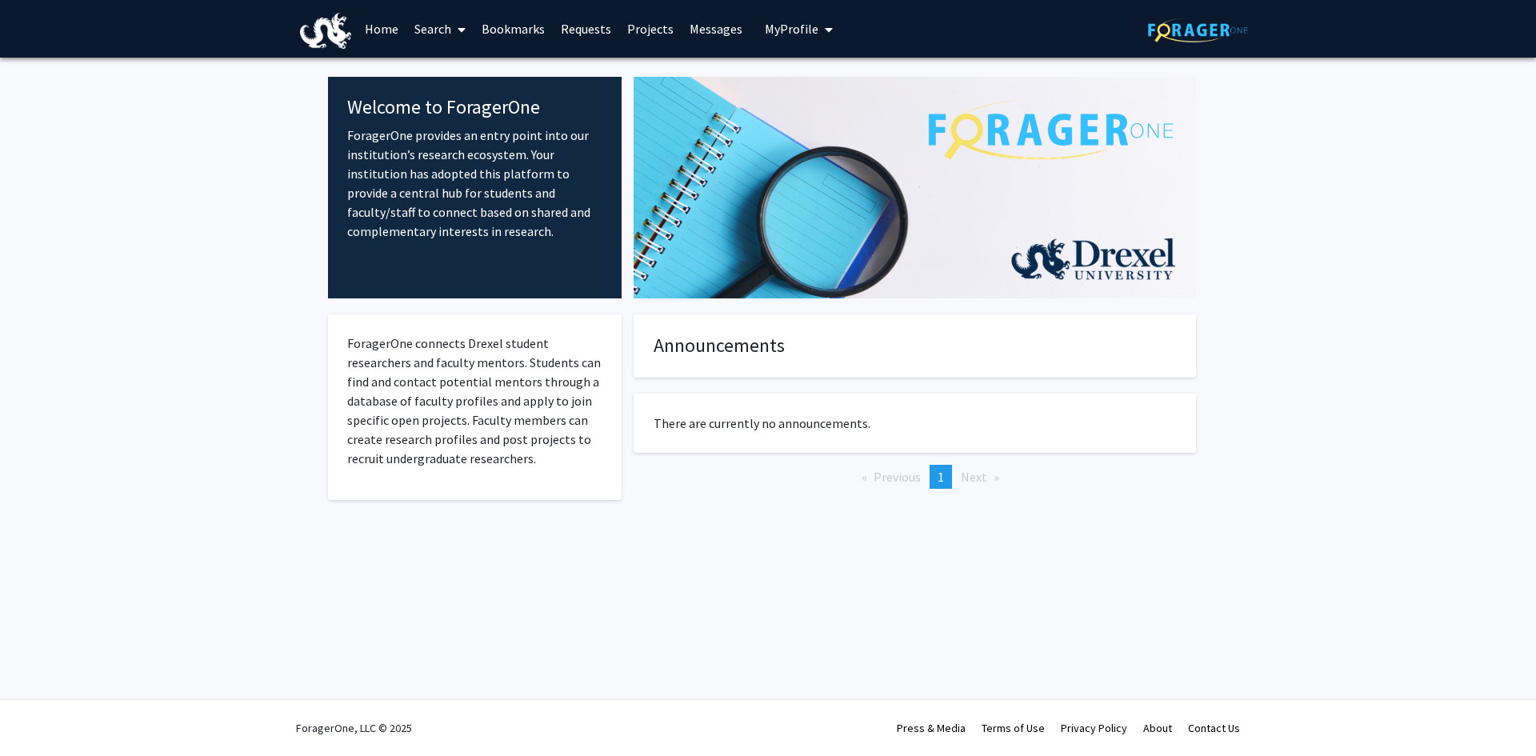
click at [780, 33] on span "My Profile" at bounding box center [792, 29] width 54 height 16
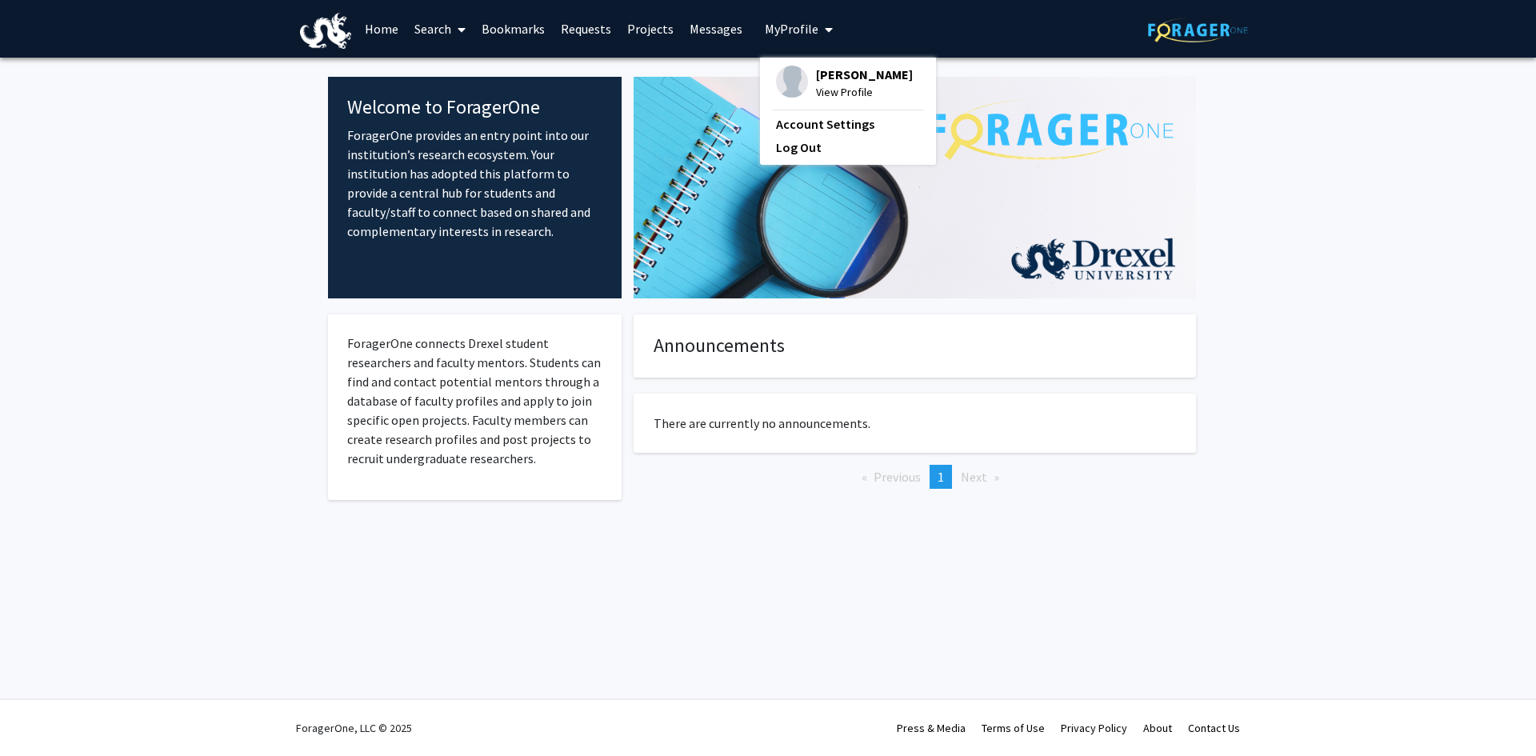
click at [816, 91] on span "View Profile" at bounding box center [864, 92] width 97 height 18
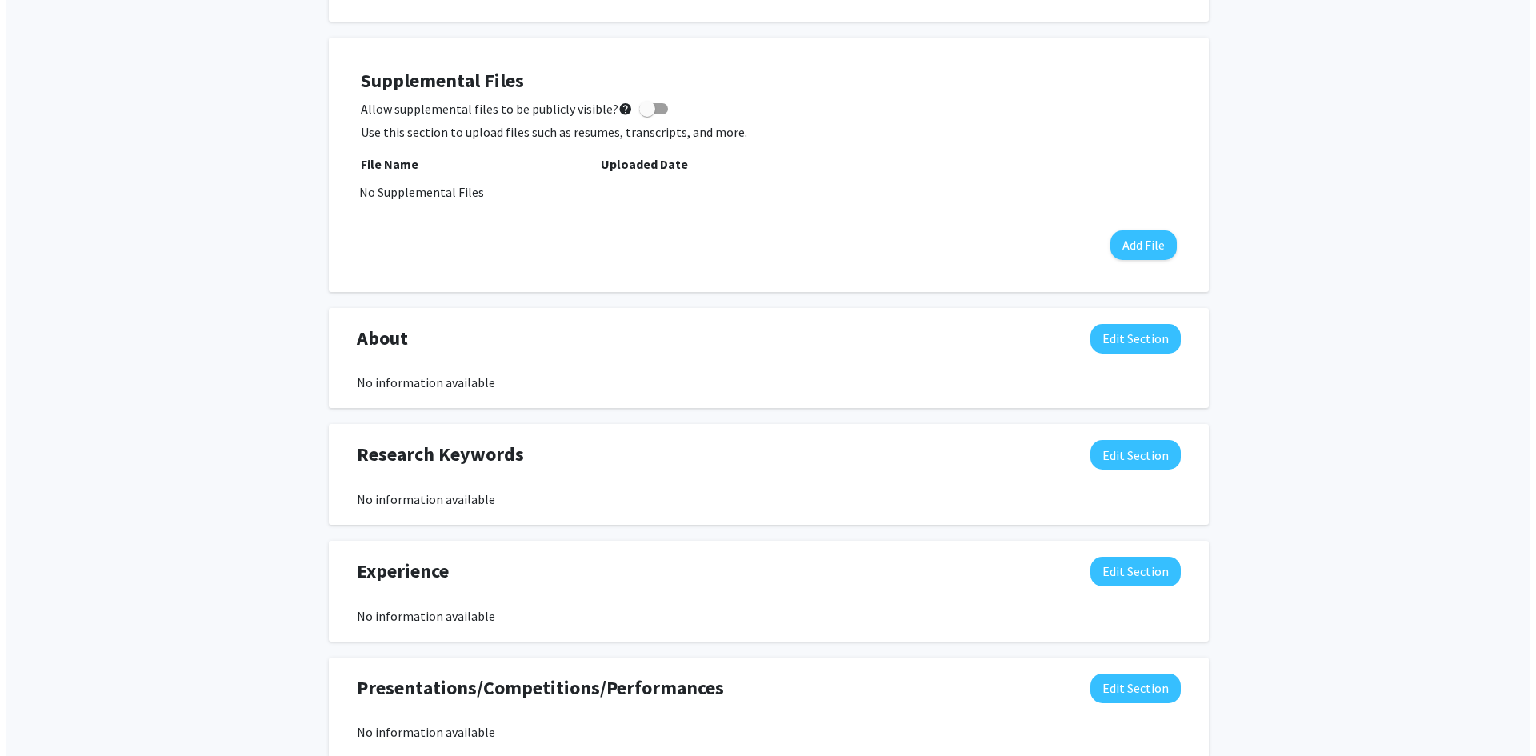
scroll to position [640, 0]
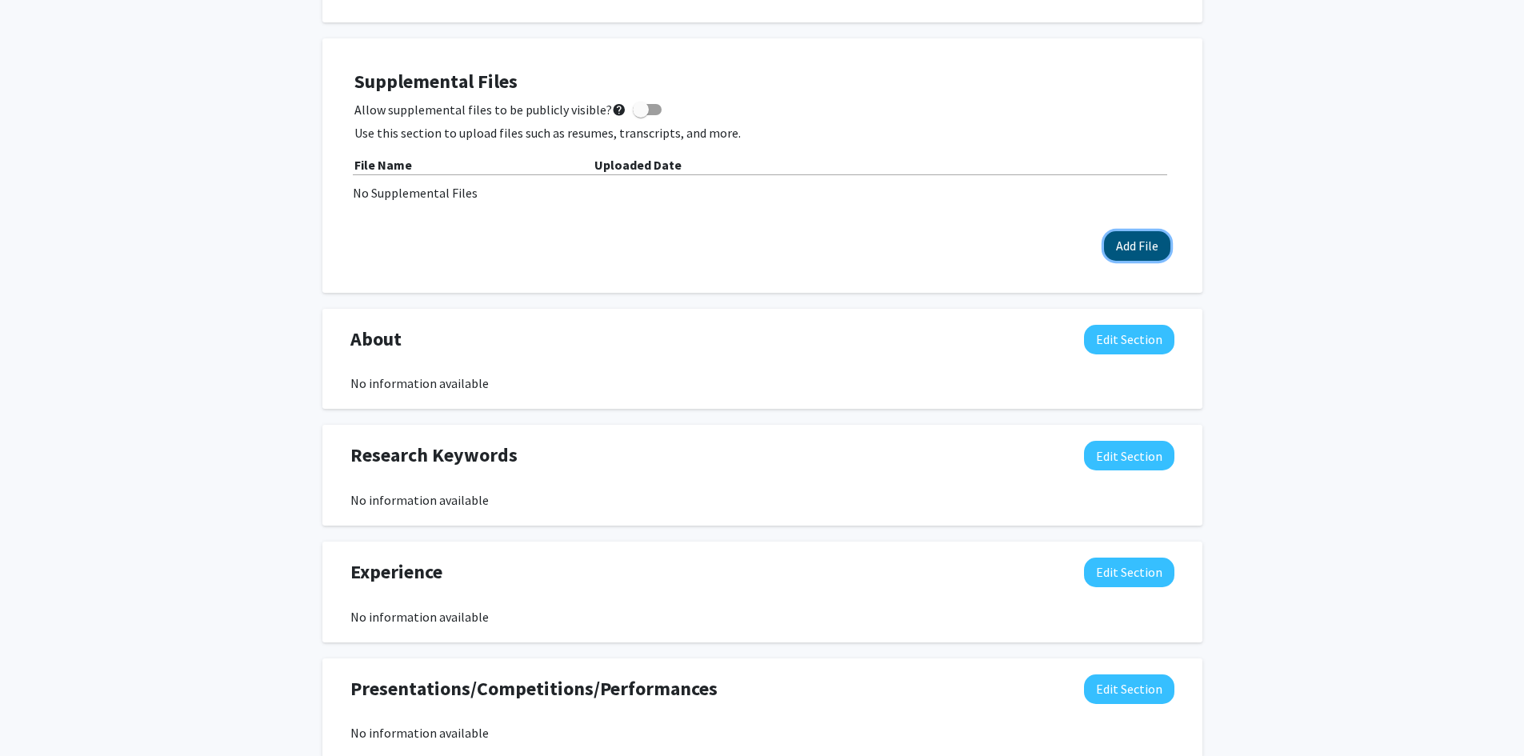
click at [1143, 240] on button "Add File" at bounding box center [1137, 246] width 66 height 30
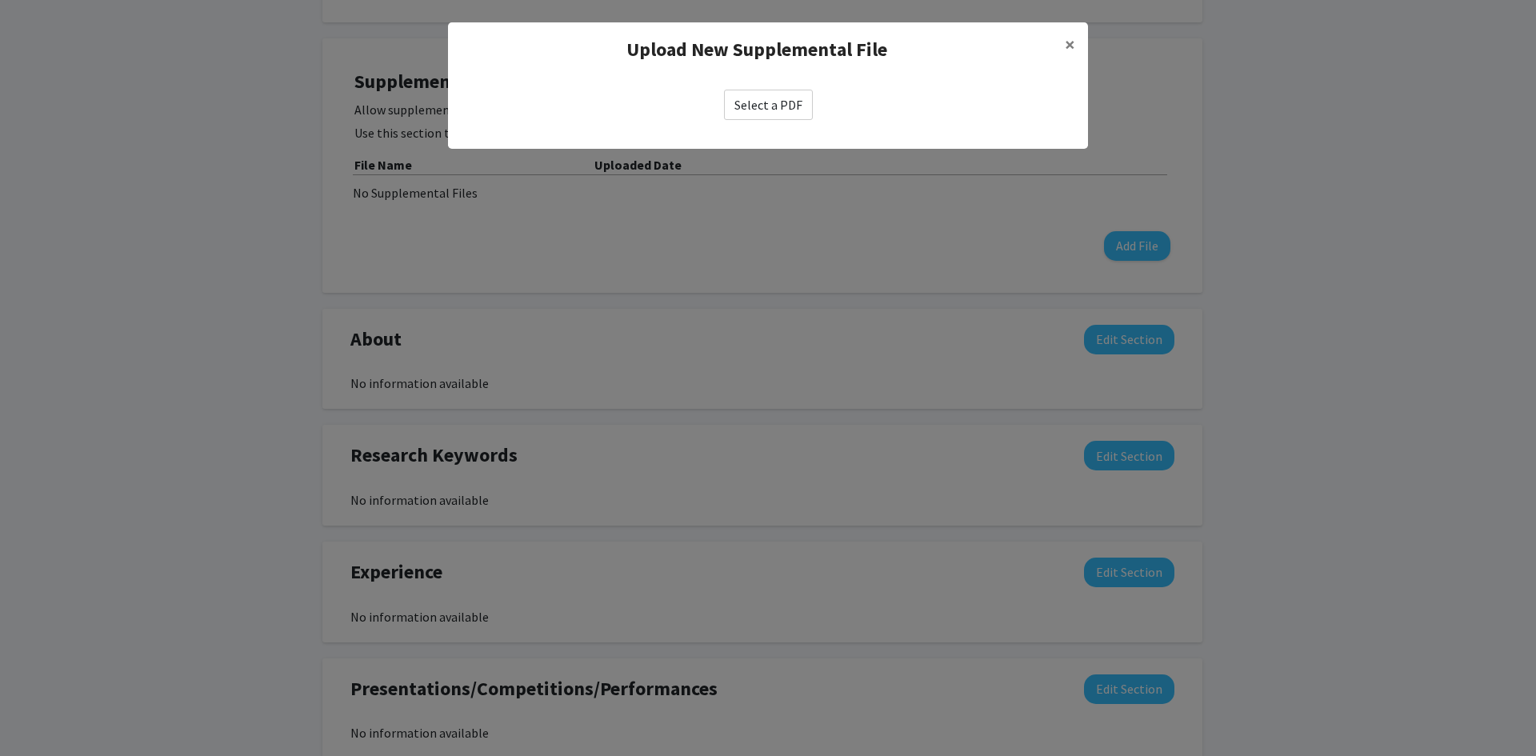
click at [753, 102] on label "Select a PDF" at bounding box center [768, 105] width 89 height 30
click at [0, 0] on input "Select a PDF" at bounding box center [0, 0] width 0 height 0
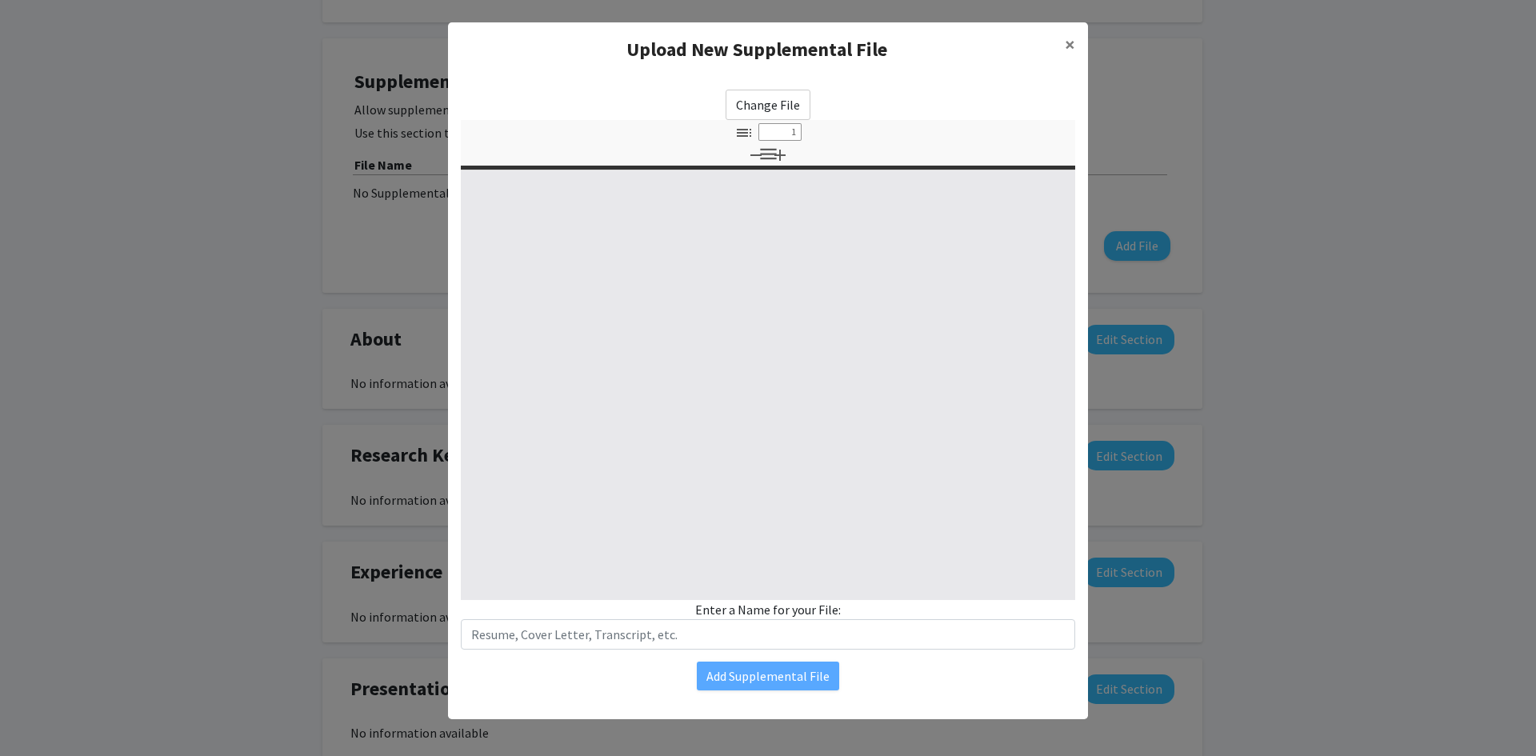
select select "custom"
type input "0"
select select "custom"
type input "1"
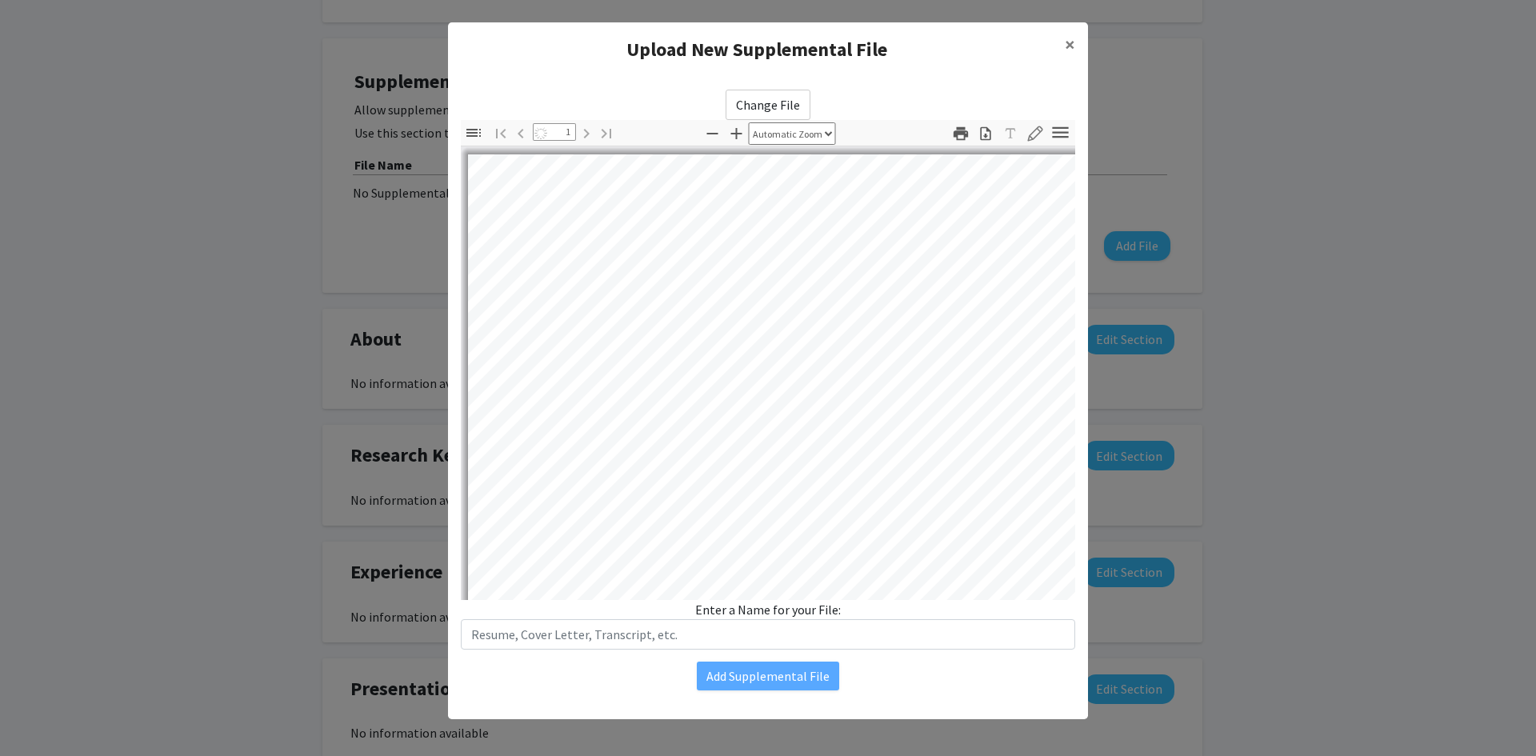
select select "auto"
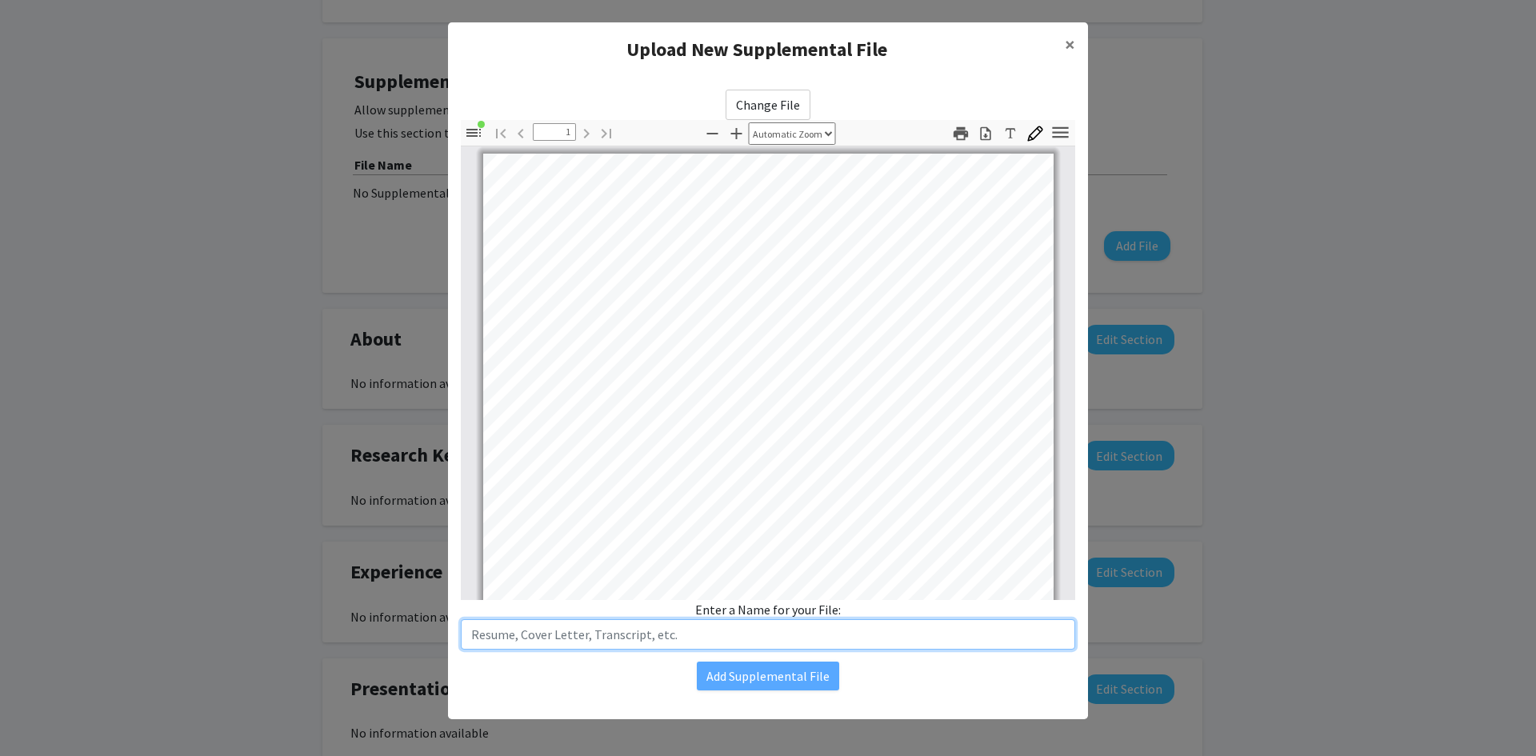
click at [607, 619] on input "text" at bounding box center [768, 634] width 614 height 30
type input "e"
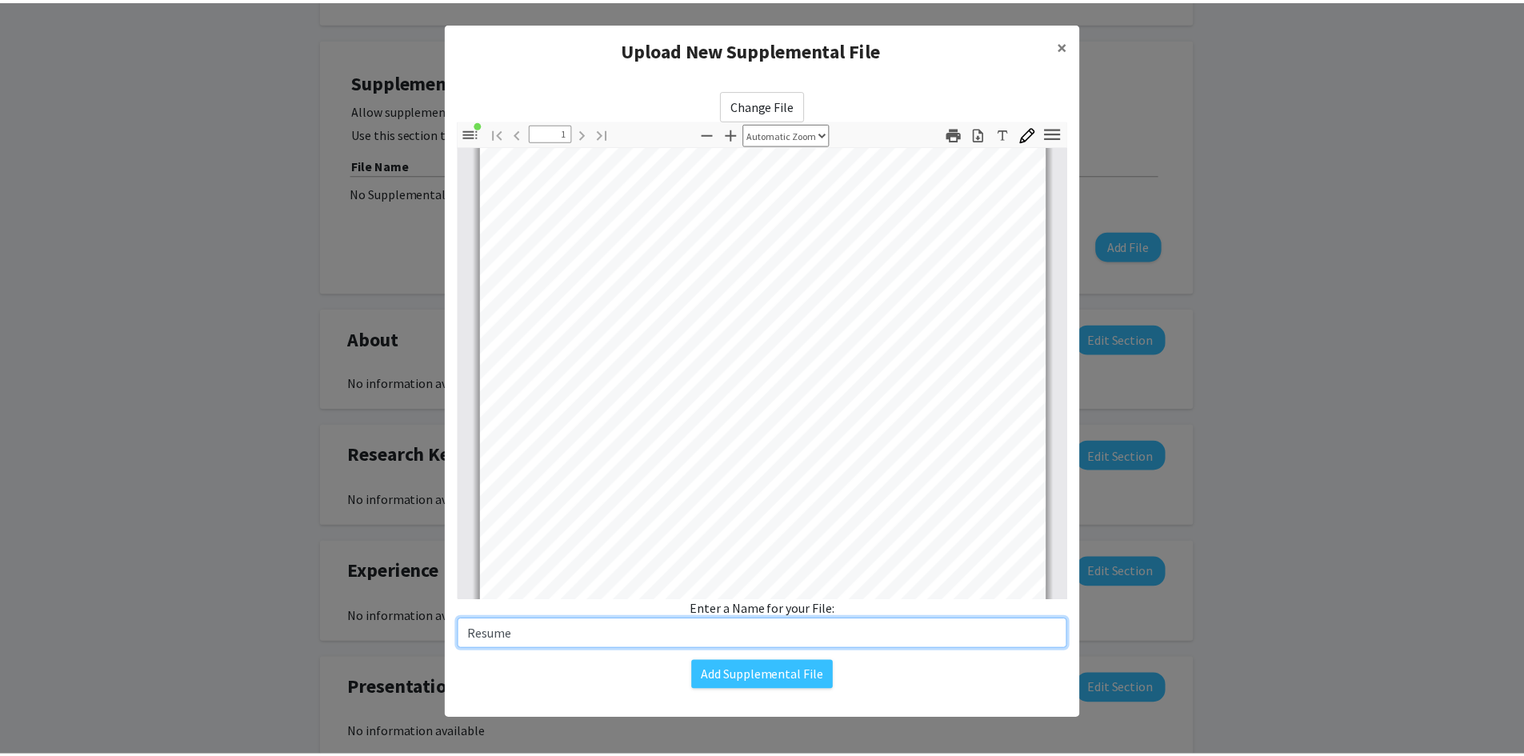
scroll to position [300, 0]
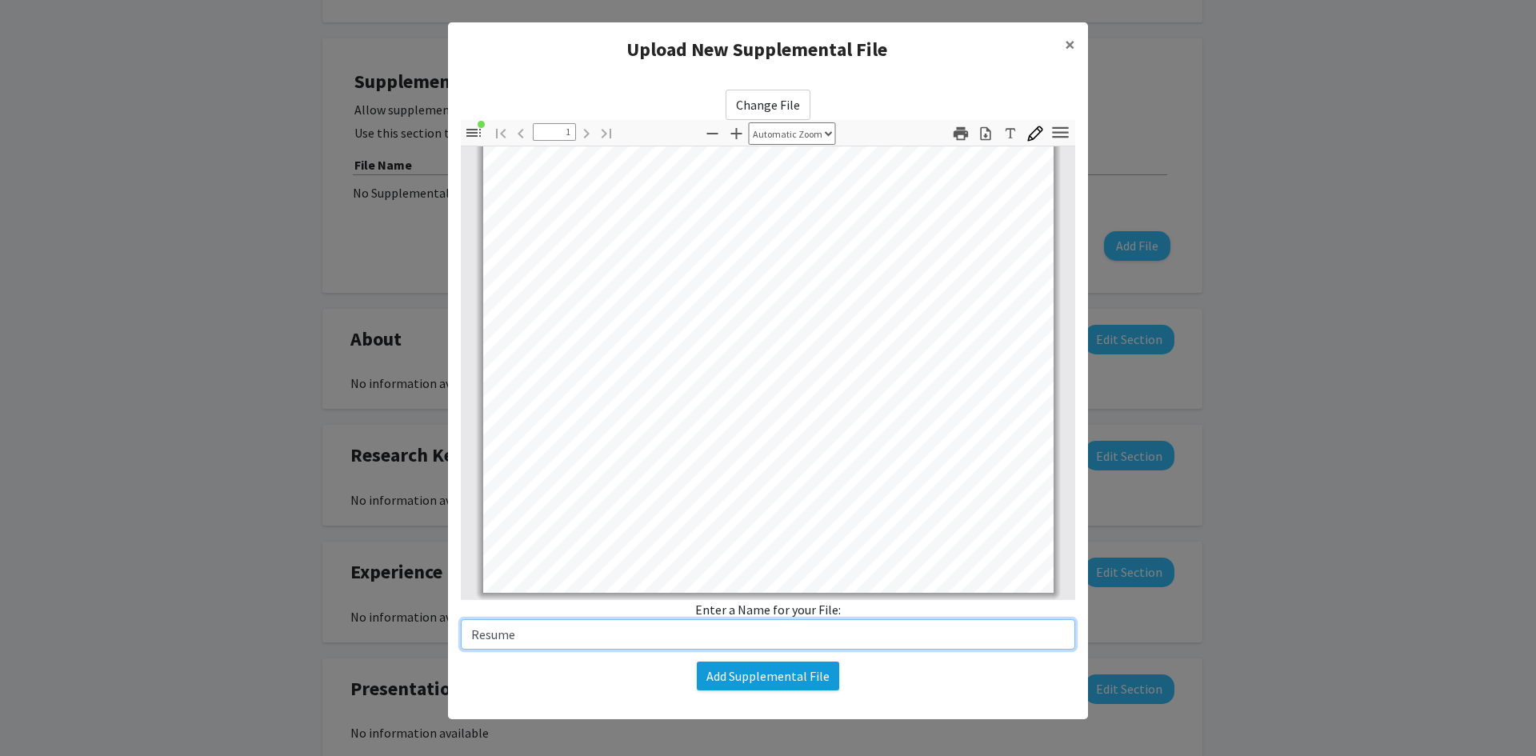
type input "Resume"
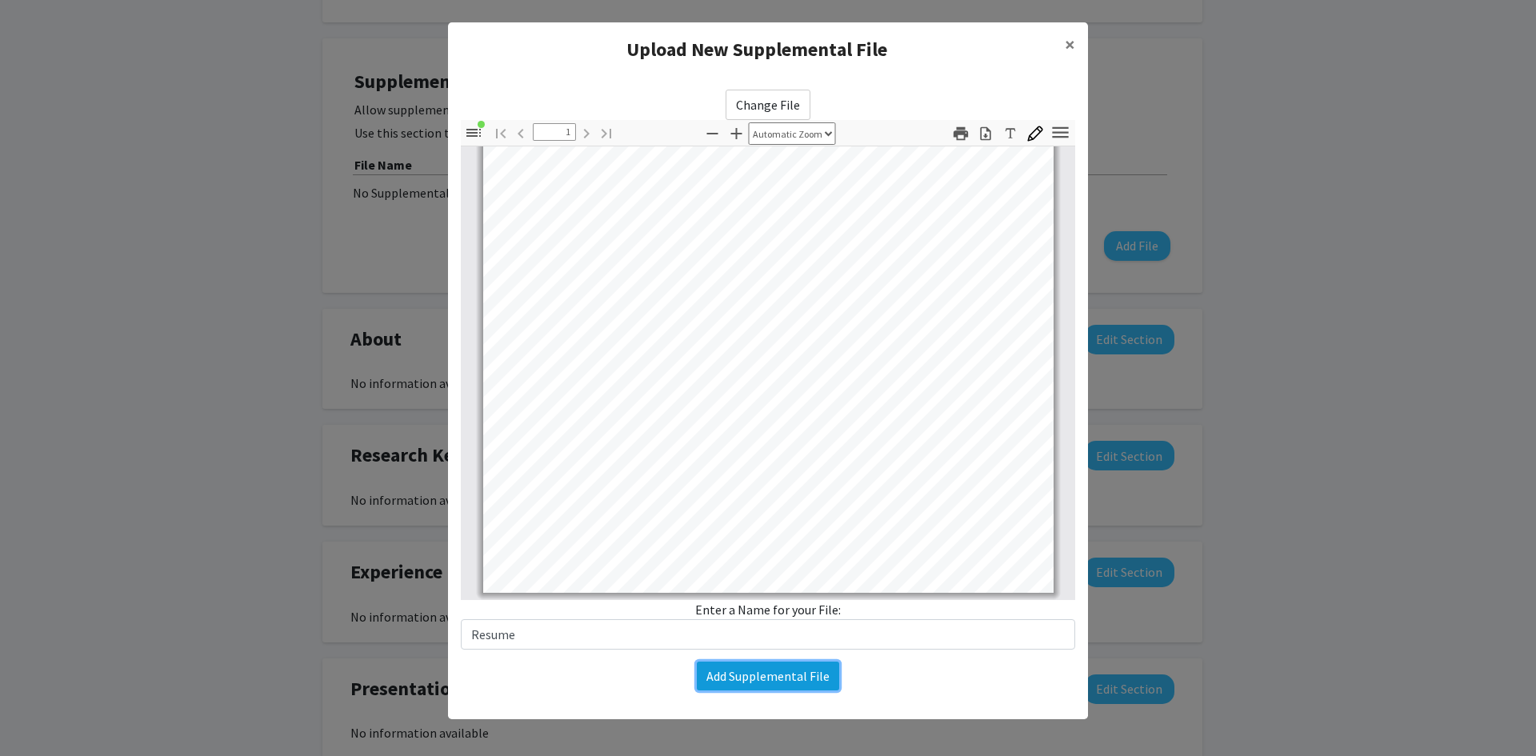
click at [765, 677] on button "Add Supplemental File" at bounding box center [768, 675] width 142 height 29
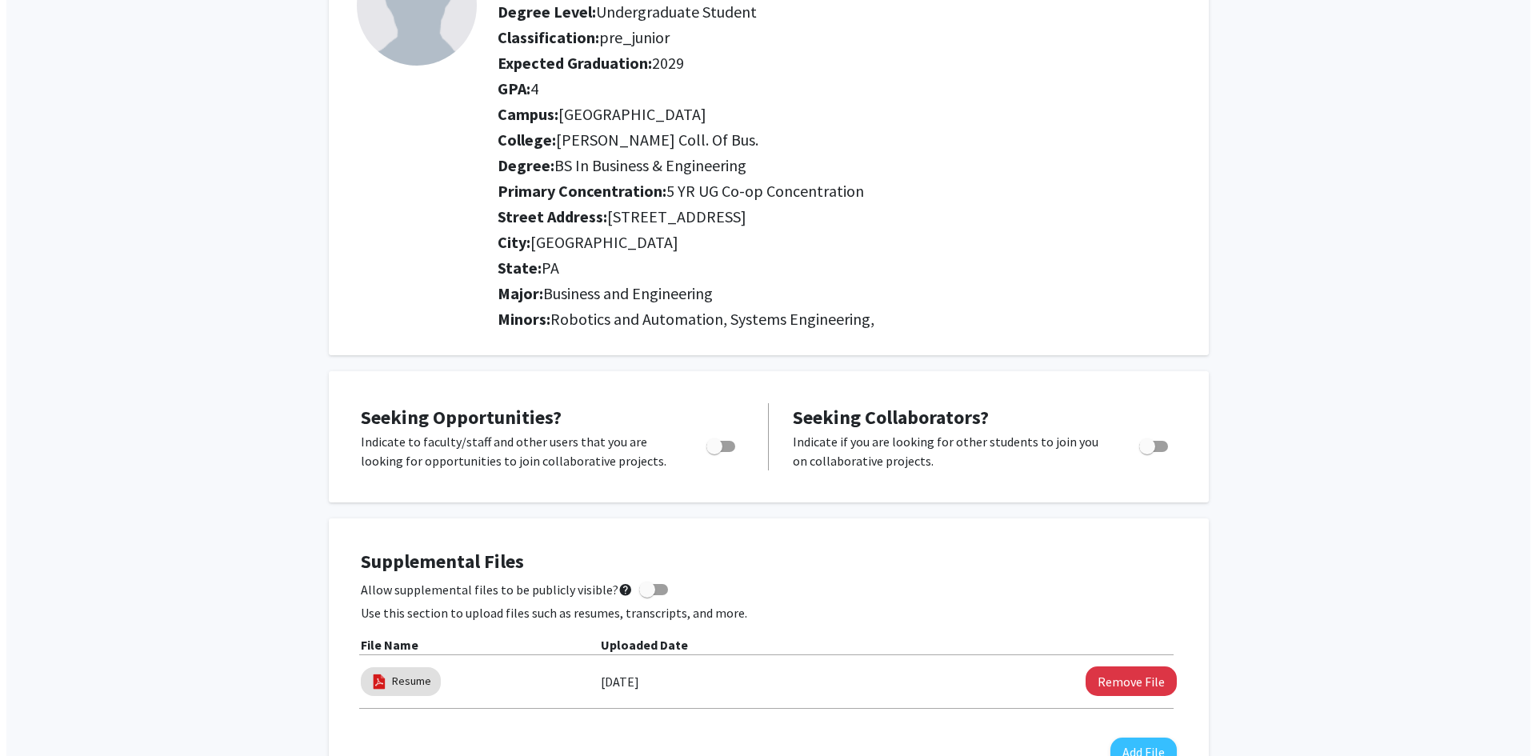
scroll to position [0, 0]
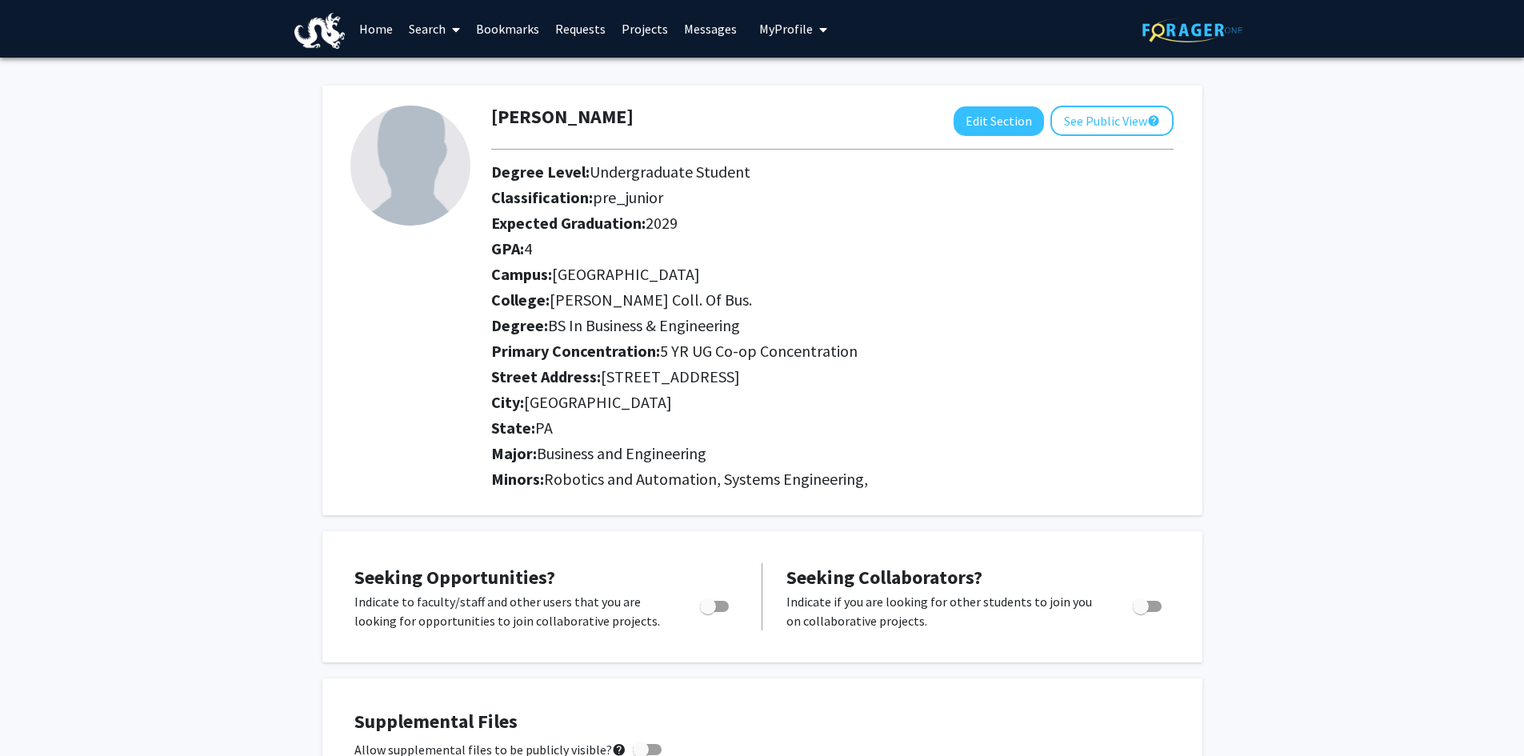
click at [676, 23] on link "Messages" at bounding box center [710, 29] width 69 height 56
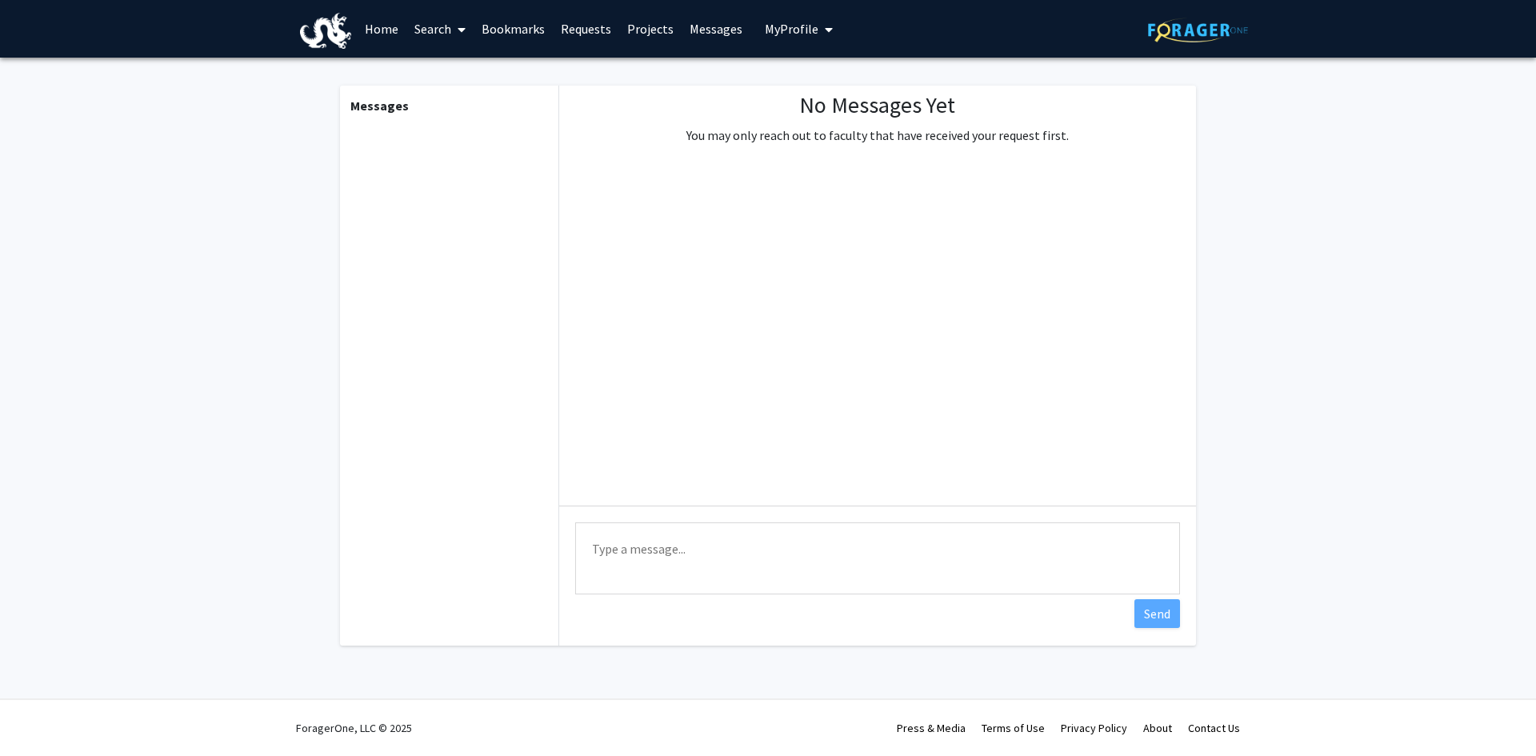
click at [586, 26] on link "Requests" at bounding box center [586, 29] width 66 height 56
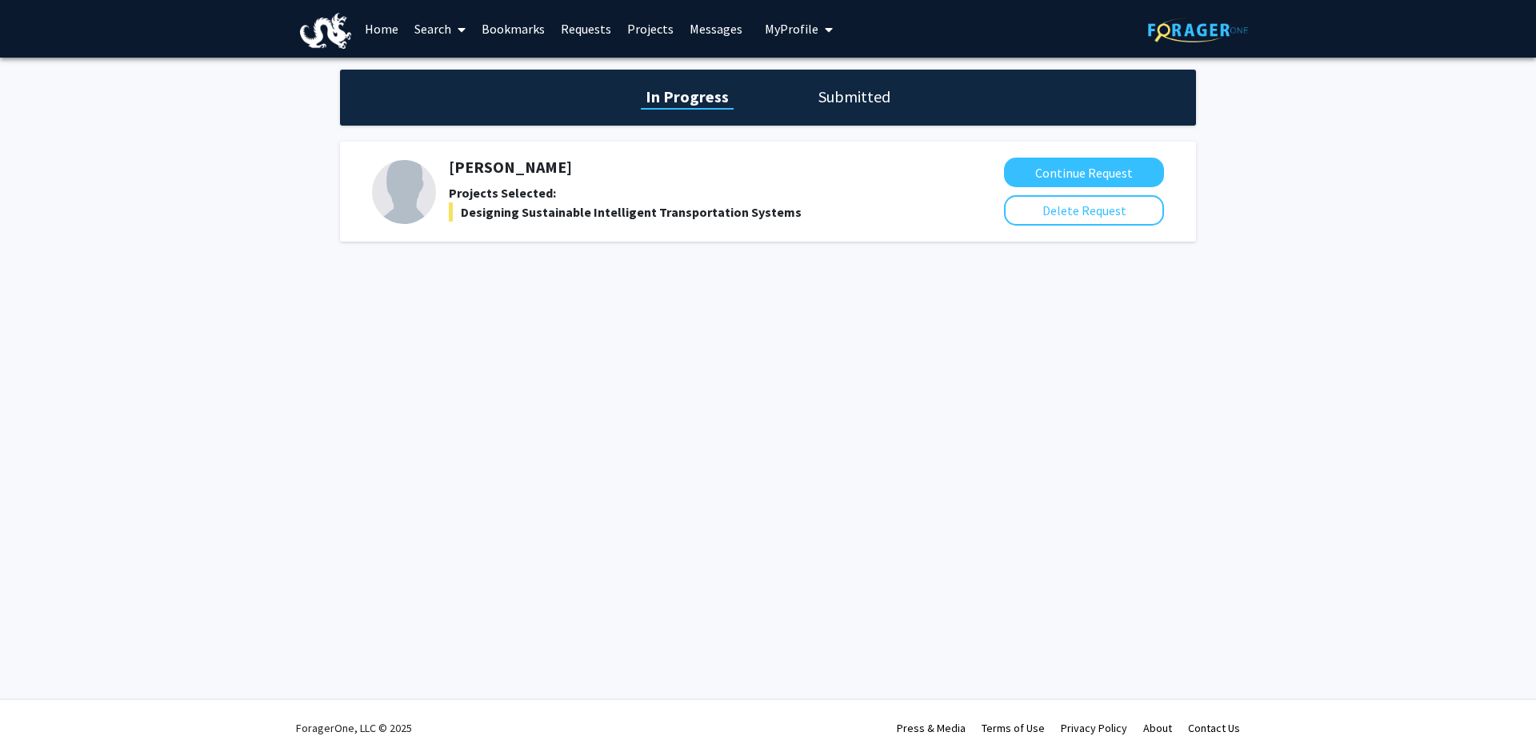
click at [845, 100] on h1 "Submitted" at bounding box center [854, 97] width 82 height 22
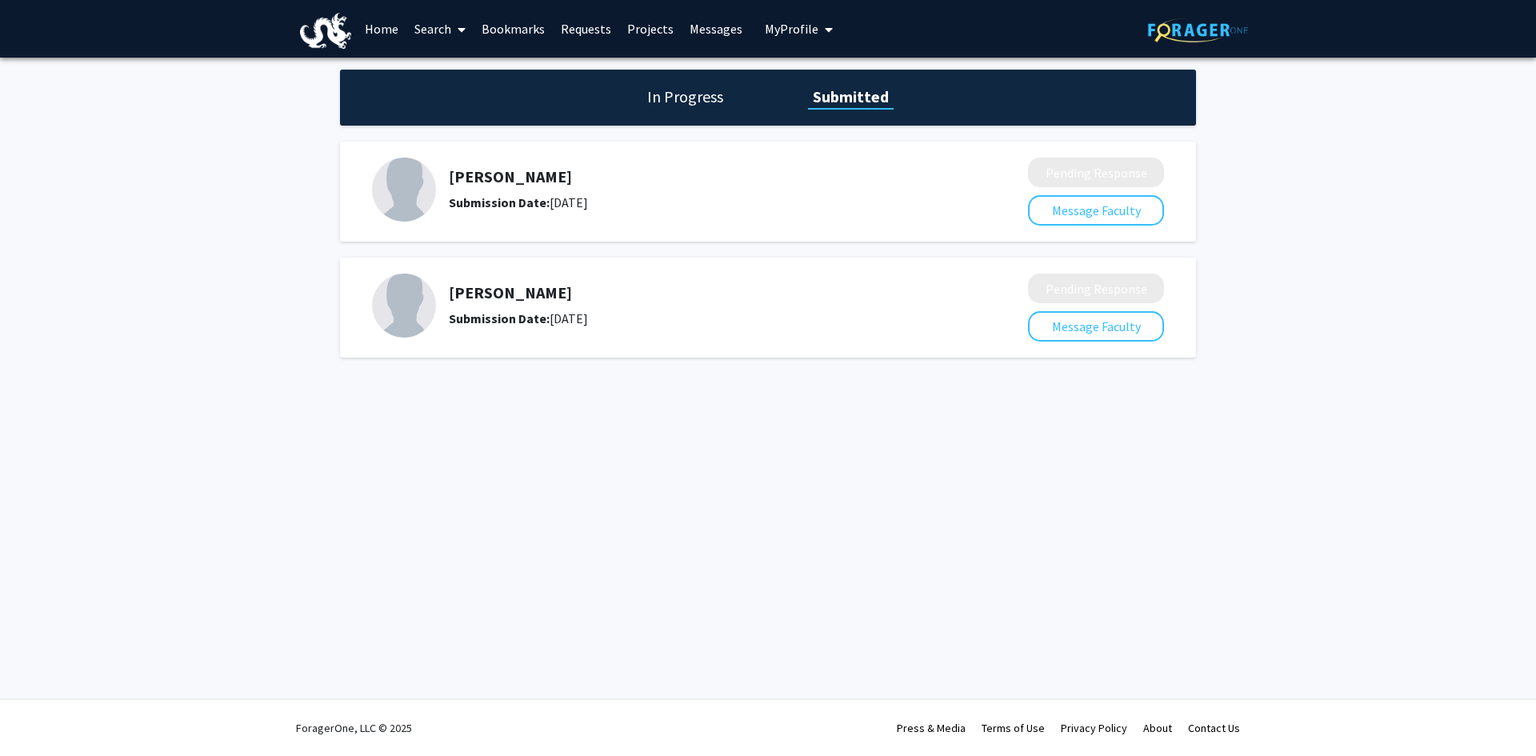
click at [645, 97] on h1 "In Progress" at bounding box center [685, 97] width 86 height 22
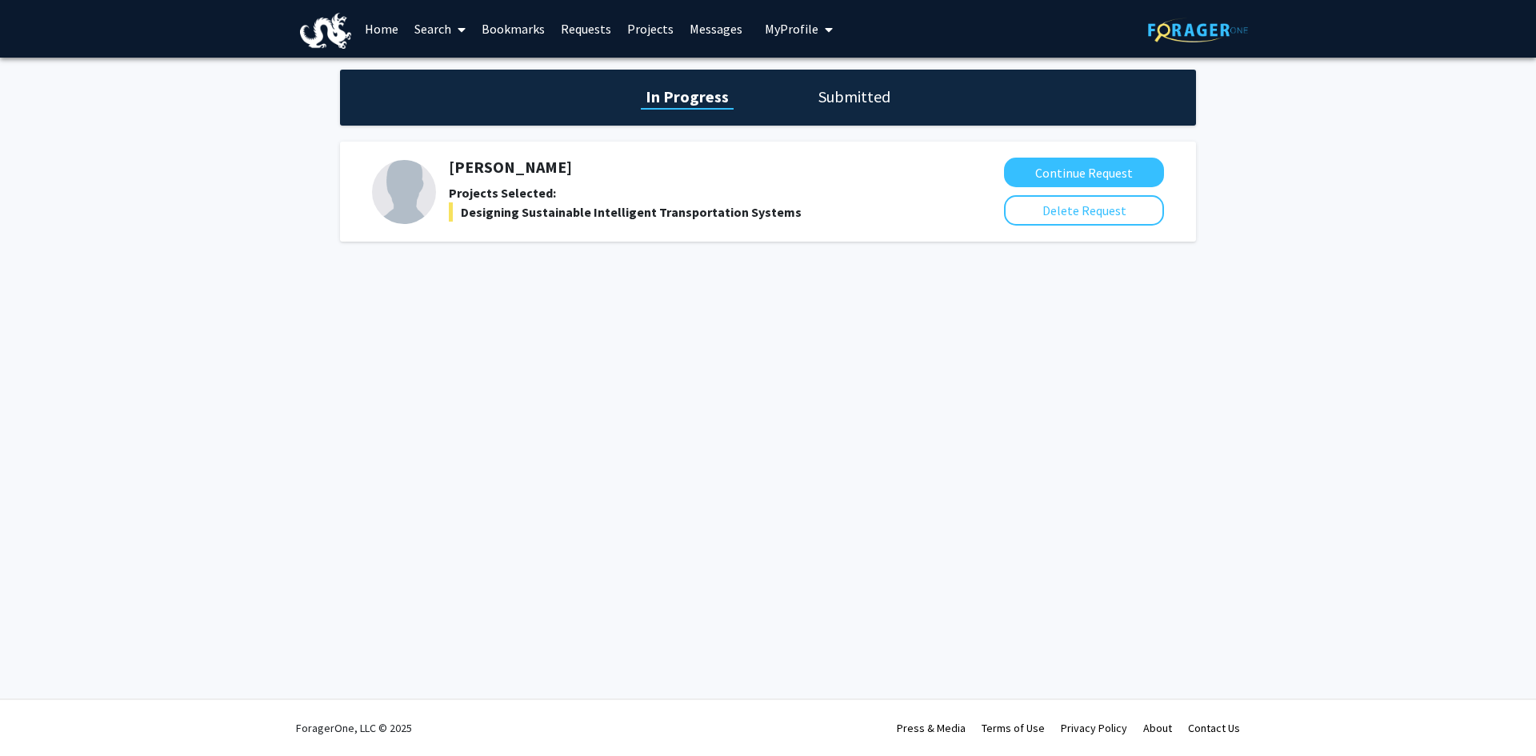
click at [593, 209] on div "Designing Sustainable Intelligent Transportation Systems" at bounding box center [690, 211] width 482 height 19
click at [593, 208] on div "Designing Sustainable Intelligent Transportation Systems" at bounding box center [690, 211] width 482 height 19
